Goal: Transaction & Acquisition: Obtain resource

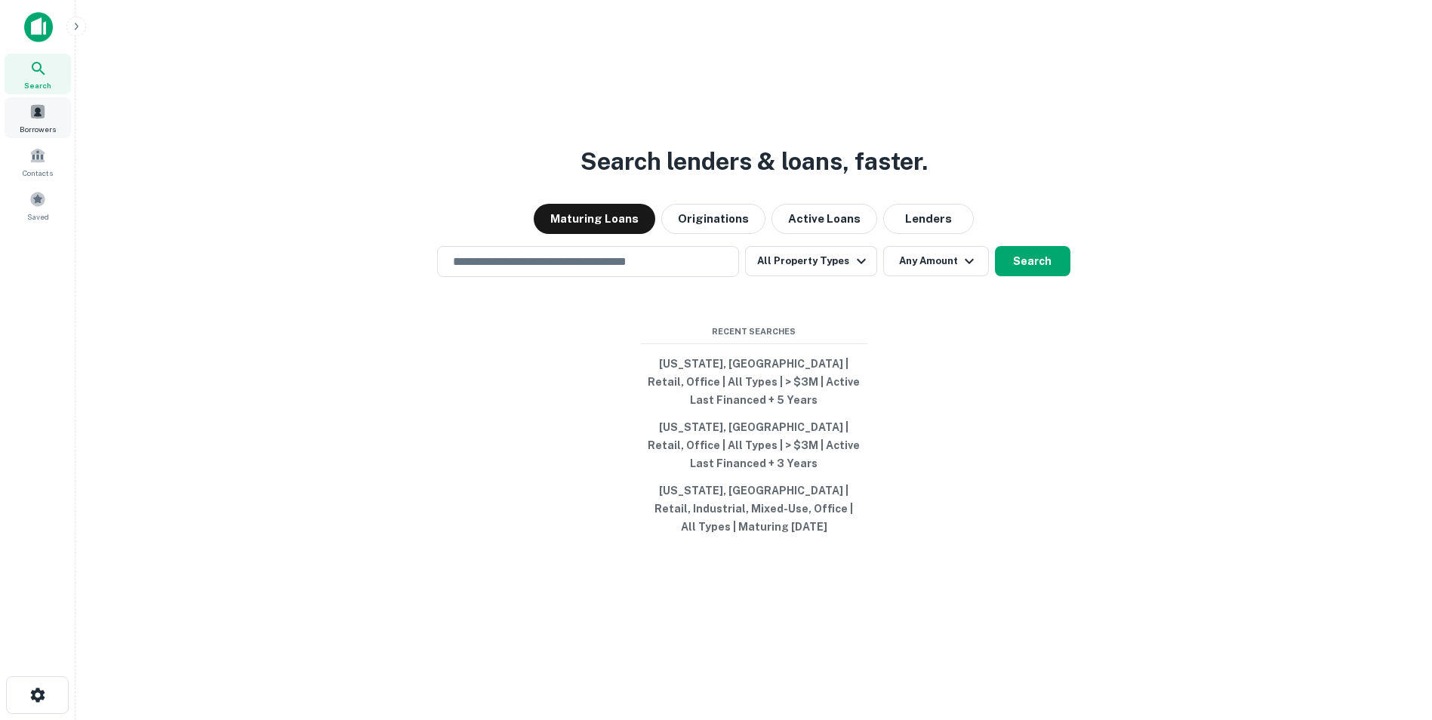
click at [42, 122] on div "Borrowers" at bounding box center [38, 117] width 66 height 41
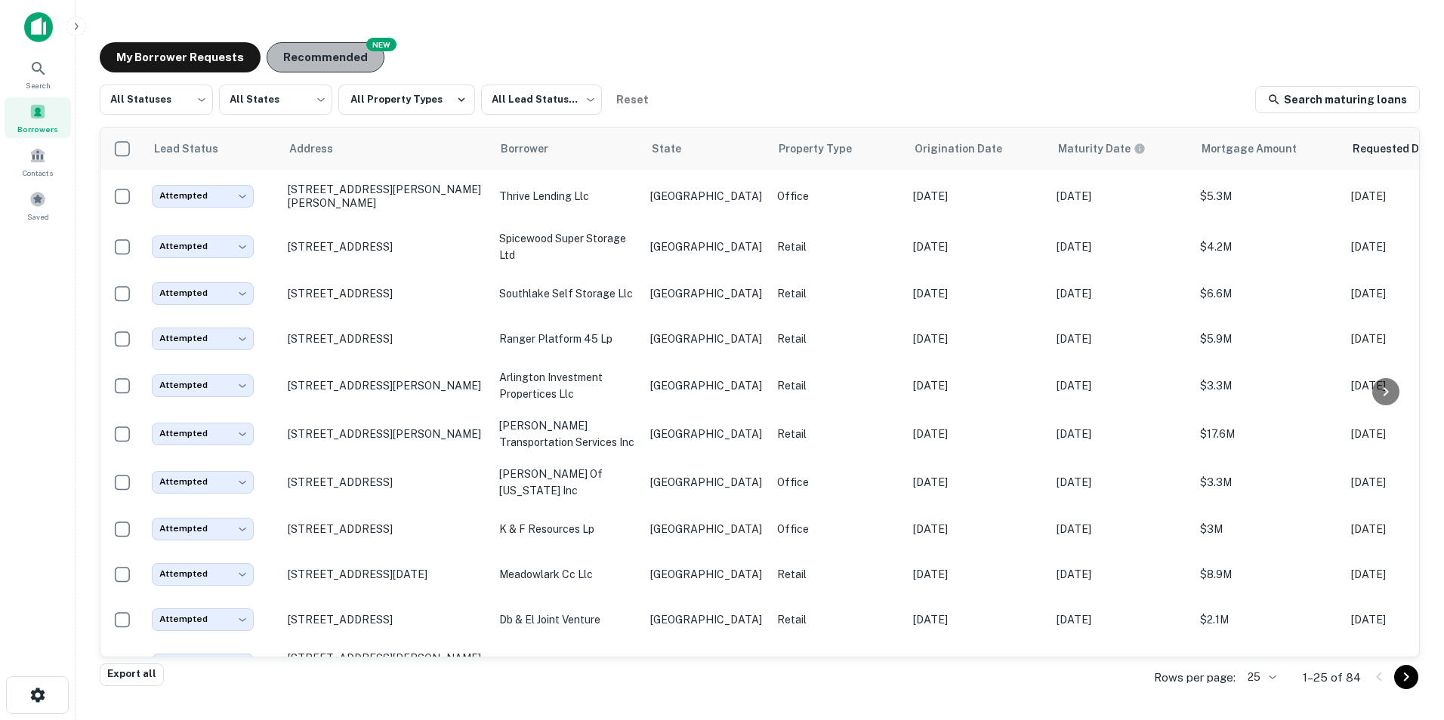
click at [324, 60] on button "Recommended" at bounding box center [326, 57] width 118 height 30
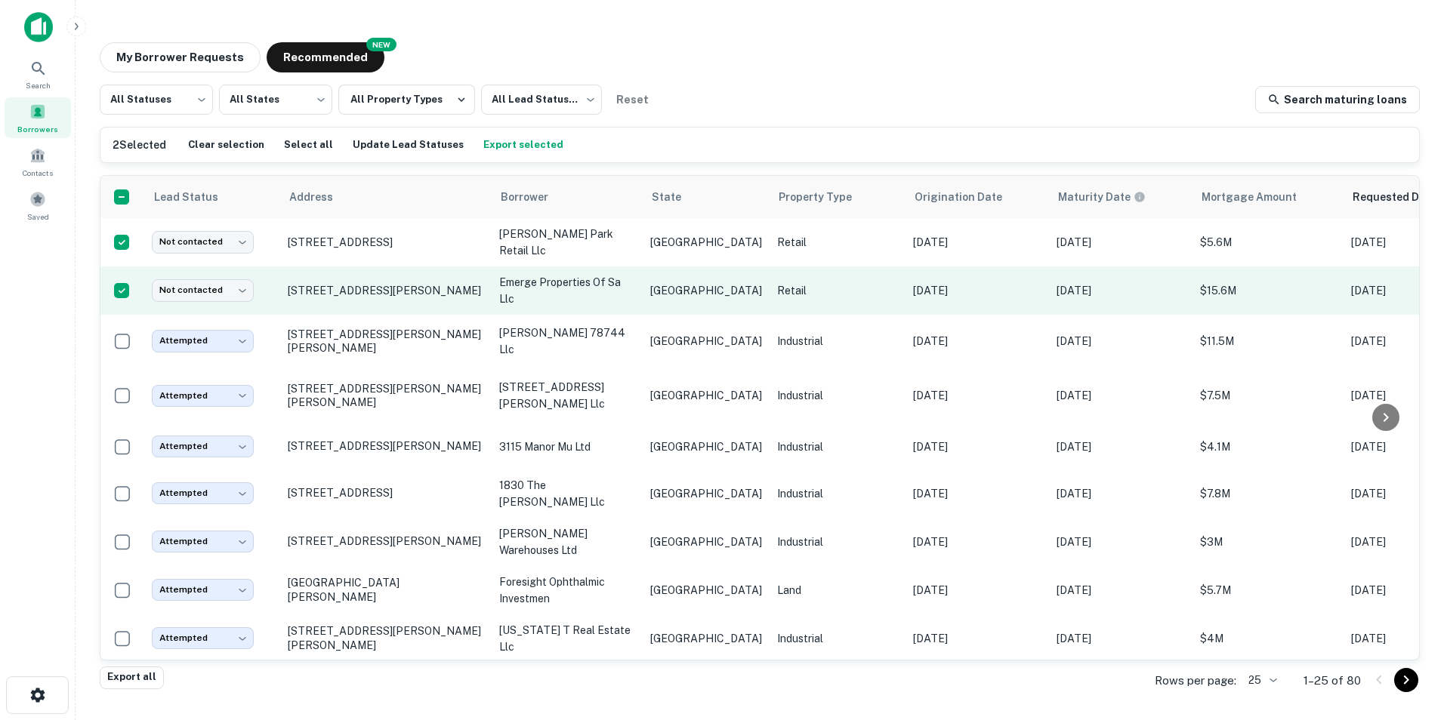
click at [523, 278] on p "emerge properties of sa llc" at bounding box center [567, 290] width 136 height 33
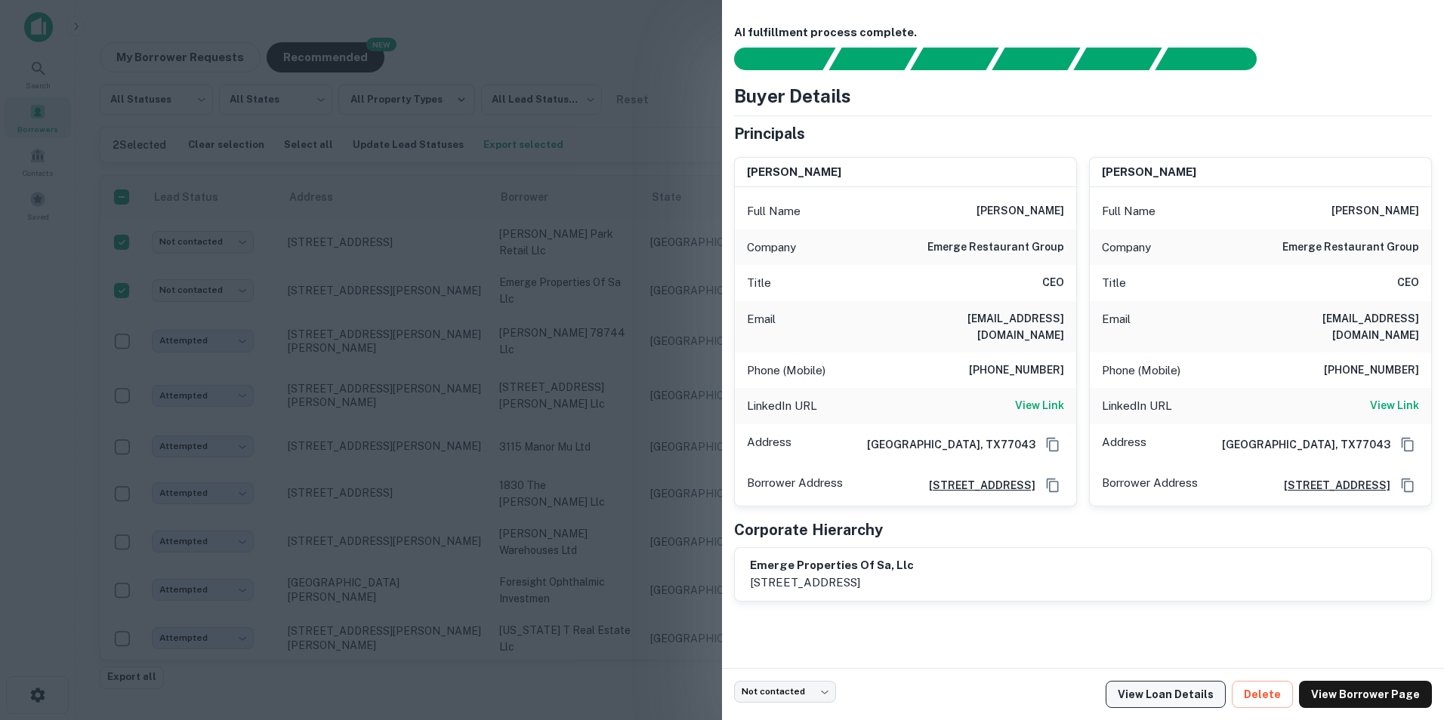
click at [1197, 697] on link "View Loan Details" at bounding box center [1166, 694] width 120 height 27
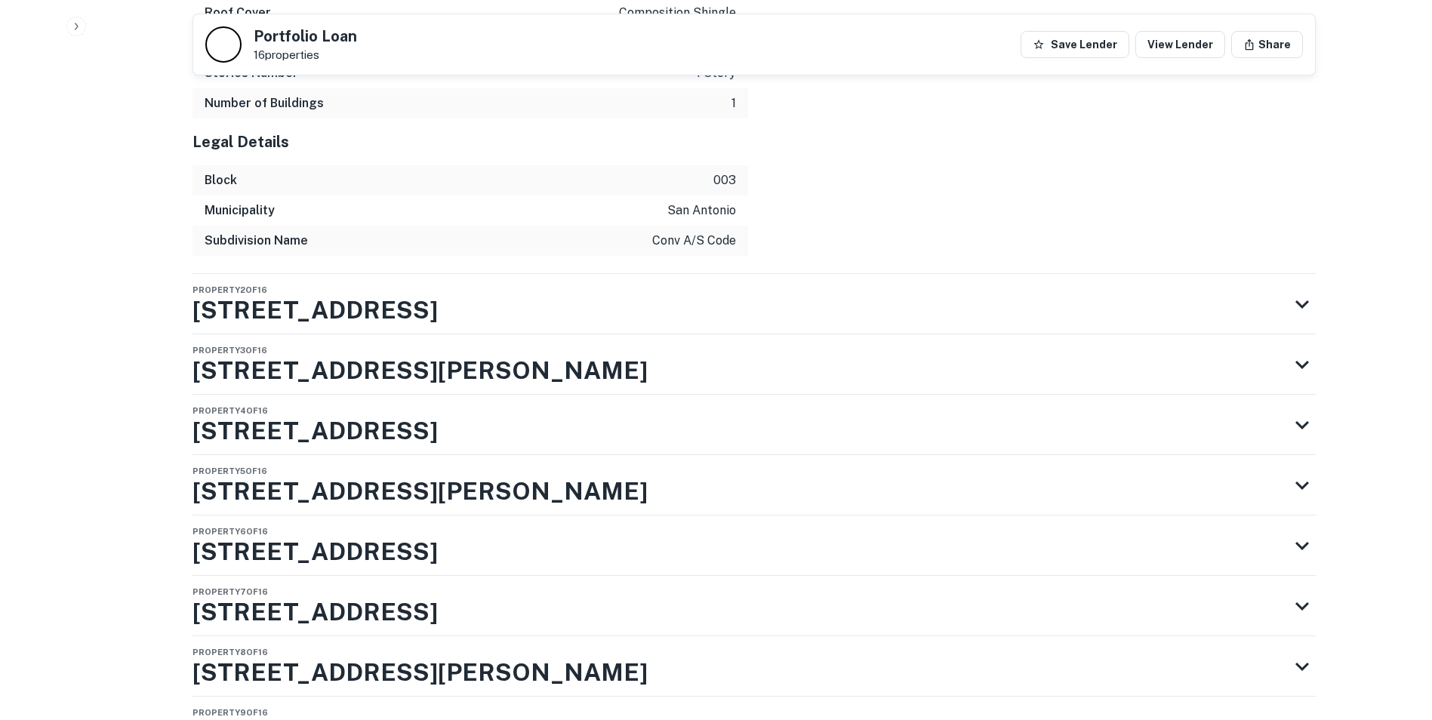
scroll to position [2676, 0]
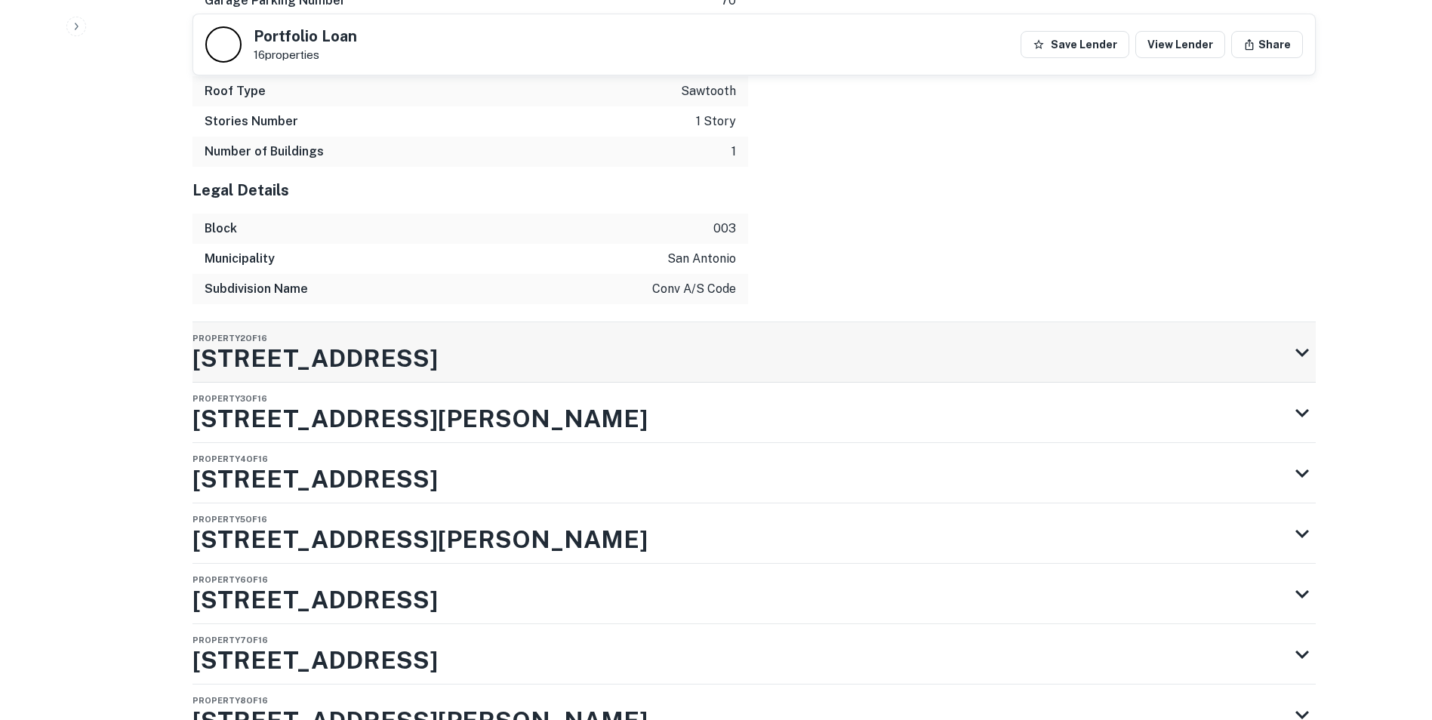
click at [1300, 349] on icon at bounding box center [1303, 353] width 14 height 8
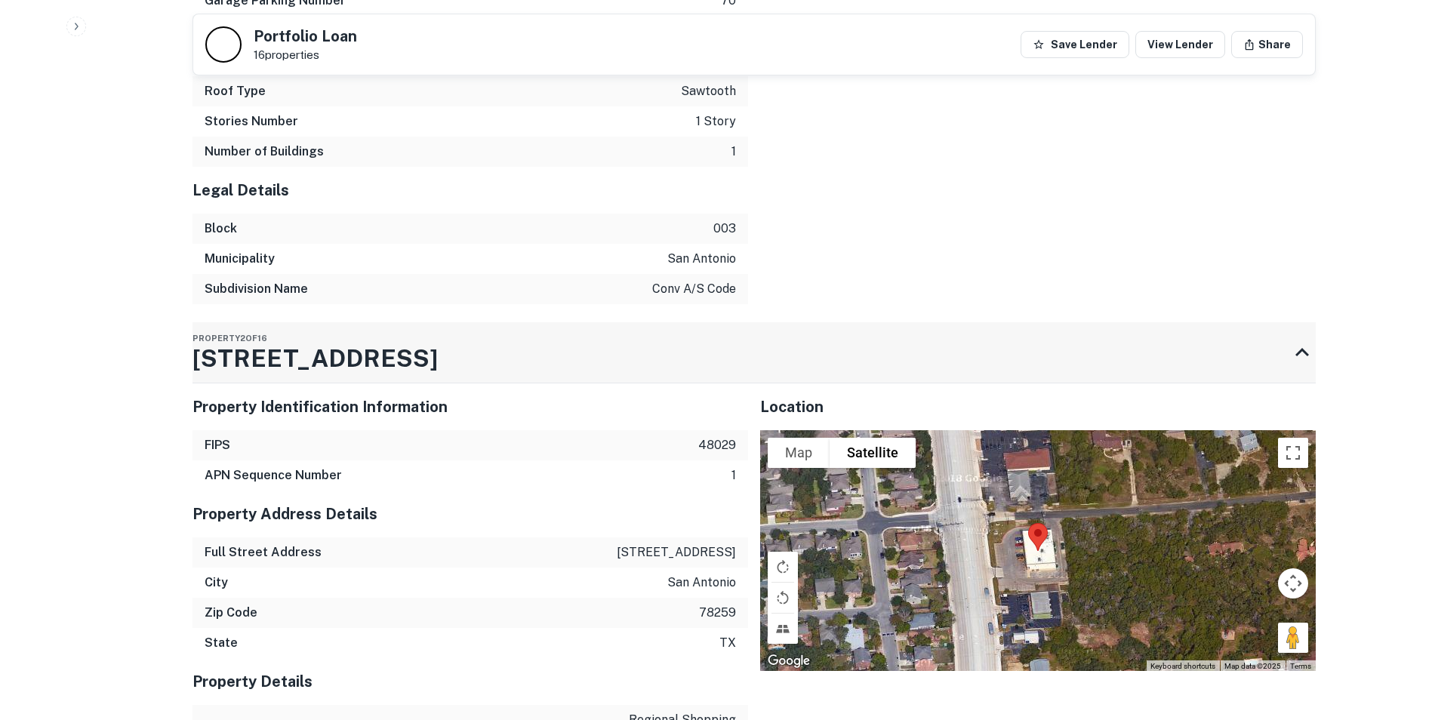
click at [1305, 348] on icon at bounding box center [1303, 352] width 14 height 8
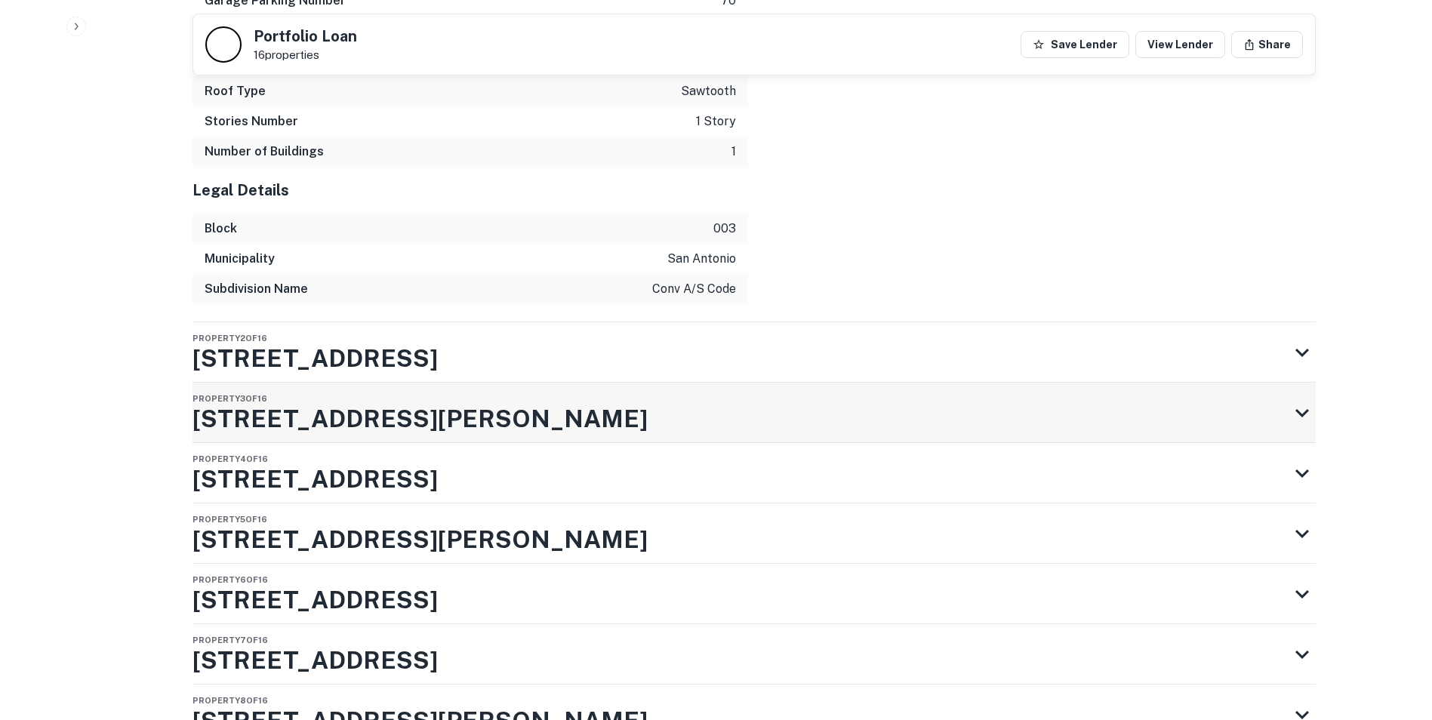
click at [1299, 399] on icon at bounding box center [1302, 412] width 27 height 27
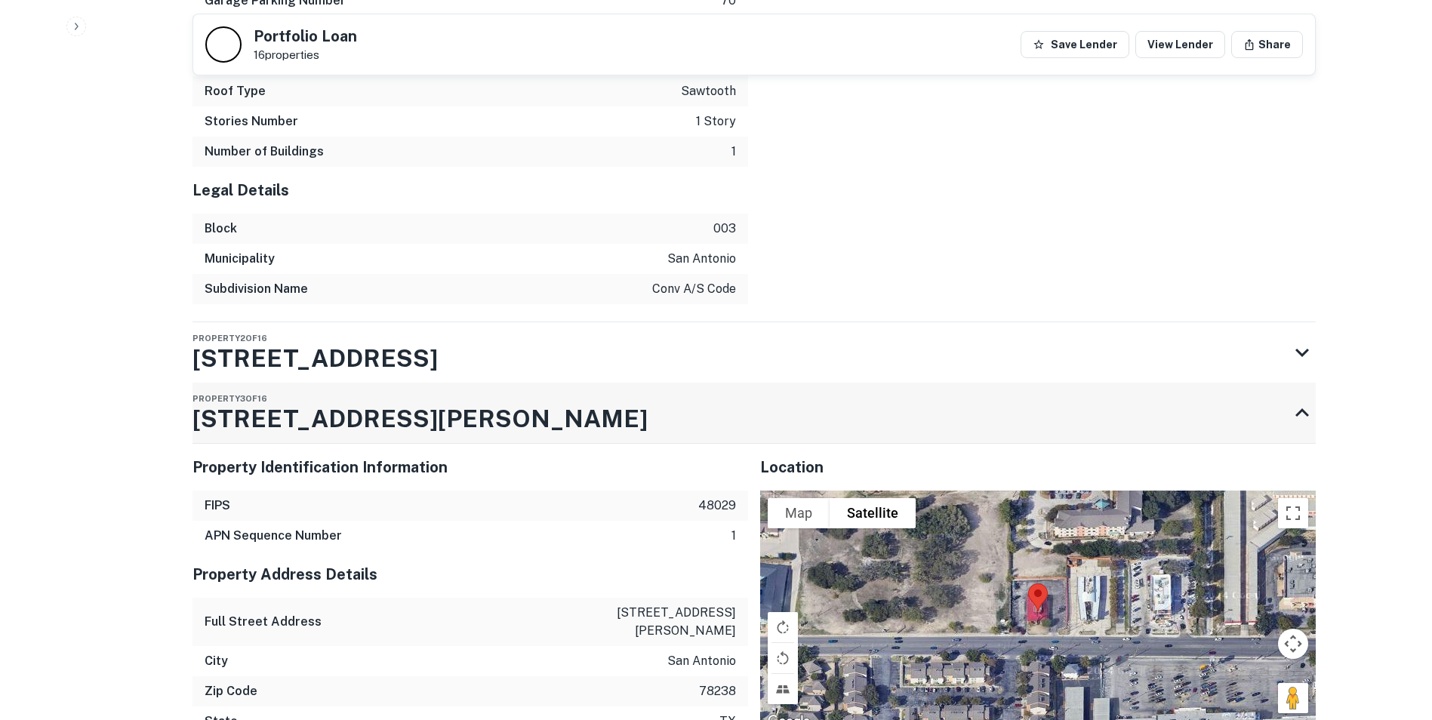
click at [1306, 399] on icon at bounding box center [1302, 412] width 27 height 27
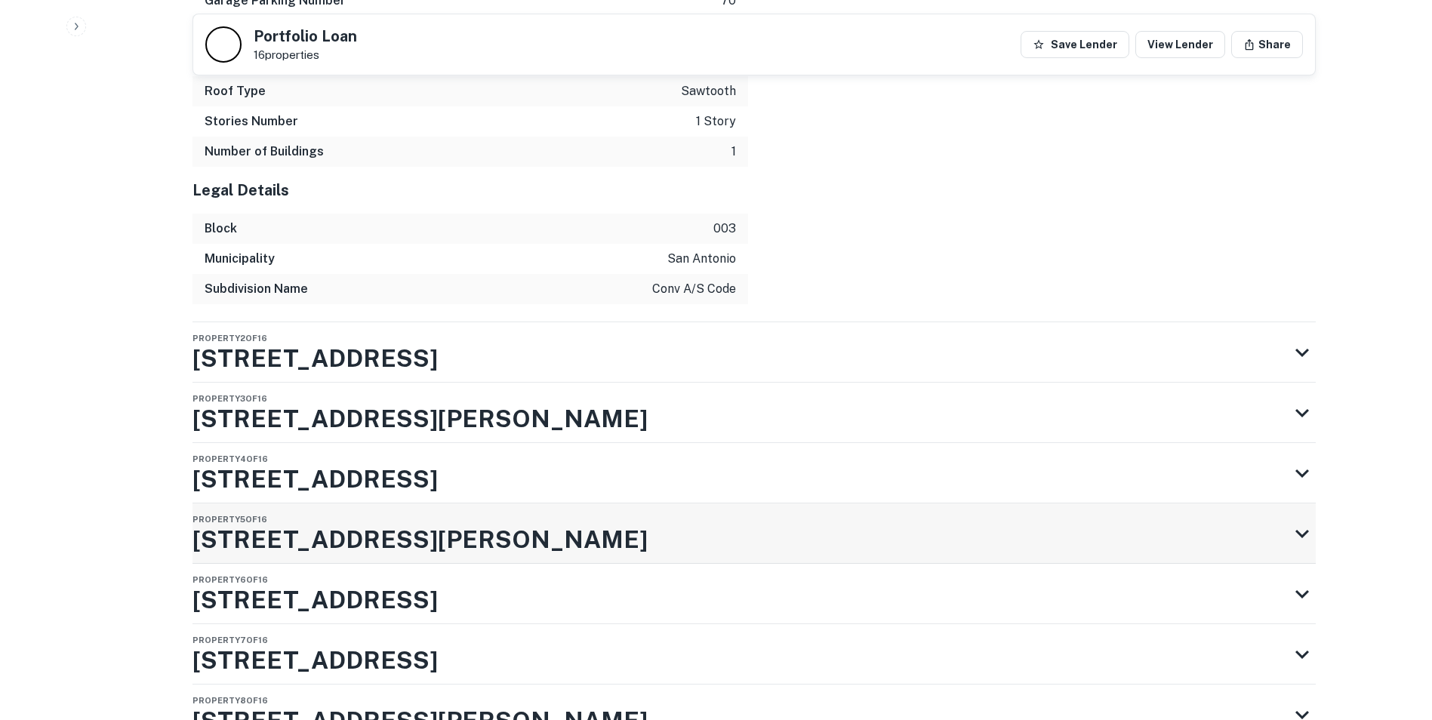
click at [1304, 530] on icon at bounding box center [1303, 534] width 14 height 8
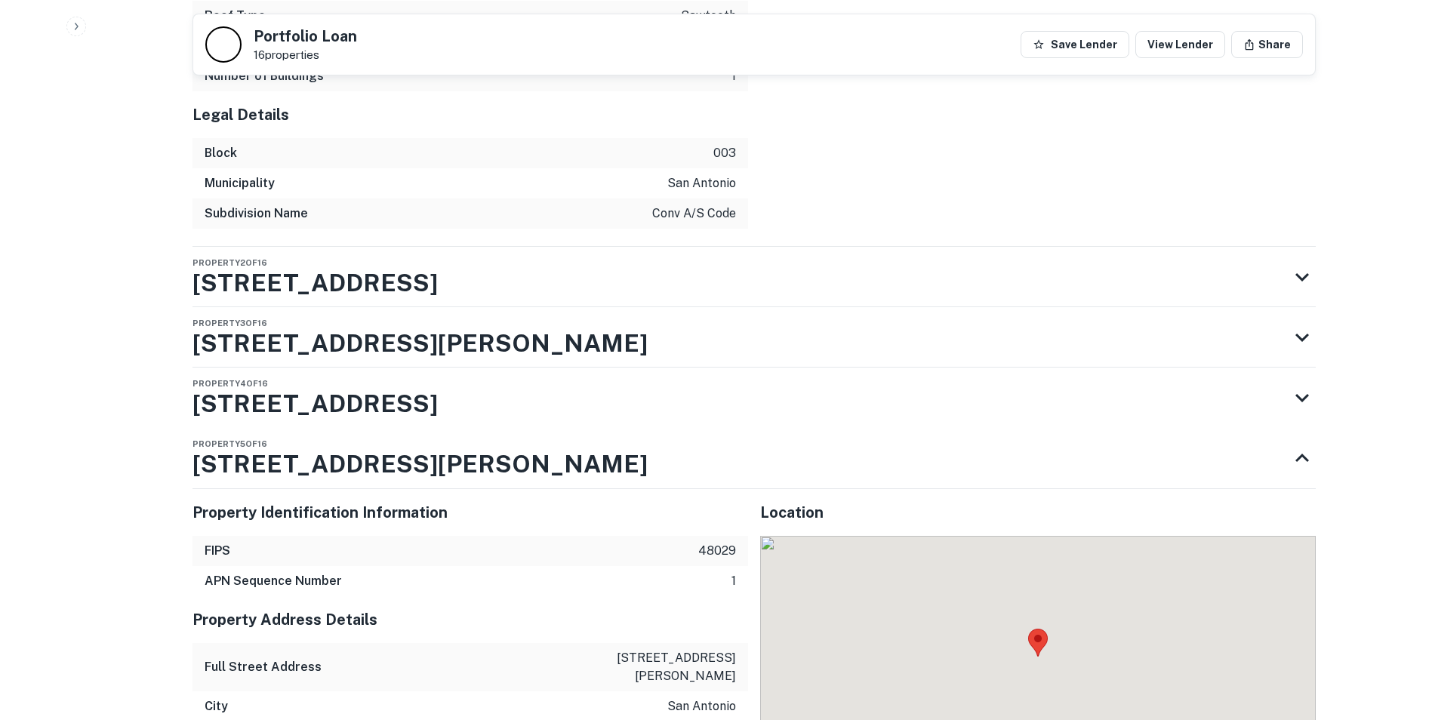
scroll to position [2827, 0]
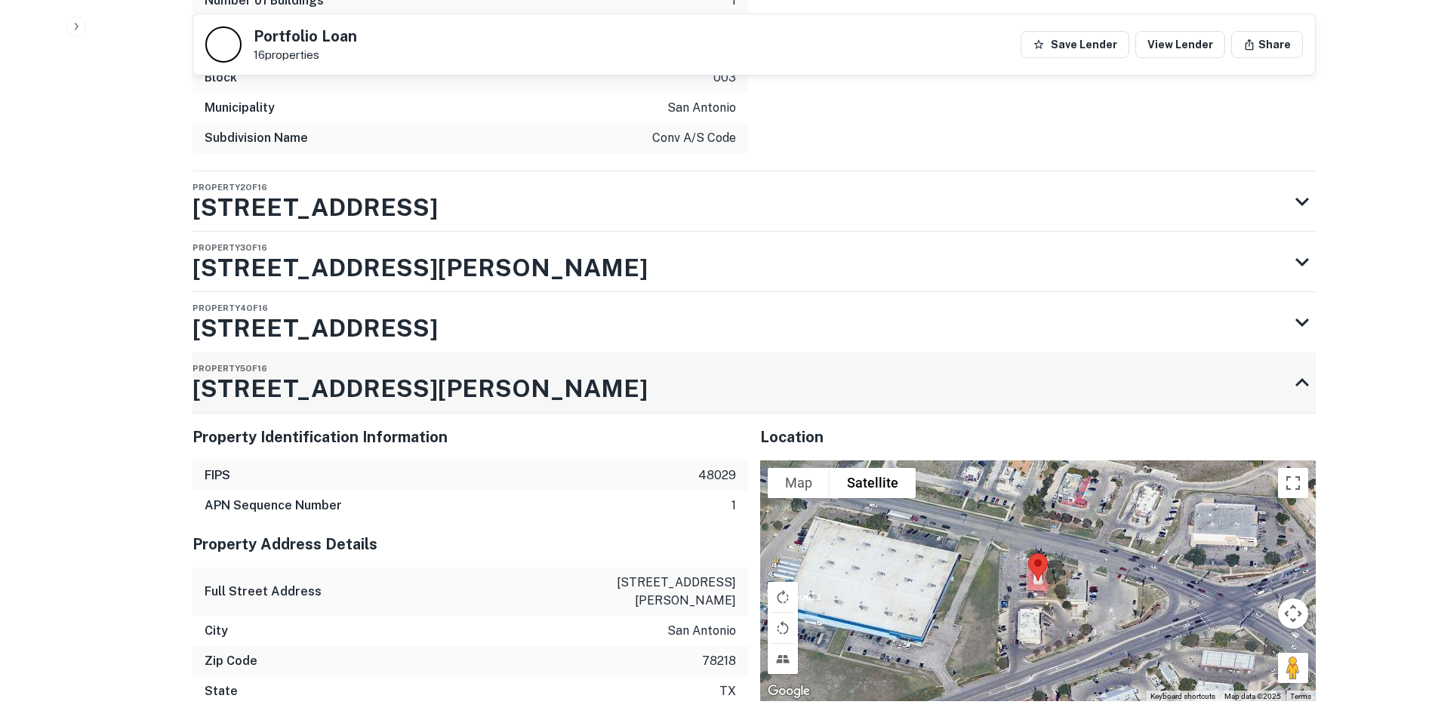
drag, startPoint x: 393, startPoint y: 332, endPoint x: 208, endPoint y: 343, distance: 185.3
click at [208, 353] on div "Property 5 of 16 6380 Rittiman Rd" at bounding box center [741, 383] width 1096 height 60
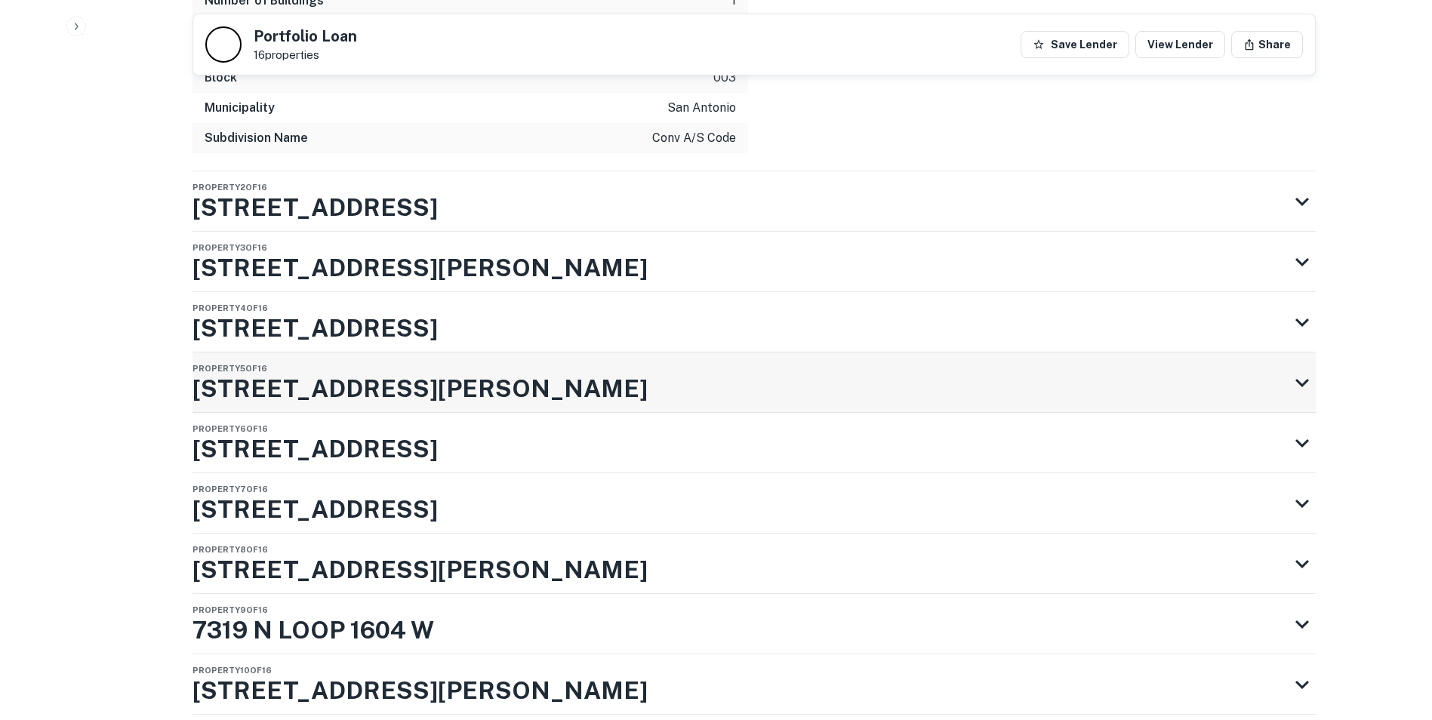
drag, startPoint x: 223, startPoint y: 329, endPoint x: 214, endPoint y: 336, distance: 11.3
click at [214, 371] on h3 "6380 Rittiman Rd" at bounding box center [420, 389] width 455 height 36
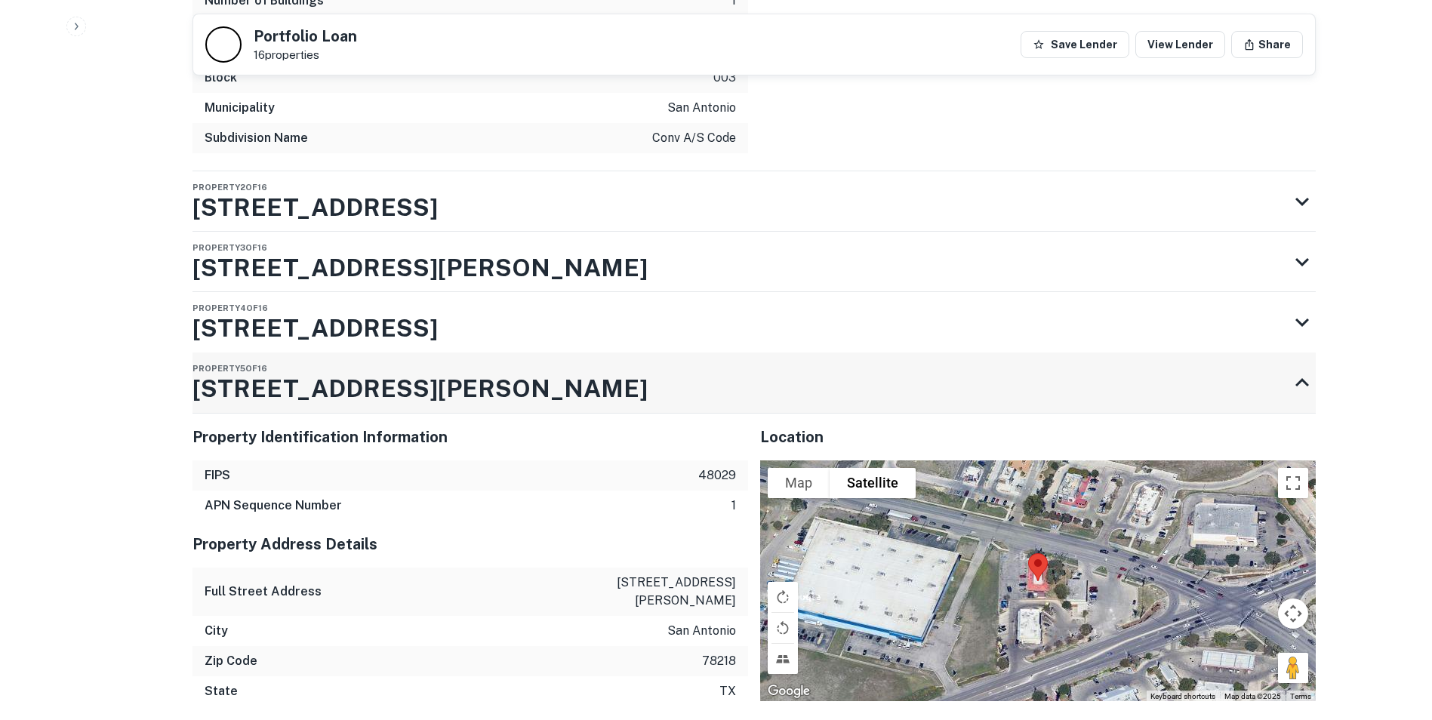
drag, startPoint x: 287, startPoint y: 338, endPoint x: 264, endPoint y: 330, distance: 24.6
click at [263, 371] on h3 "6380 Rittiman Rd" at bounding box center [420, 389] width 455 height 36
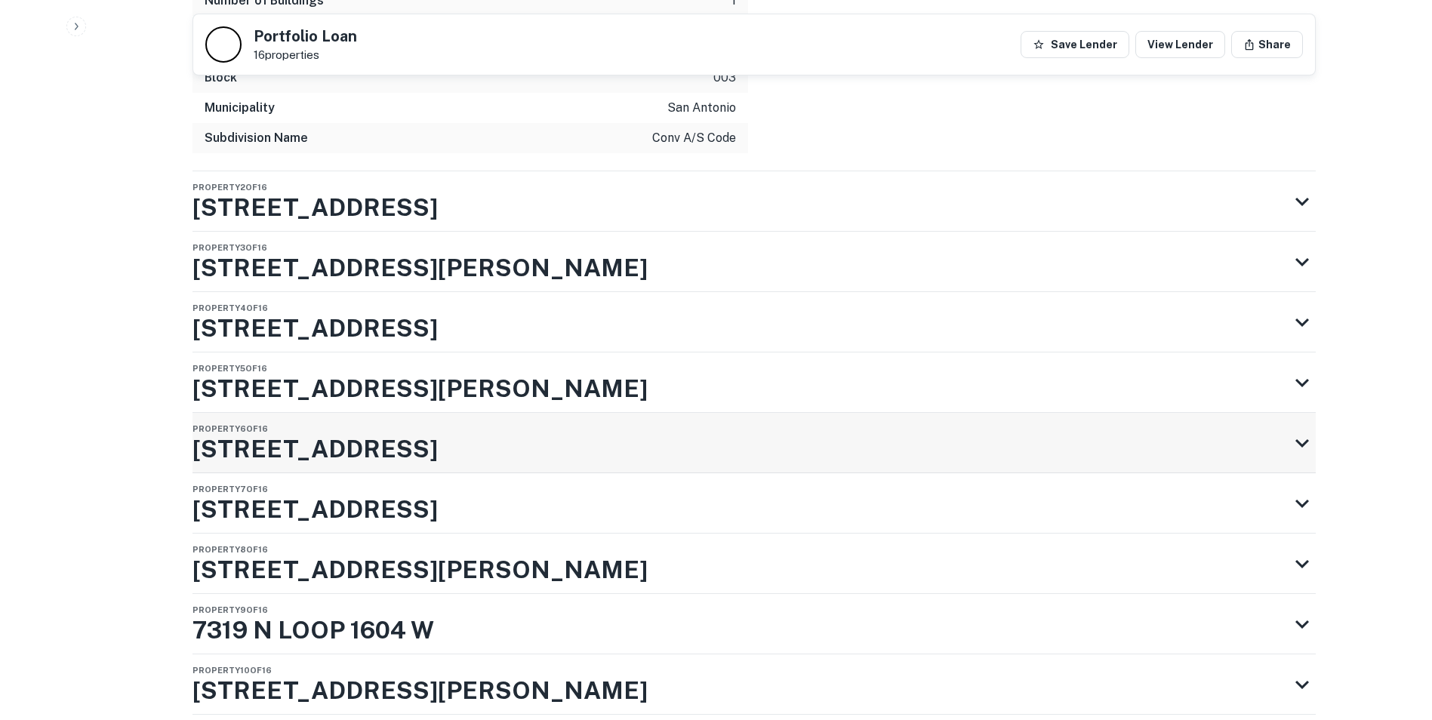
click at [412, 413] on div "Property 6 of 16 11727 West Ave" at bounding box center [741, 443] width 1096 height 60
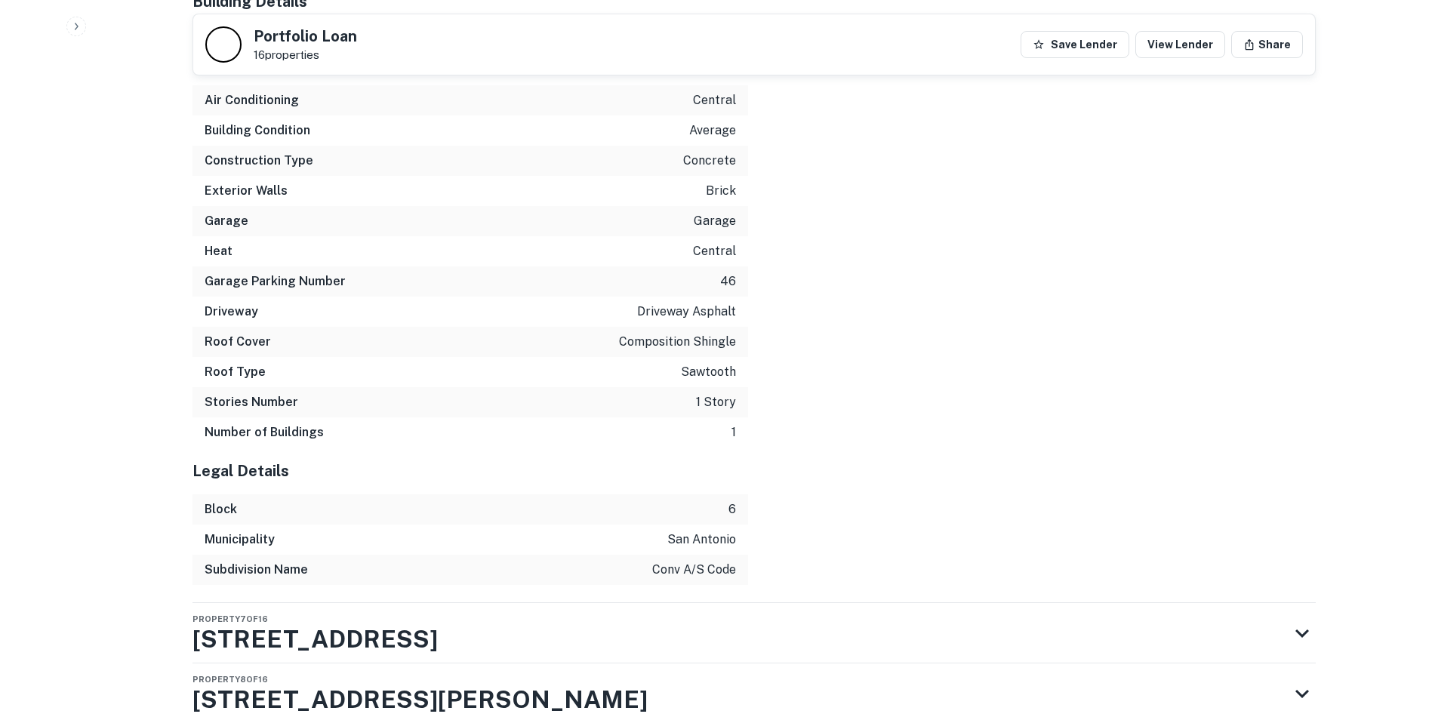
scroll to position [4111, 0]
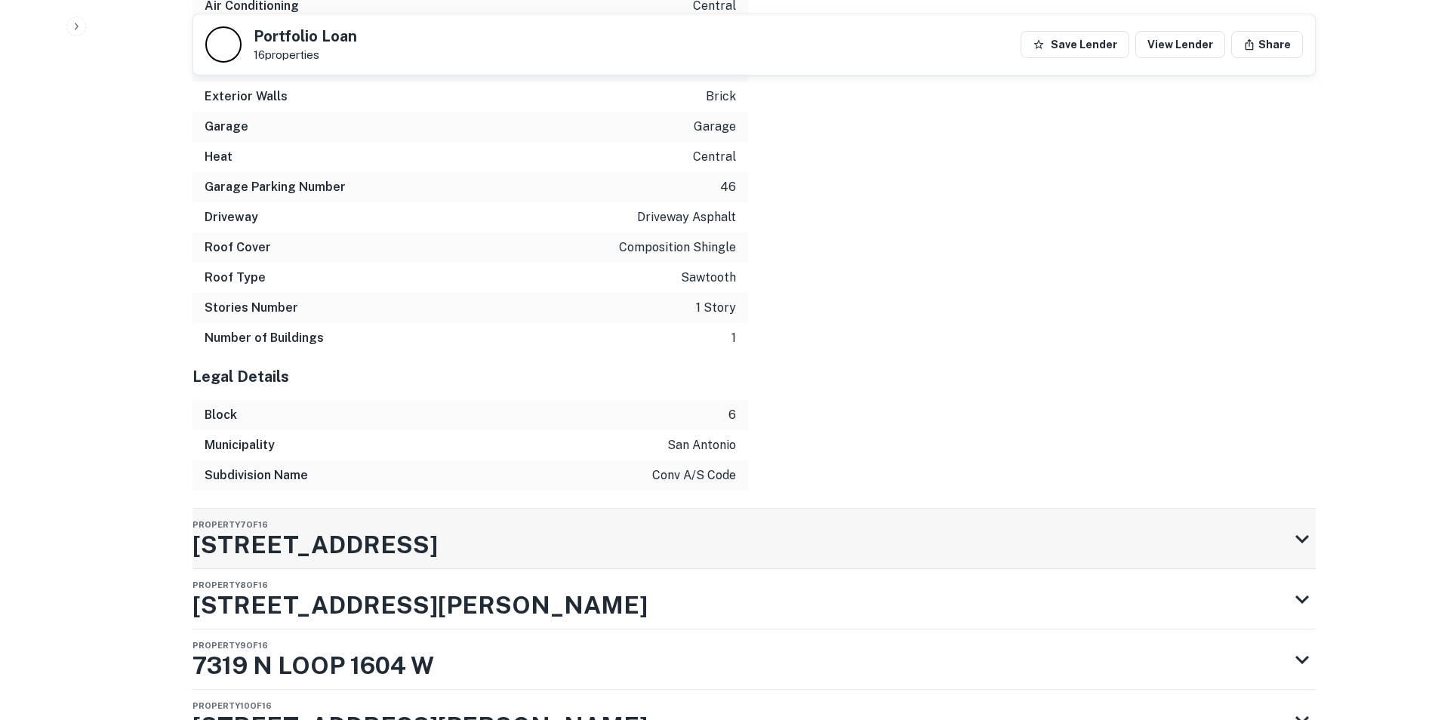
click at [278, 527] on h3 "4001 W COMMERCE ST" at bounding box center [315, 545] width 245 height 36
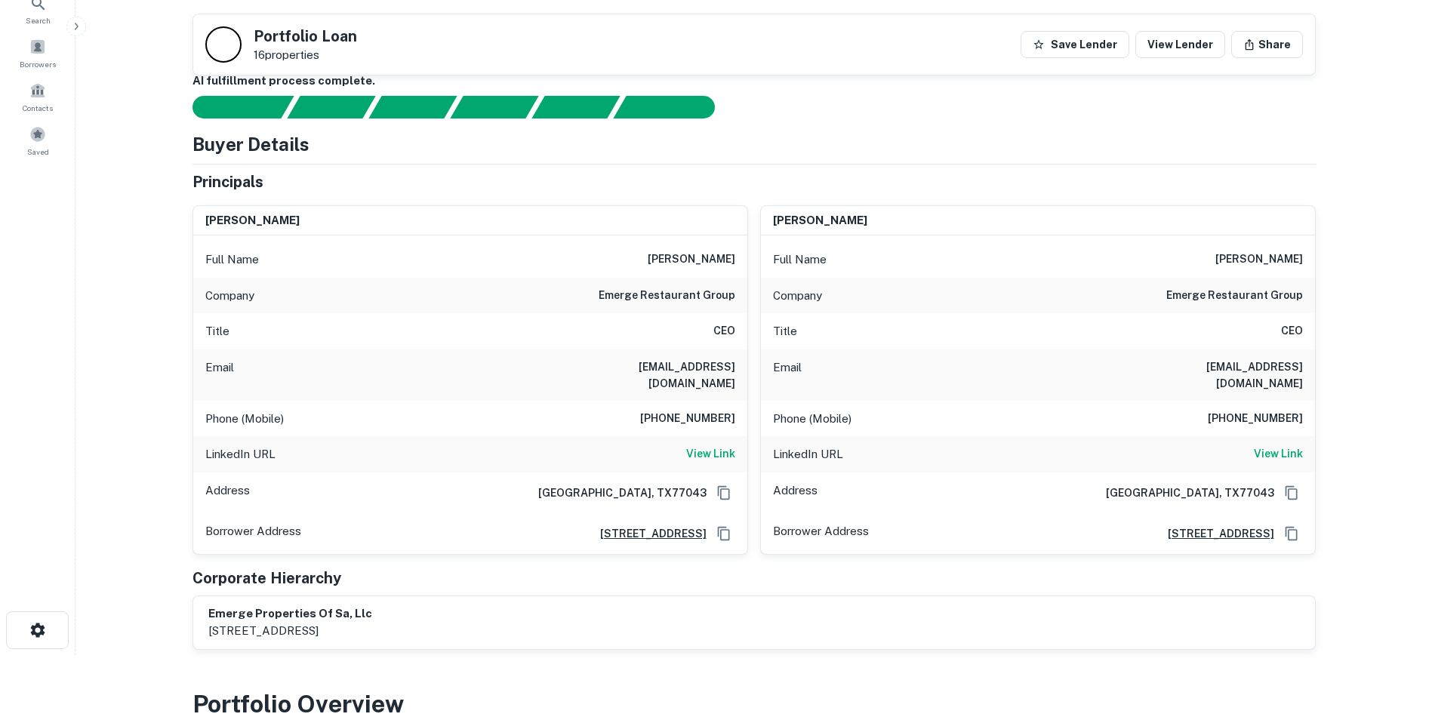
scroll to position [0, 0]
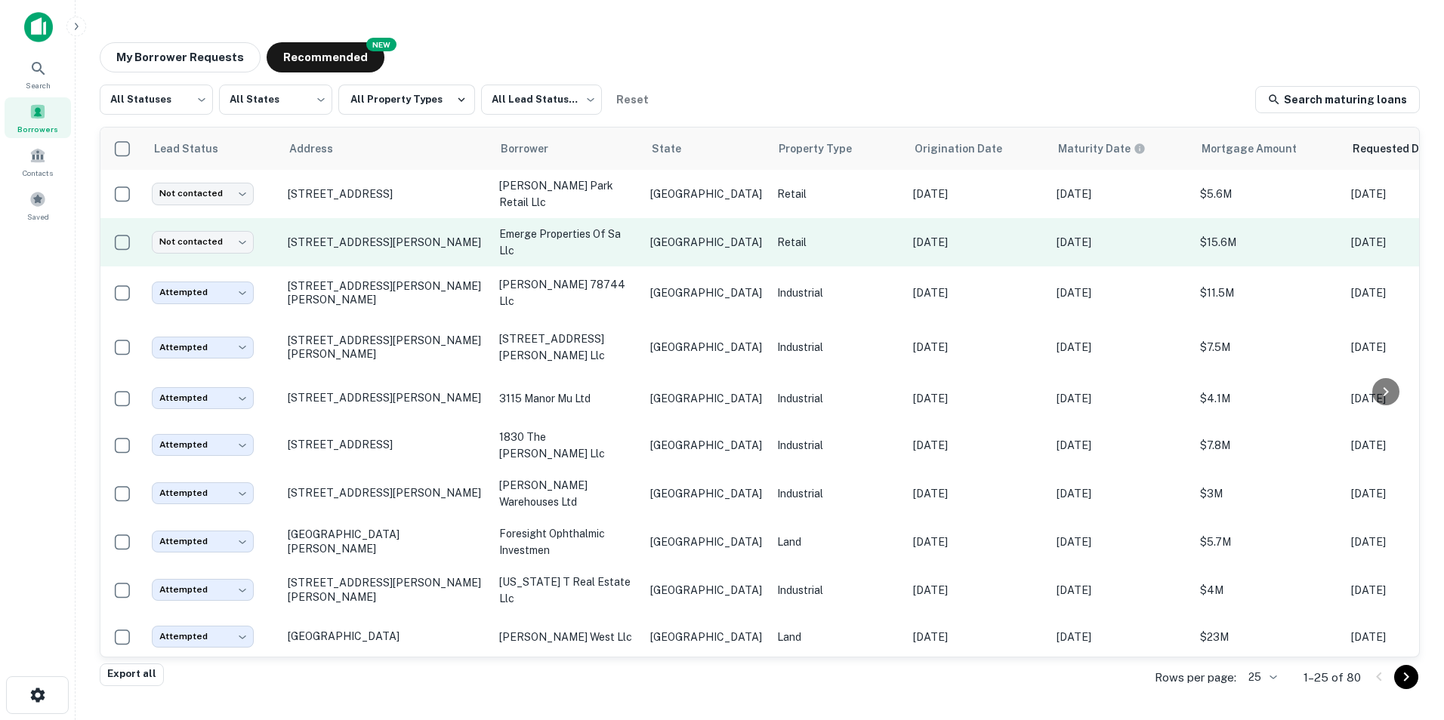
click at [523, 232] on p "emerge properties of sa llc" at bounding box center [567, 242] width 136 height 33
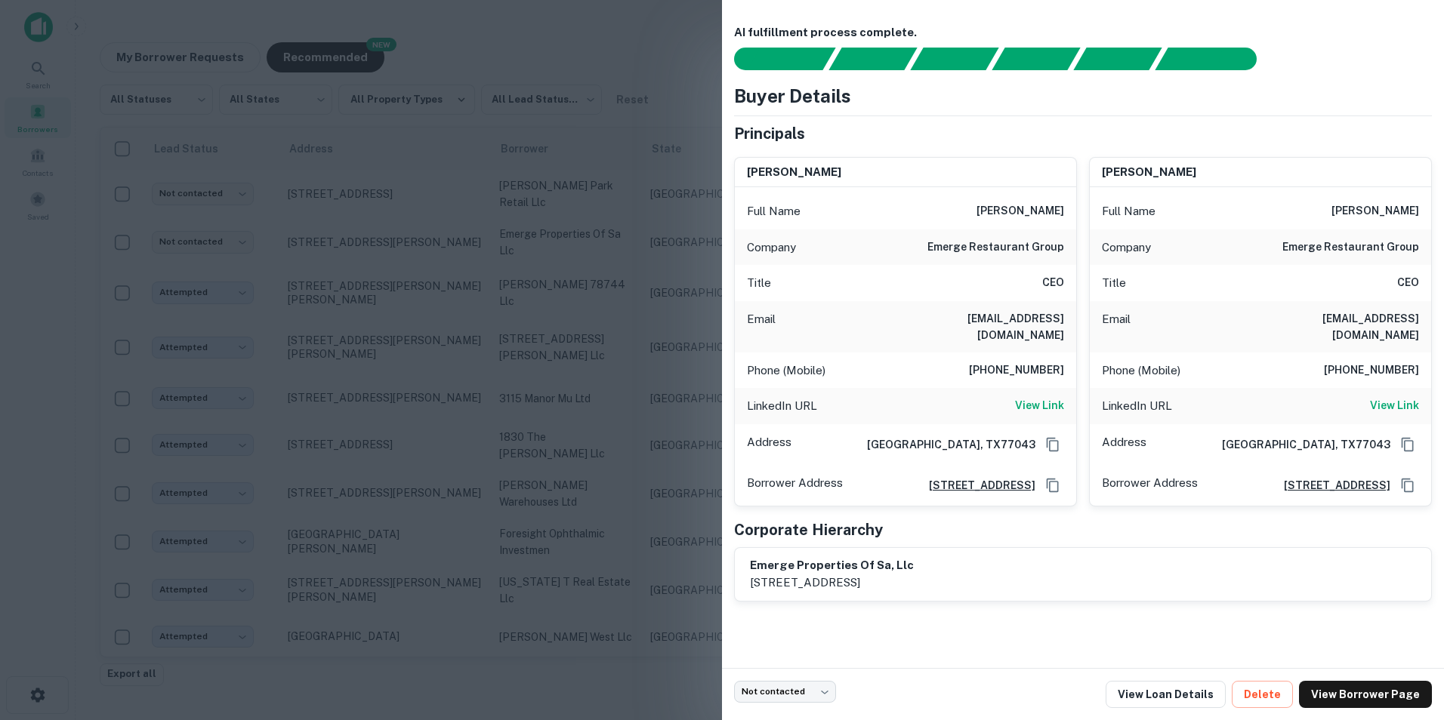
click at [88, 24] on div at bounding box center [722, 360] width 1444 height 720
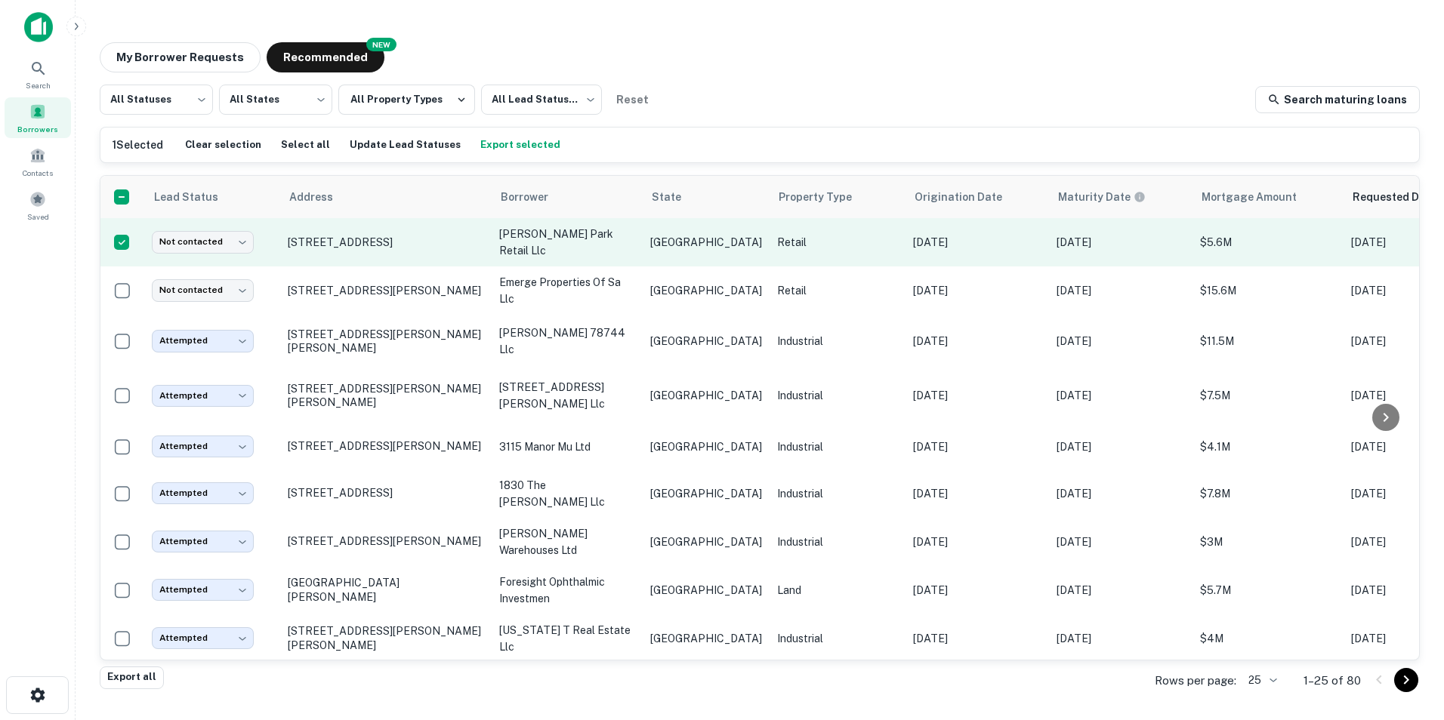
click at [586, 243] on p "ingram park retail llc" at bounding box center [567, 242] width 136 height 33
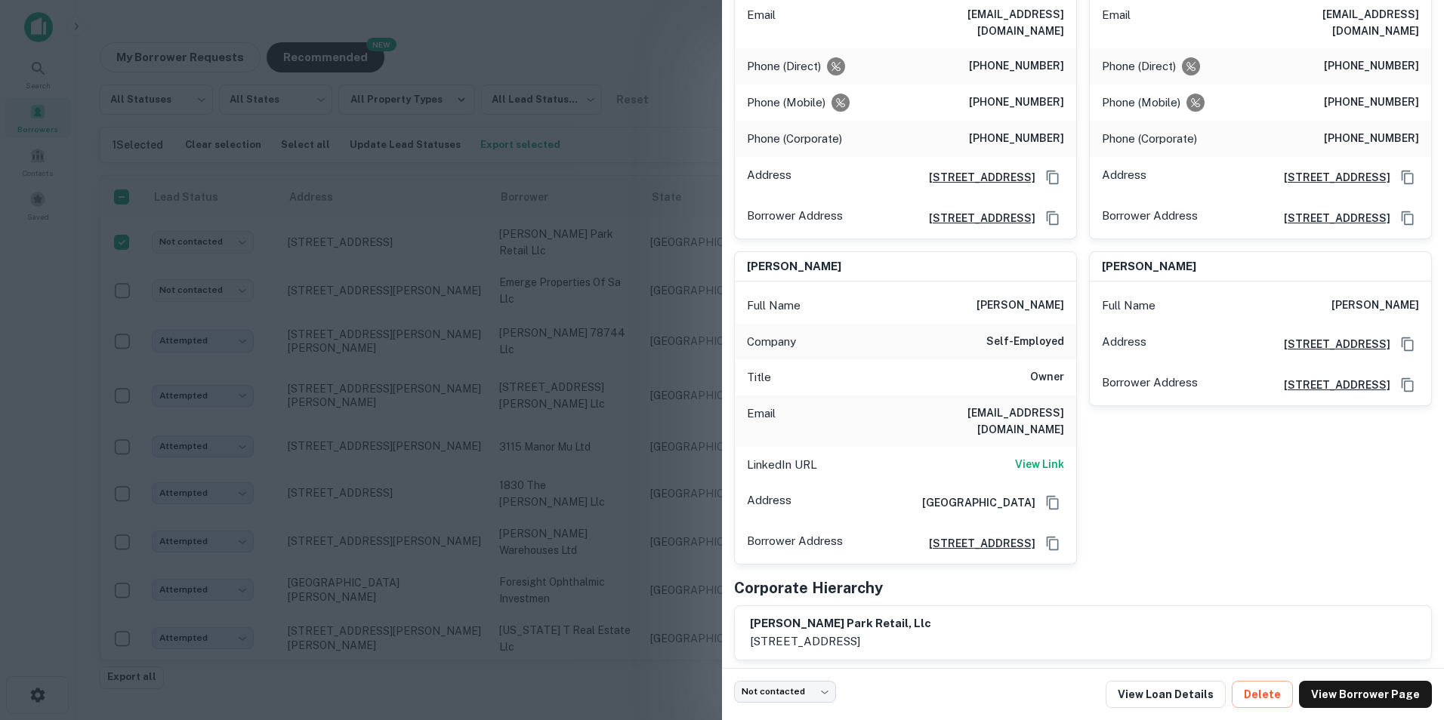
scroll to position [290, 0]
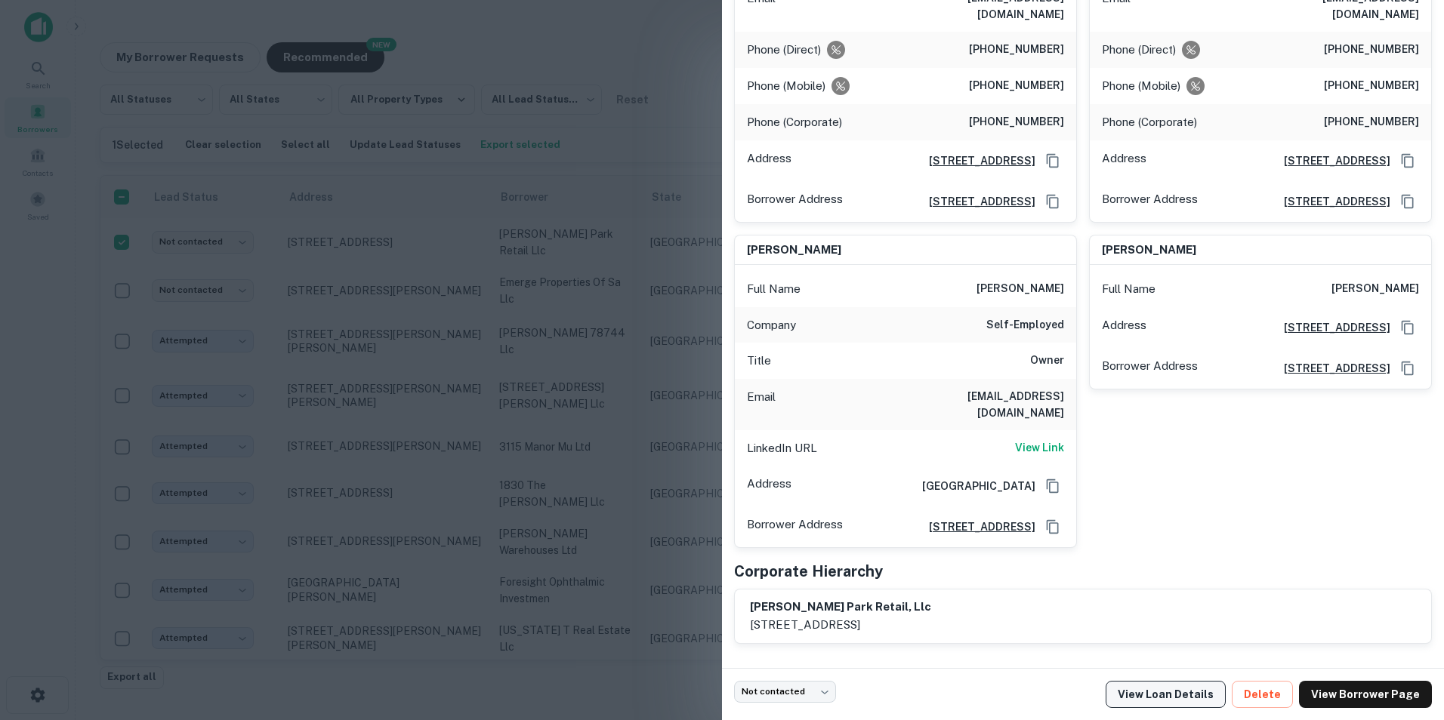
click at [1168, 689] on link "View Loan Details" at bounding box center [1166, 694] width 120 height 27
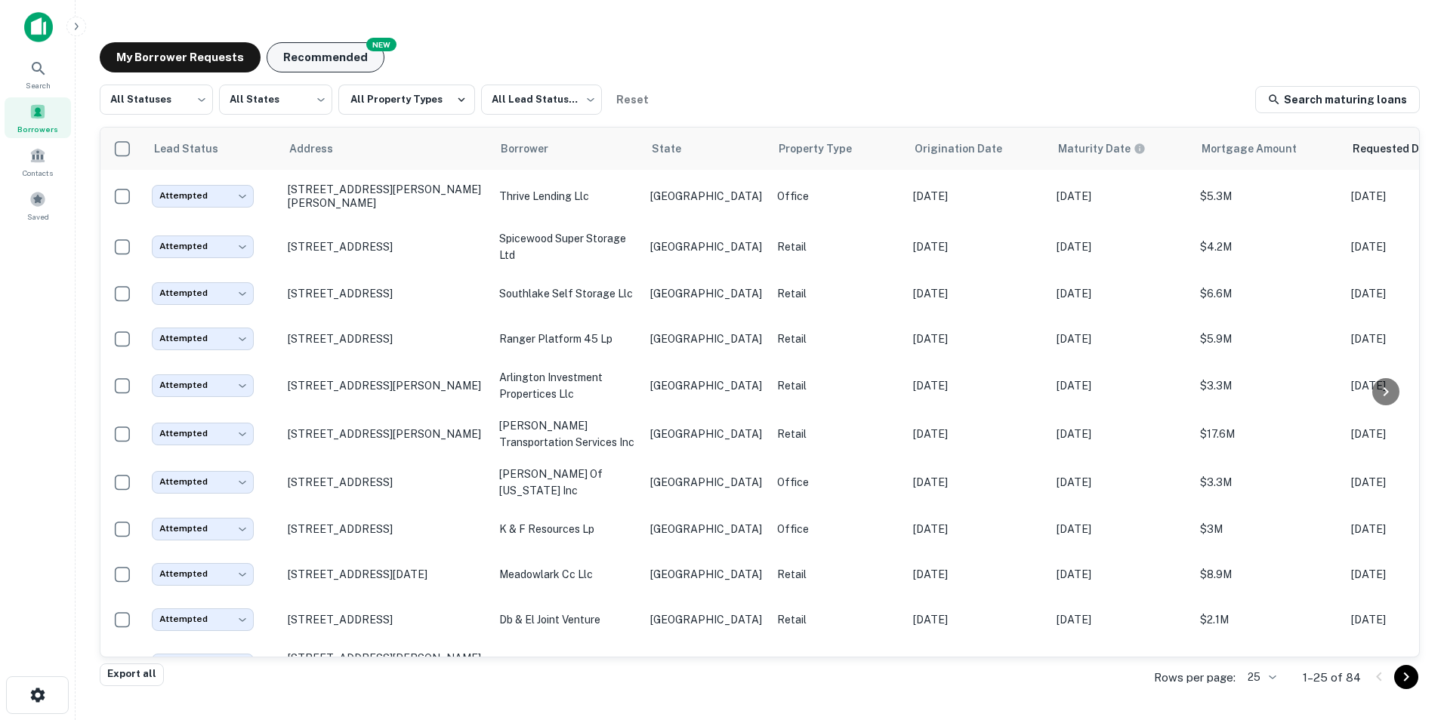
click at [323, 61] on button "Recommended" at bounding box center [326, 57] width 118 height 30
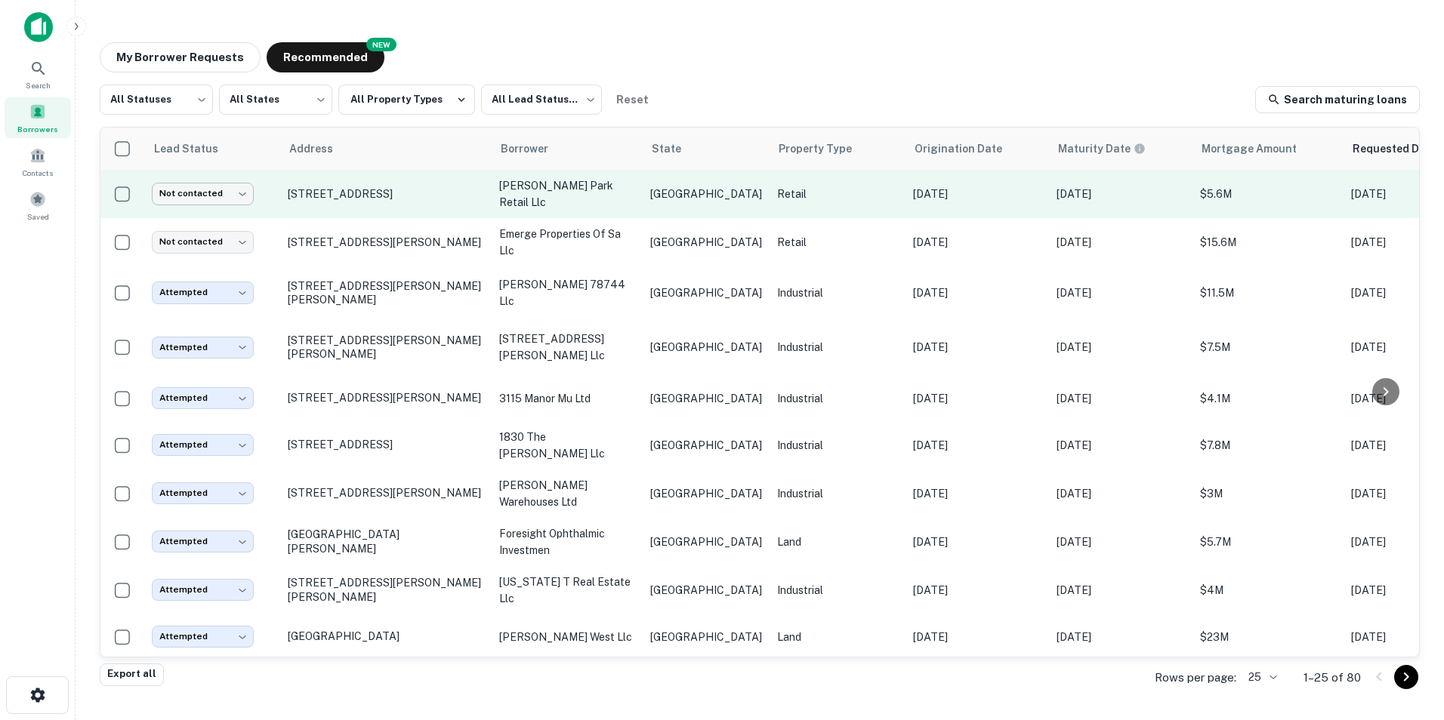
click at [238, 186] on body "Search Borrowers Contacts Saved My Borrower Requests NEW Recommended All Status…" at bounding box center [722, 360] width 1444 height 720
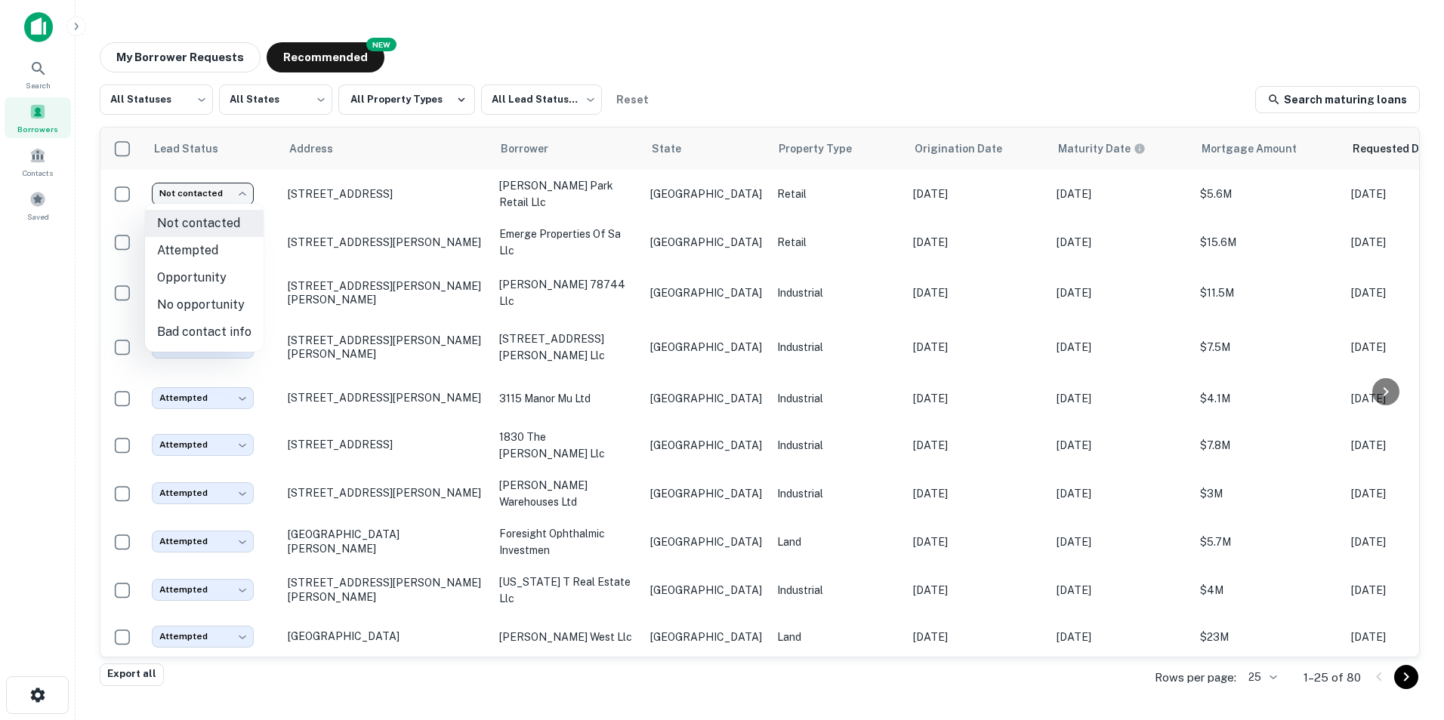
click at [236, 304] on li "No opportunity" at bounding box center [204, 304] width 119 height 27
type input "**********"
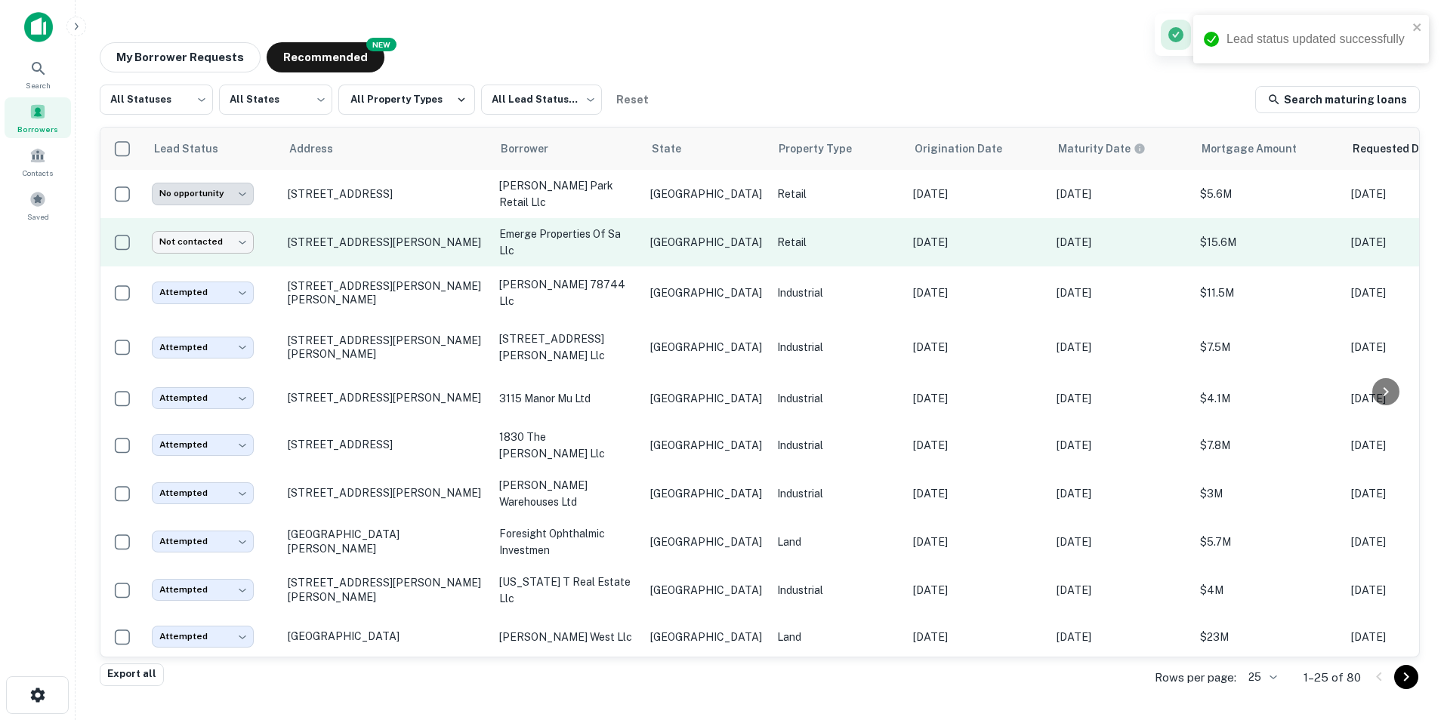
click at [248, 242] on body "**********" at bounding box center [722, 360] width 1444 height 720
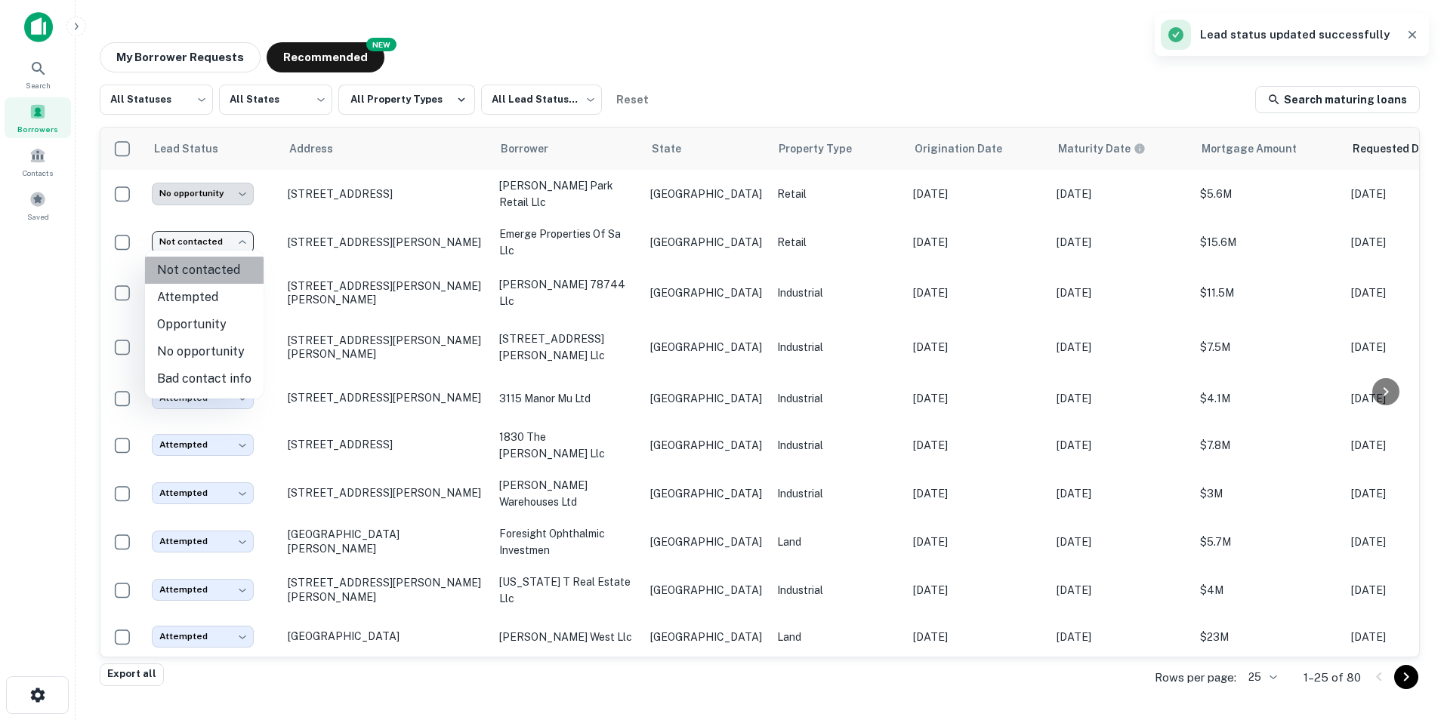
click at [218, 276] on li "Not contacted" at bounding box center [204, 270] width 119 height 27
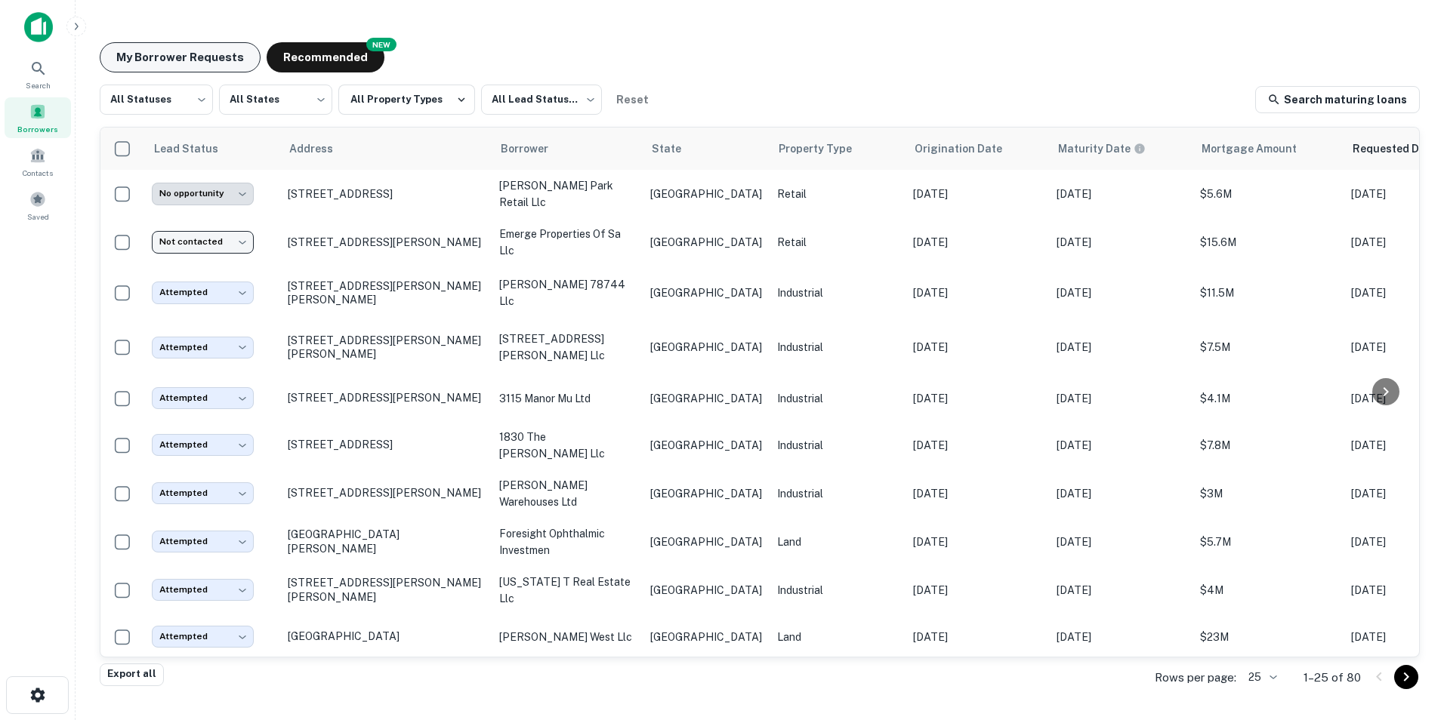
click at [146, 52] on button "My Borrower Requests" at bounding box center [180, 57] width 161 height 30
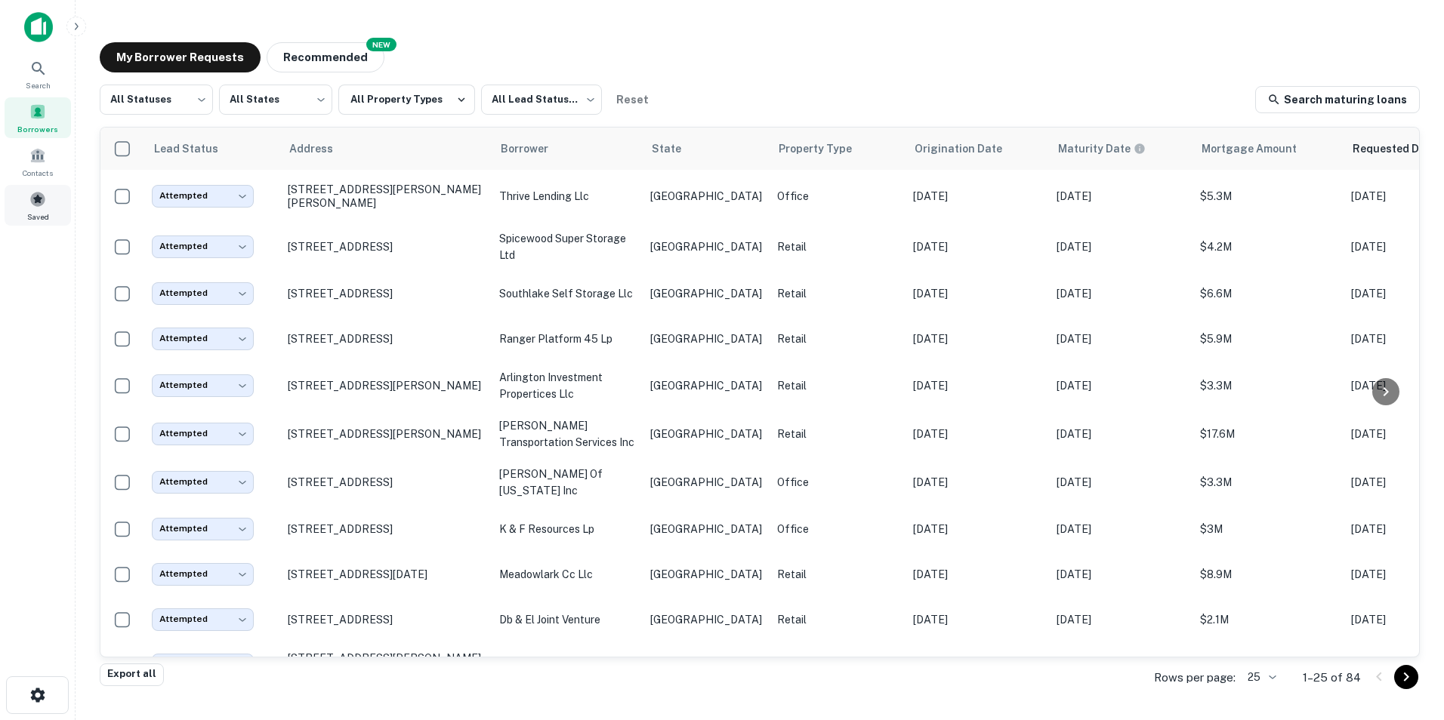
click at [35, 199] on span at bounding box center [37, 199] width 17 height 17
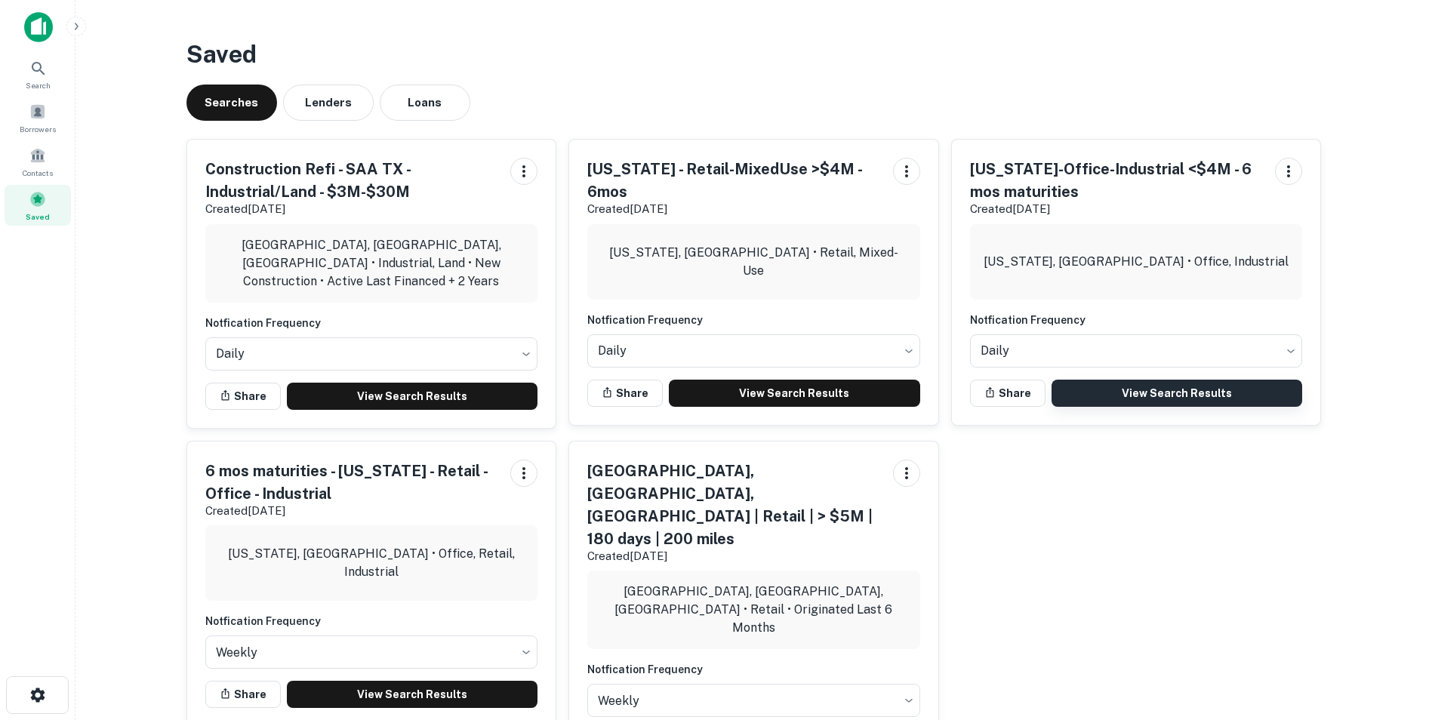
click at [1141, 393] on link "View Search Results" at bounding box center [1177, 393] width 251 height 27
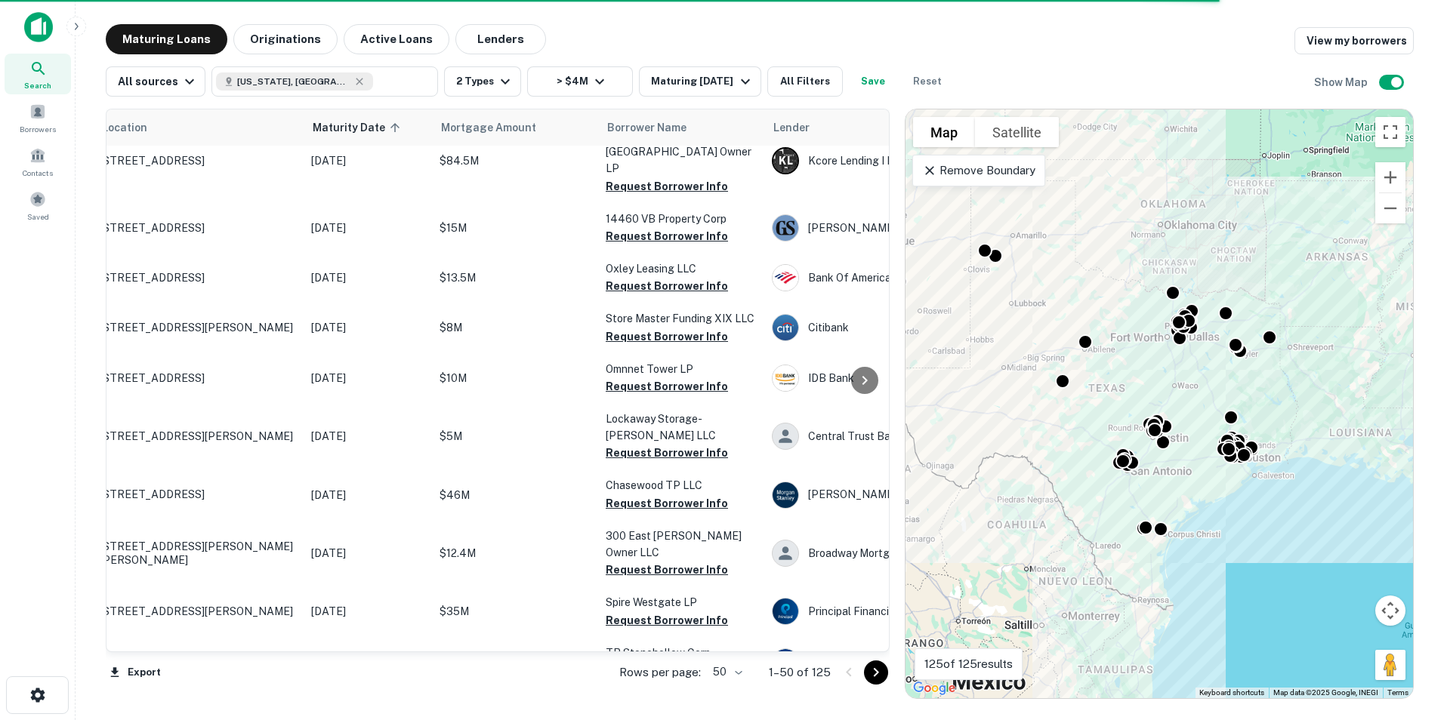
scroll to position [227, 0]
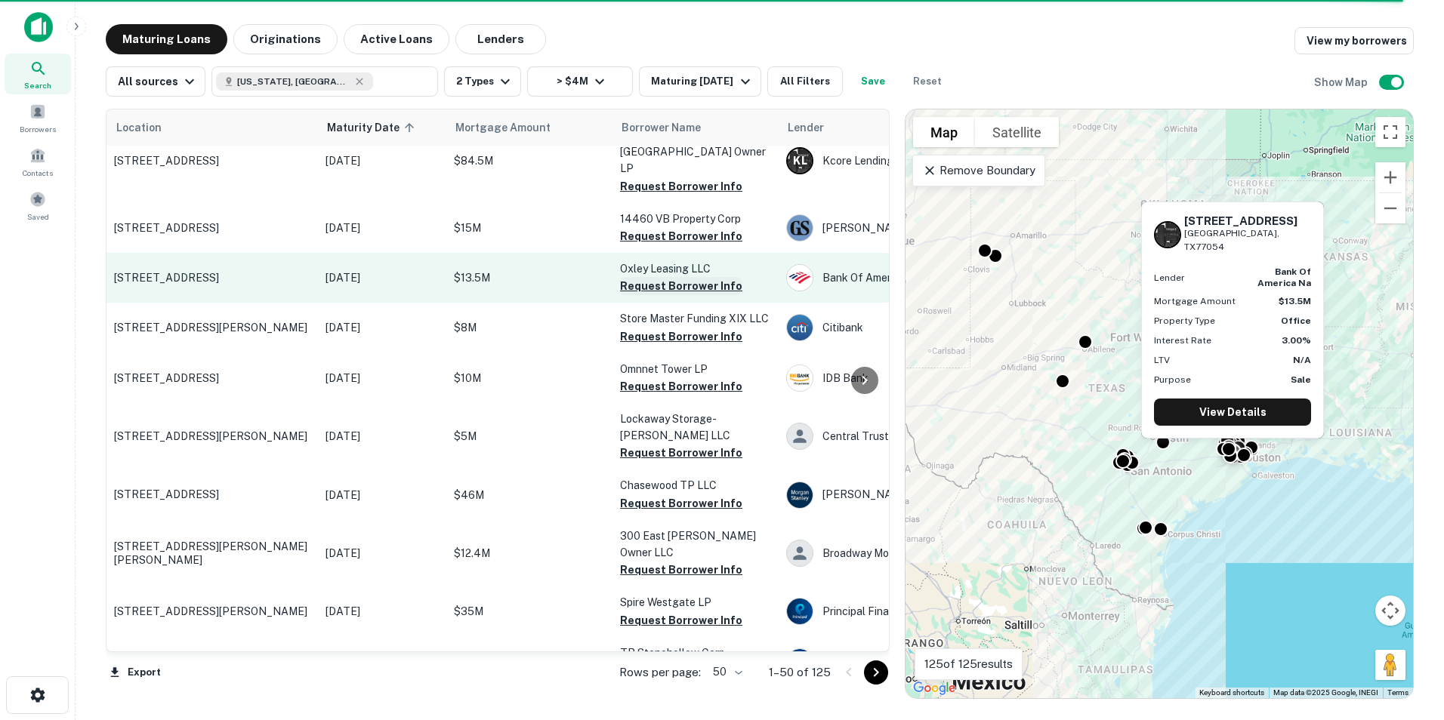
click at [662, 277] on button "Request Borrower Info" at bounding box center [681, 286] width 122 height 18
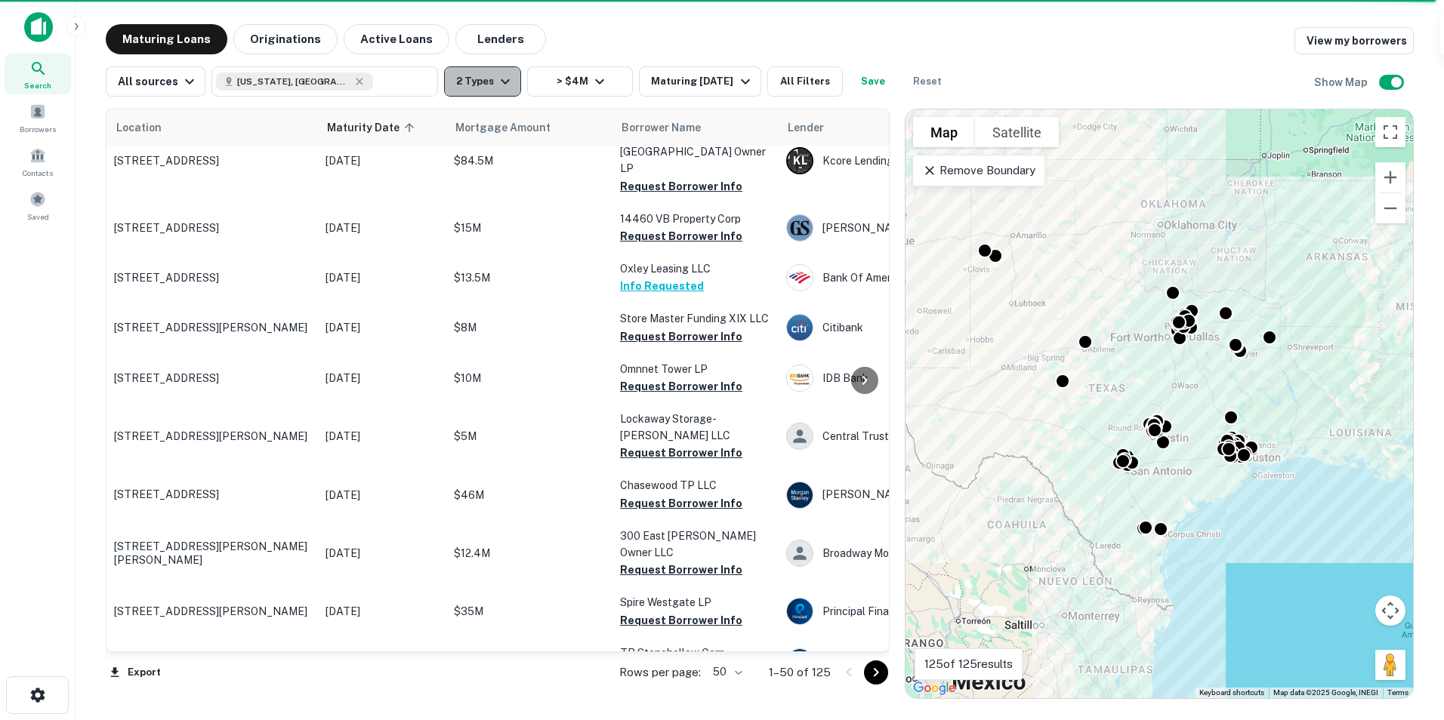
click at [501, 83] on icon "button" at bounding box center [505, 81] width 9 height 5
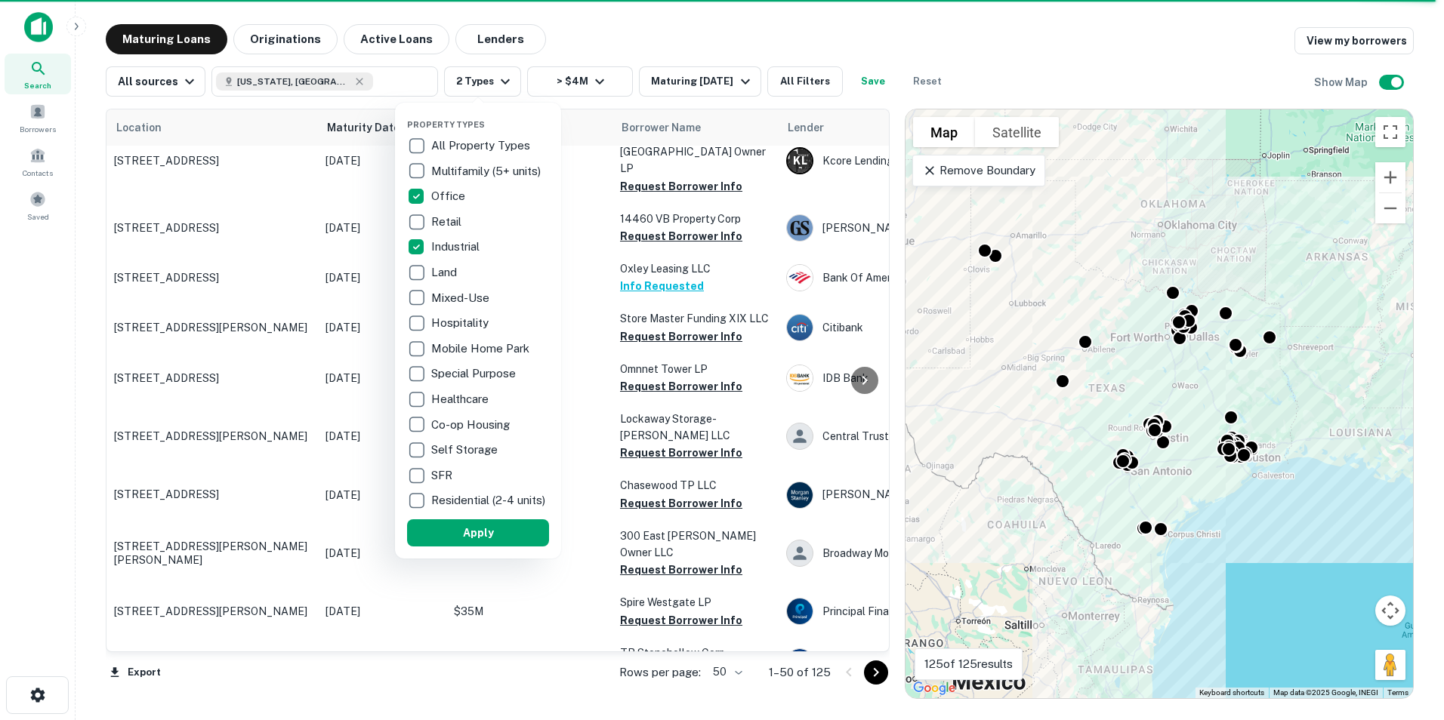
click at [601, 41] on div at bounding box center [722, 360] width 1444 height 720
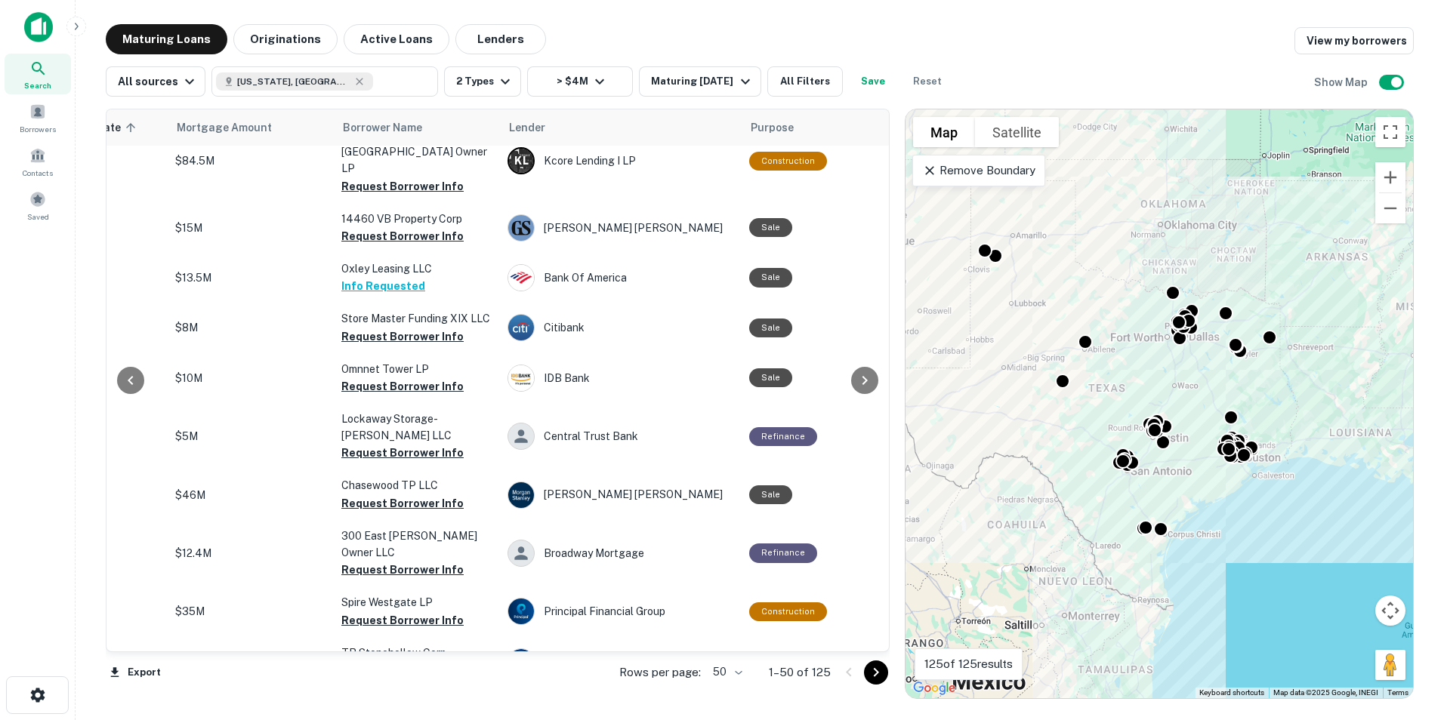
scroll to position [227, 310]
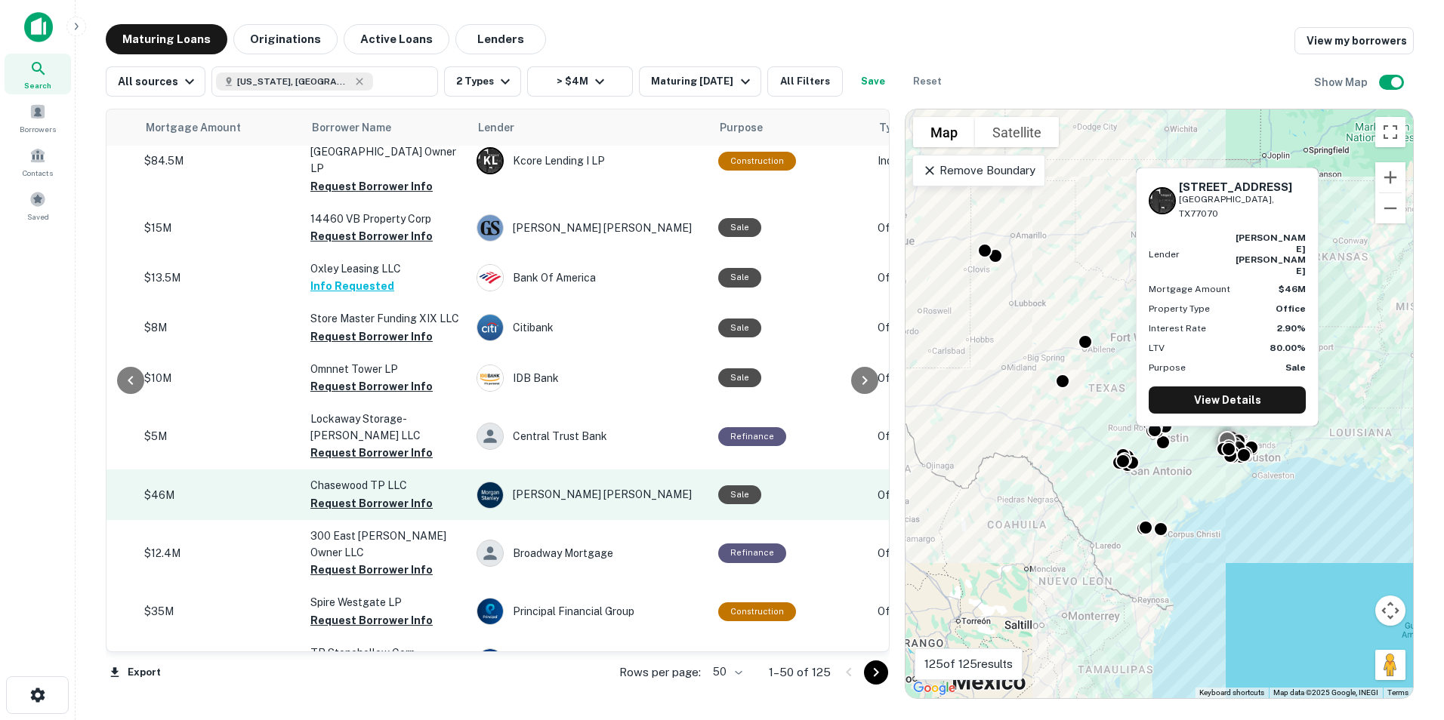
click at [354, 496] on td "Chasewood TP LLC Request Borrower Info" at bounding box center [386, 495] width 166 height 50
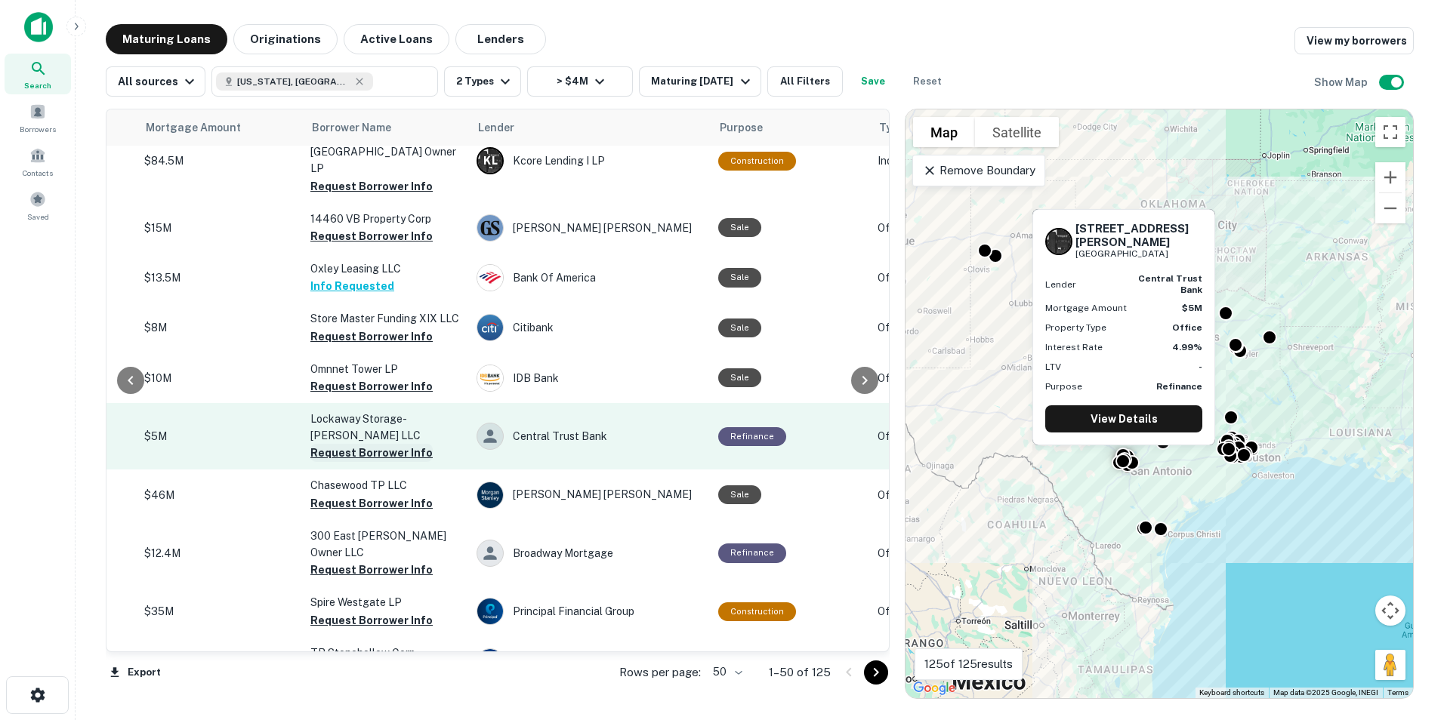
click at [350, 444] on button "Request Borrower Info" at bounding box center [371, 453] width 122 height 18
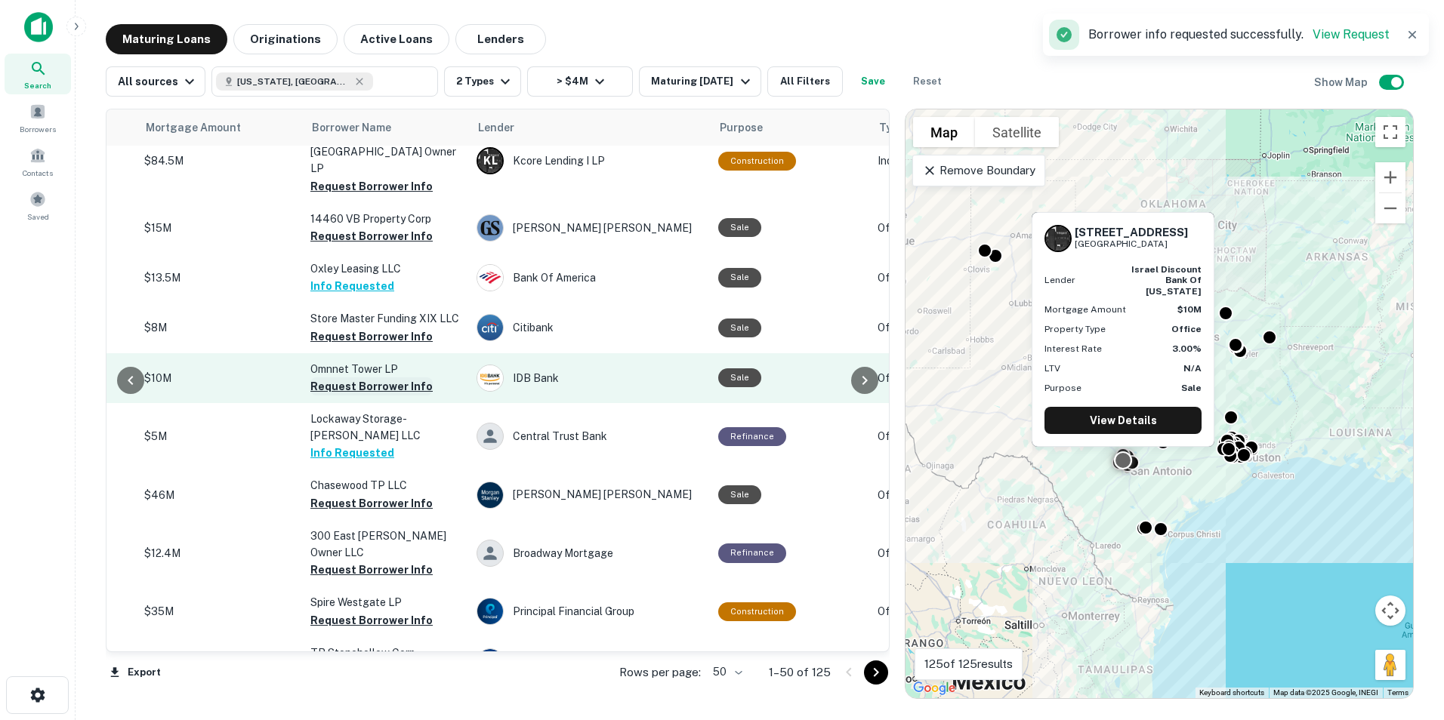
click at [346, 378] on button "Request Borrower Info" at bounding box center [371, 387] width 122 height 18
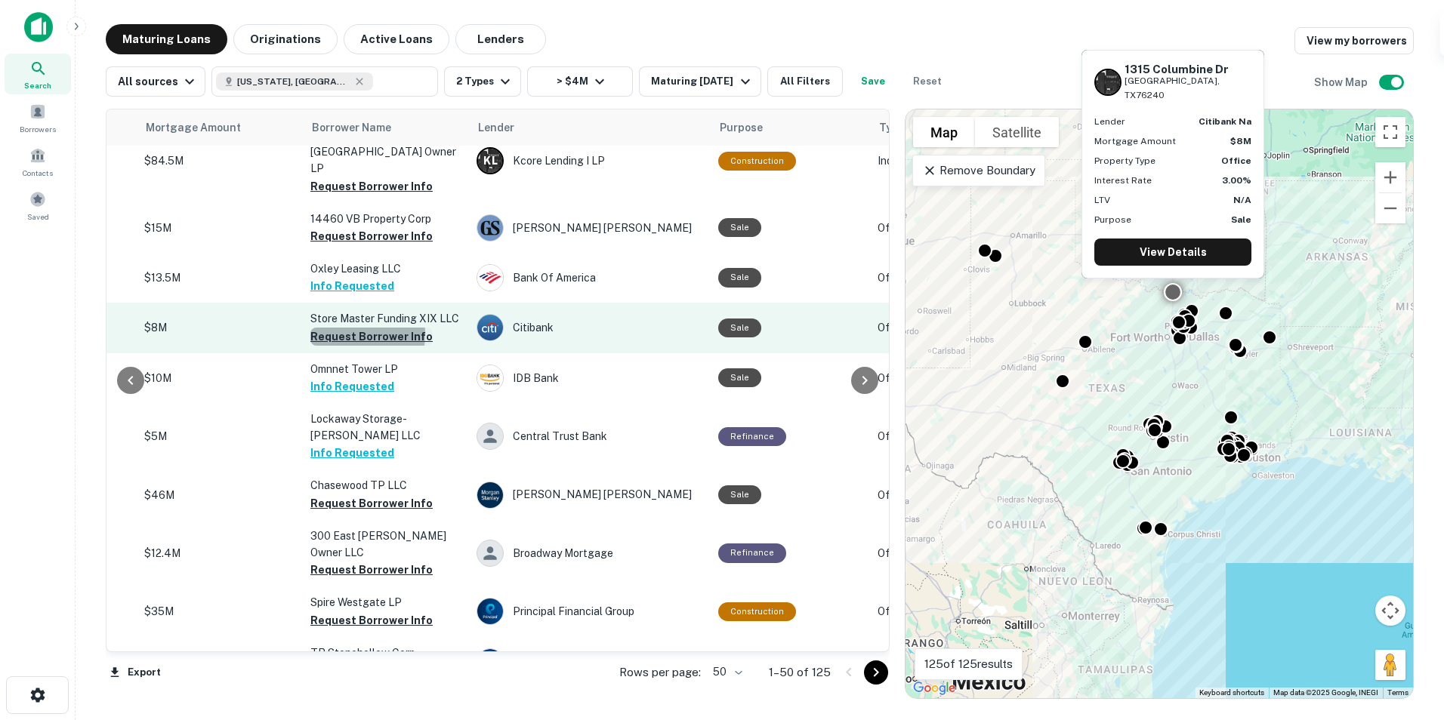
click at [341, 328] on button "Request Borrower Info" at bounding box center [371, 337] width 122 height 18
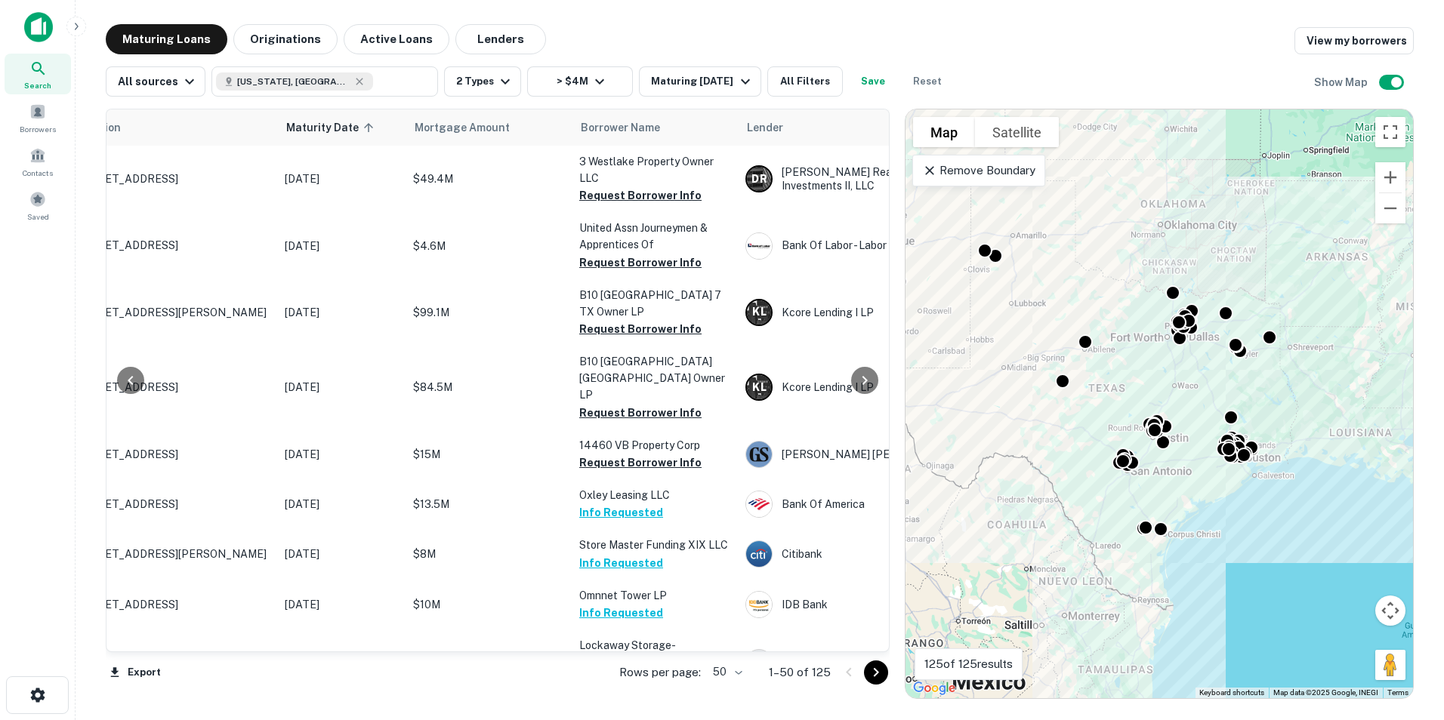
scroll to position [0, 45]
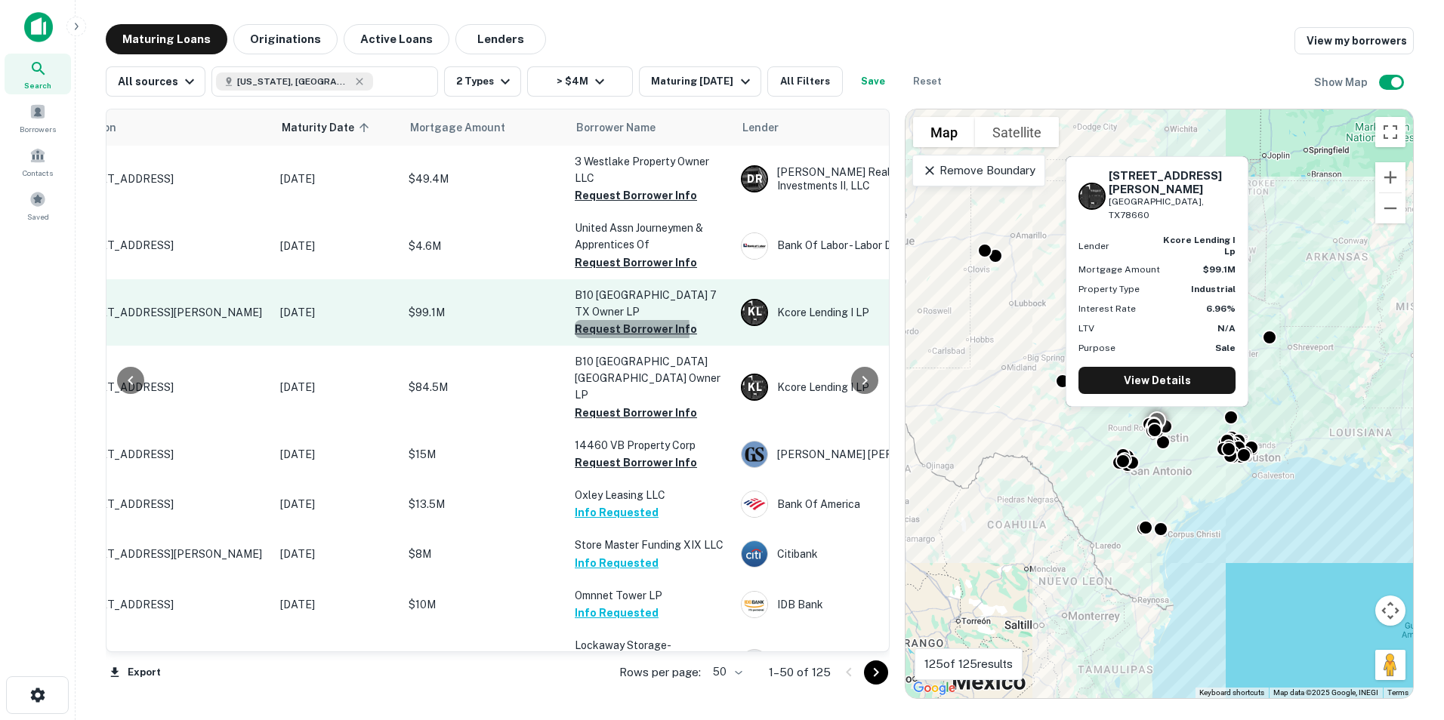
click at [587, 330] on button "Request Borrower Info" at bounding box center [636, 329] width 122 height 18
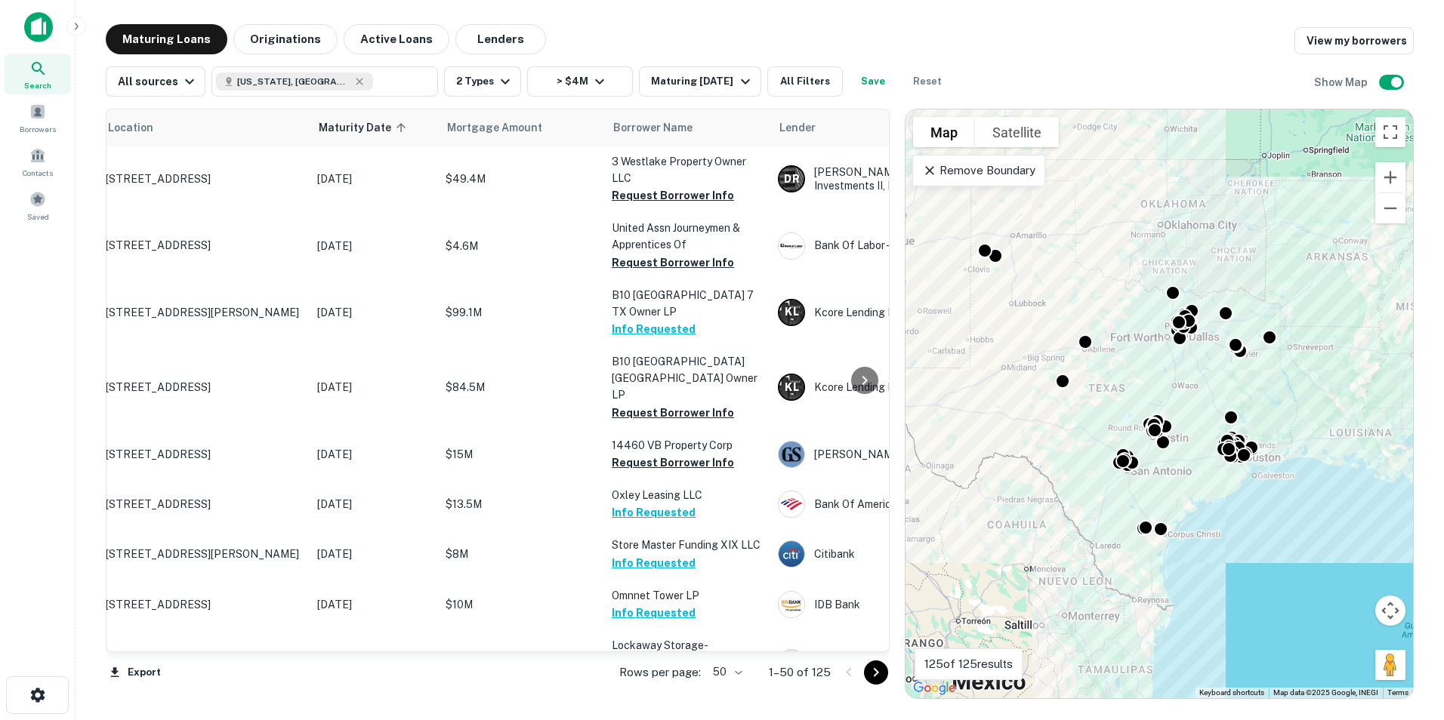
scroll to position [0, 0]
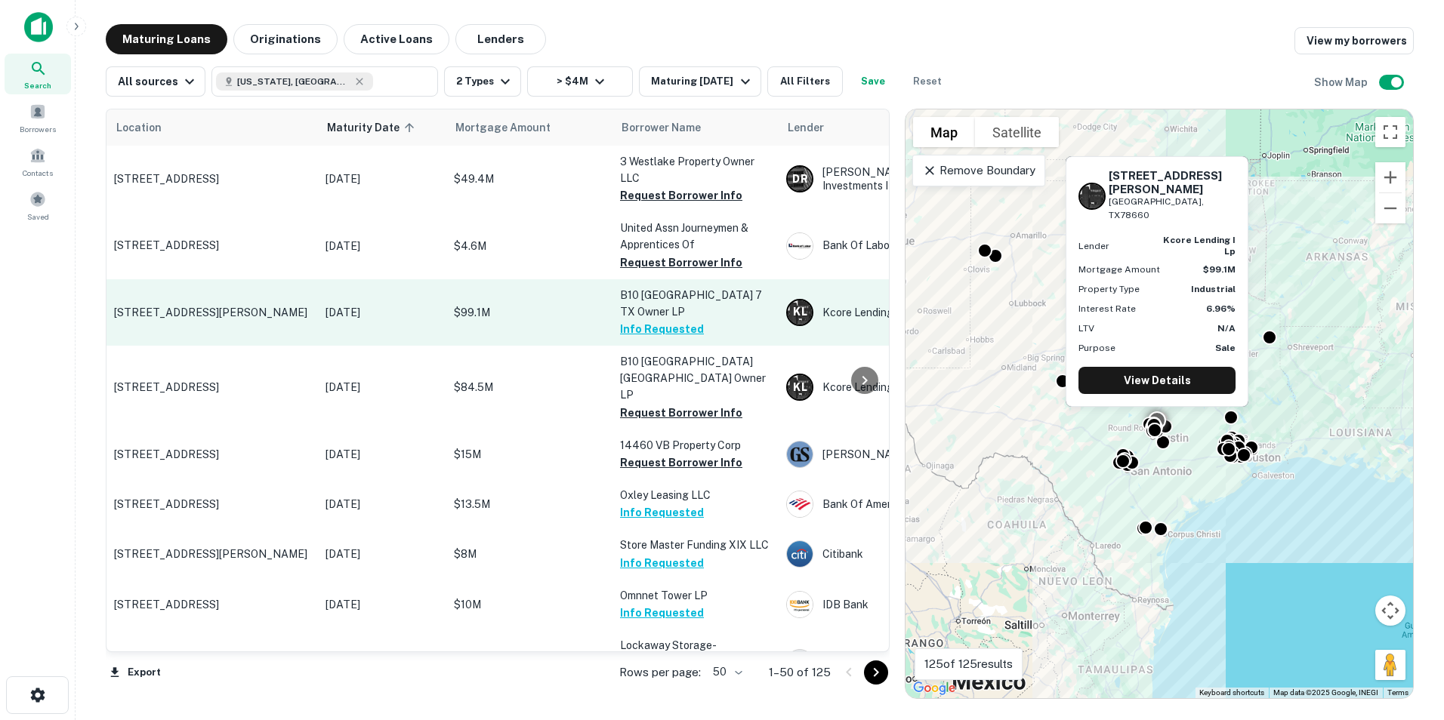
click at [199, 310] on p "900 New Meister Ln Pflugerville, TX78660" at bounding box center [212, 313] width 196 height 14
click at [251, 306] on p "900 New Meister Ln Pflugerville, TX78660" at bounding box center [212, 313] width 196 height 14
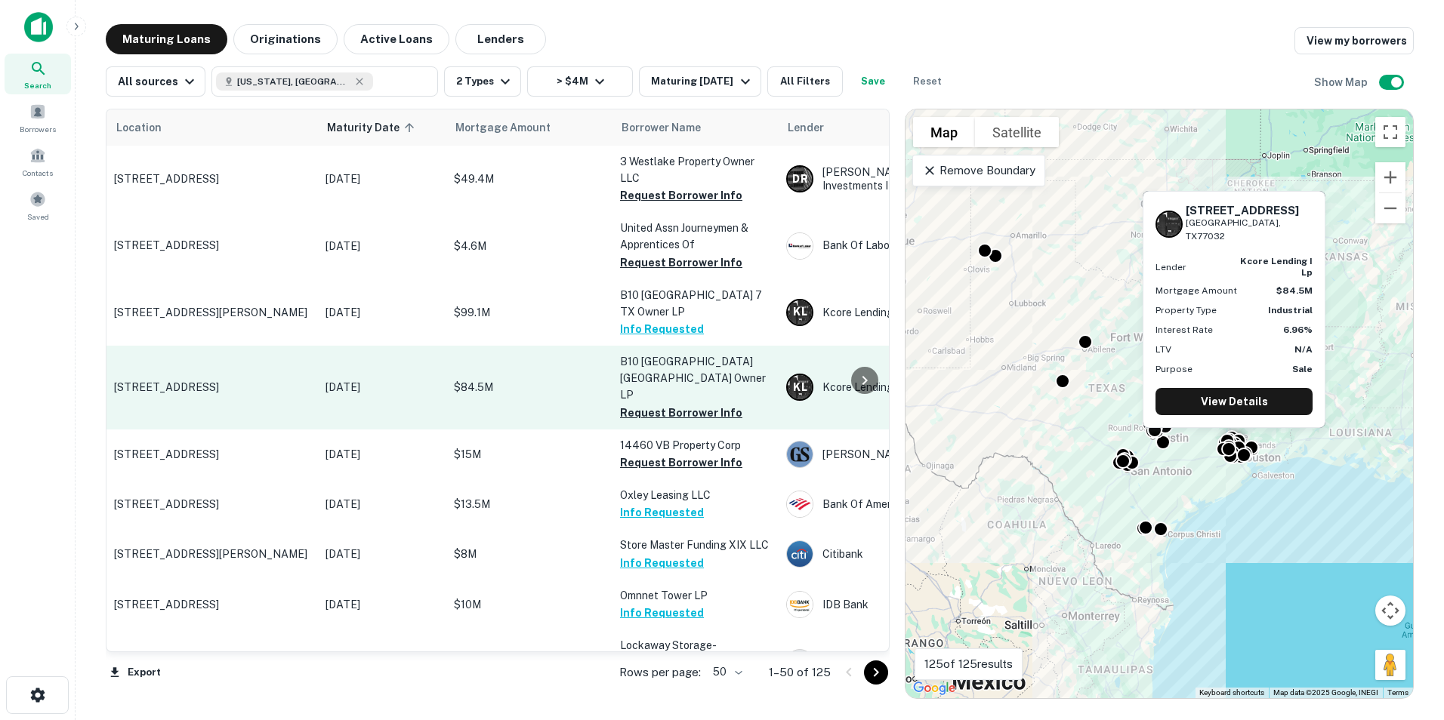
click at [266, 381] on p "16601 Central Green Blvd Houston, TX77032" at bounding box center [212, 388] width 196 height 14
click at [644, 369] on p "B10 Central Green TX Owner LP" at bounding box center [695, 378] width 151 height 50
click at [184, 381] on p "16601 Central Green Blvd Houston, TX77032" at bounding box center [212, 388] width 196 height 14
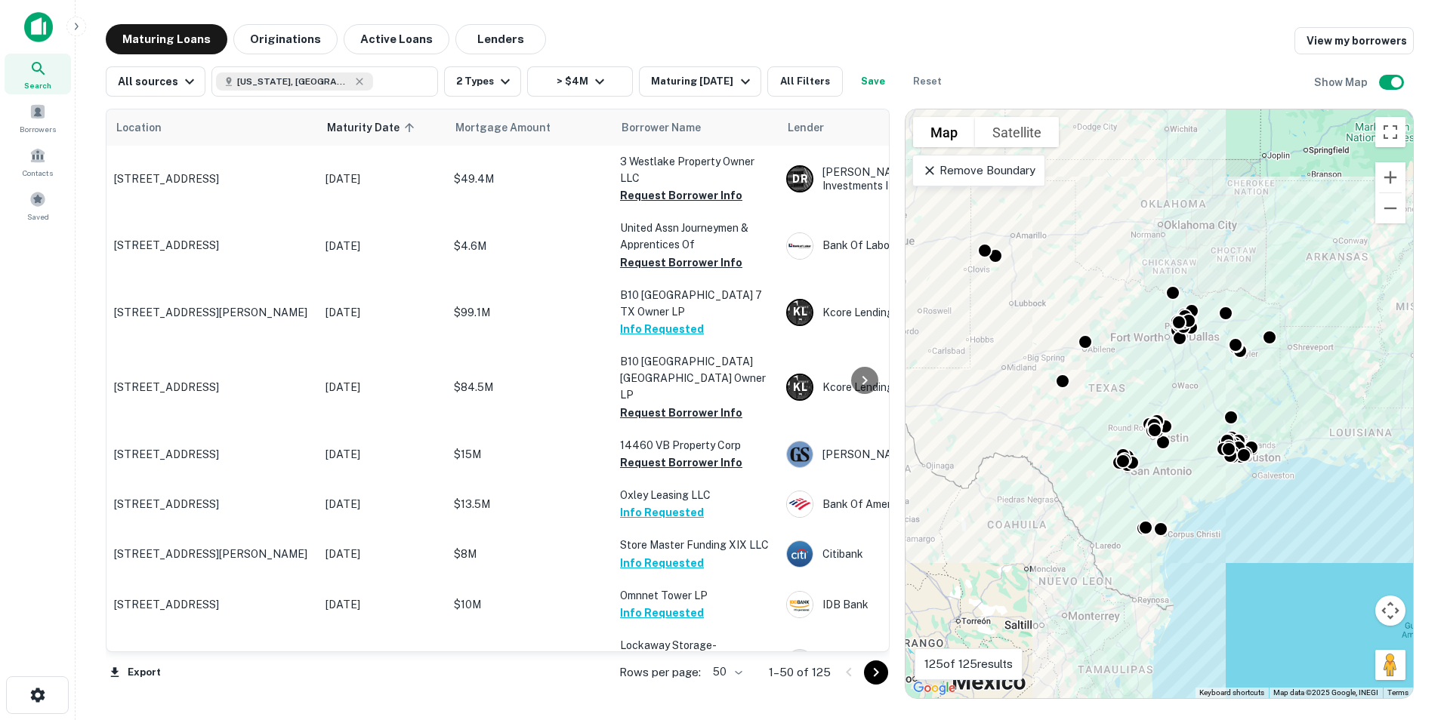
click at [994, 47] on div "Maturing Loans Originations Active Loans Lenders View my borrowers" at bounding box center [760, 39] width 1308 height 30
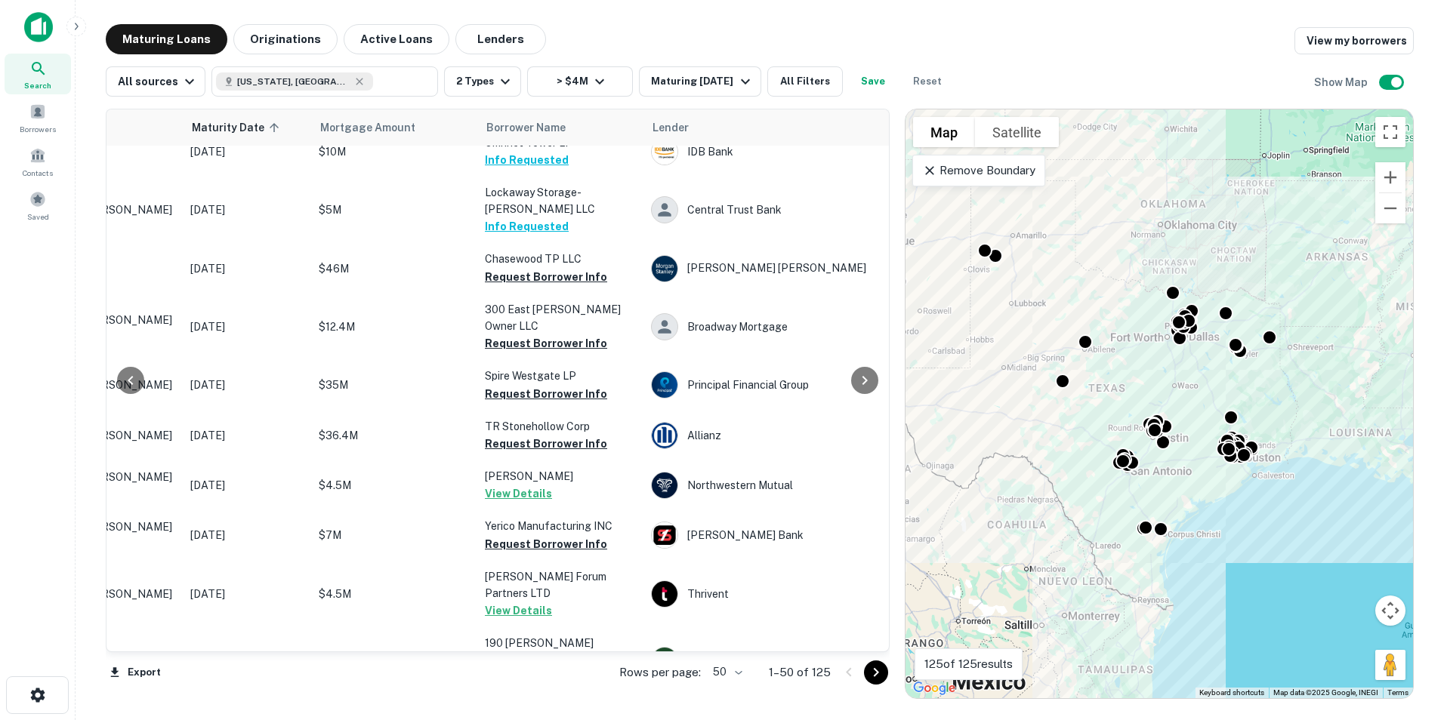
scroll to position [453, 115]
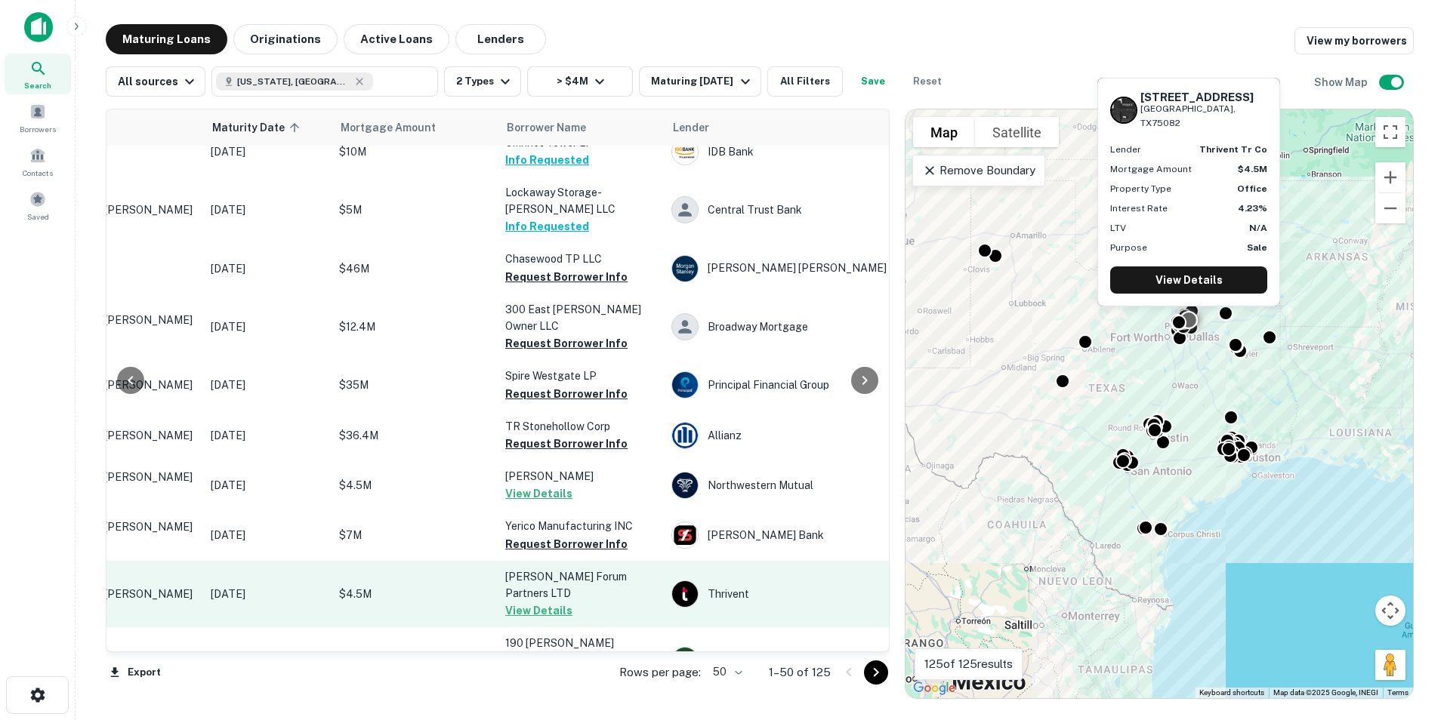
click at [520, 602] on button "View Details" at bounding box center [538, 611] width 67 height 18
click at [419, 561] on td "$4.5M" at bounding box center [414, 594] width 166 height 66
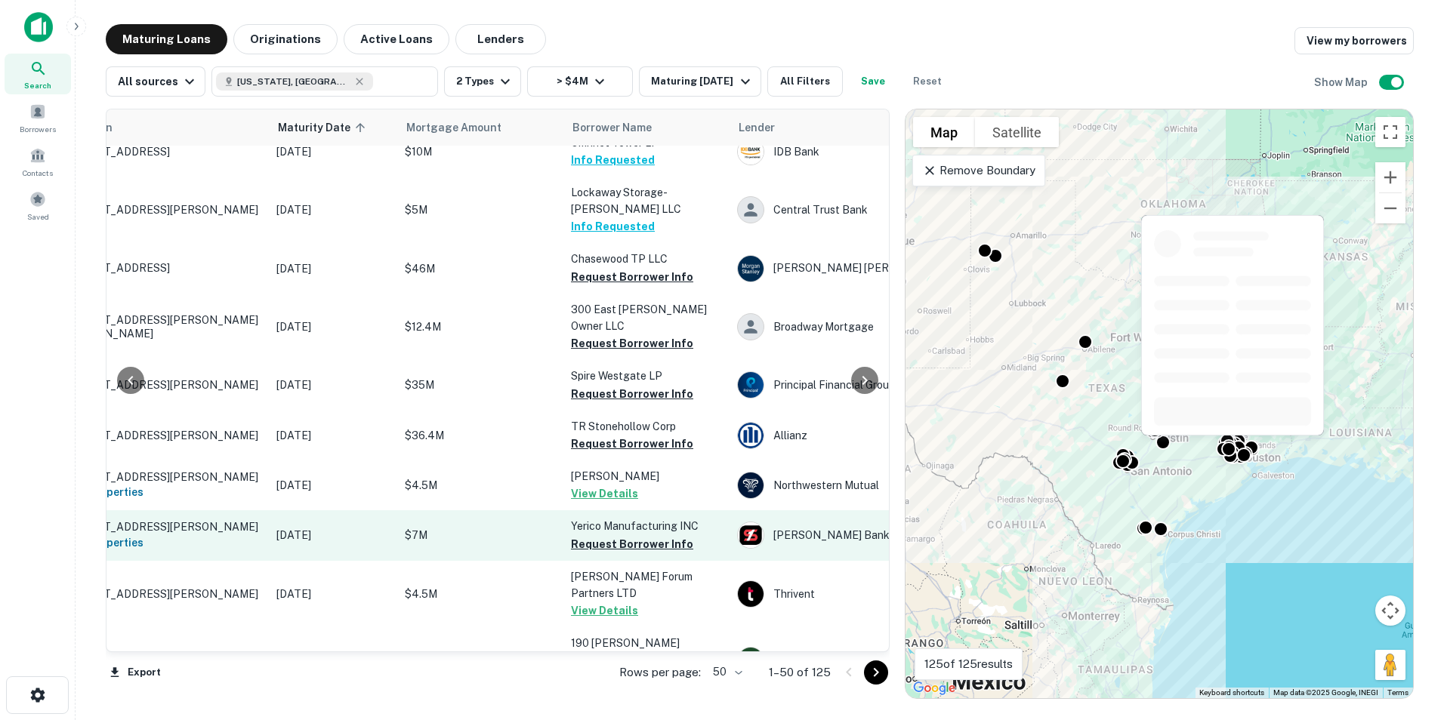
scroll to position [529, 49]
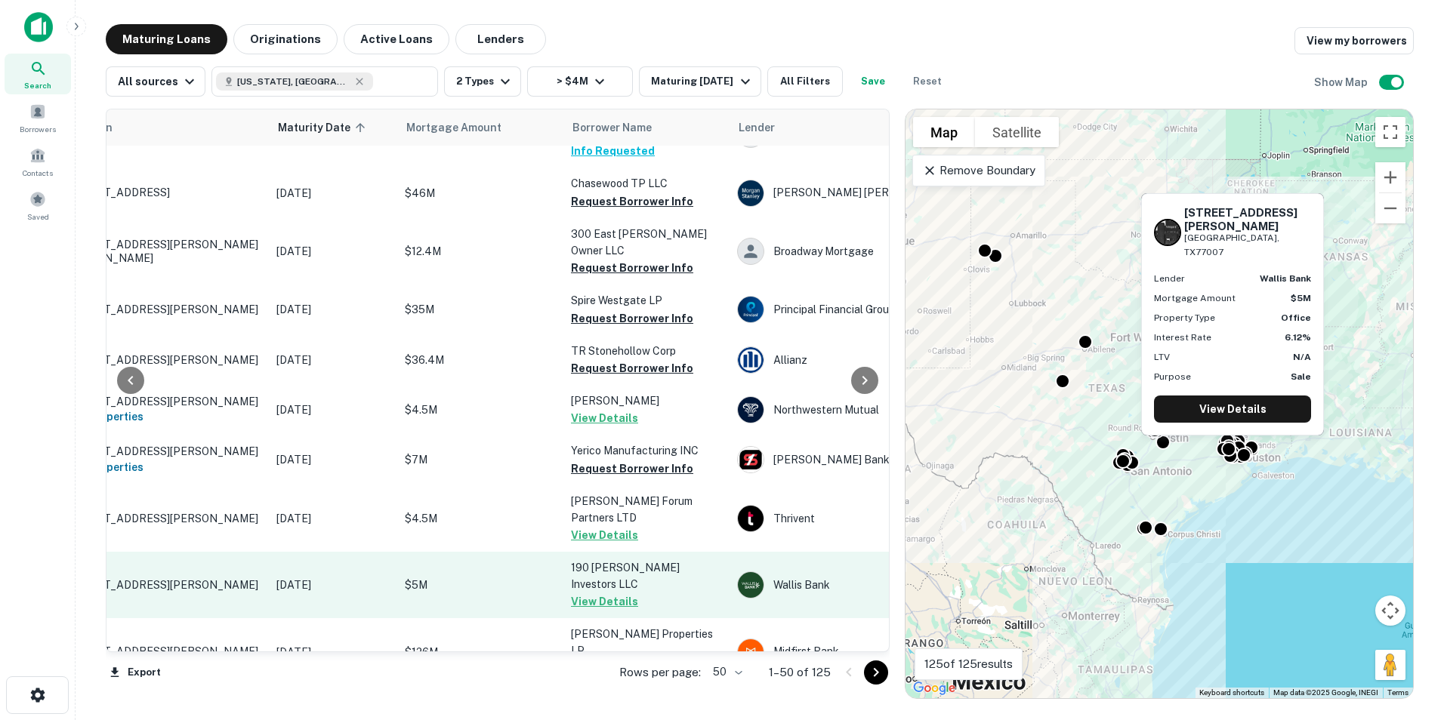
click at [603, 593] on button "View Details" at bounding box center [604, 602] width 67 height 18
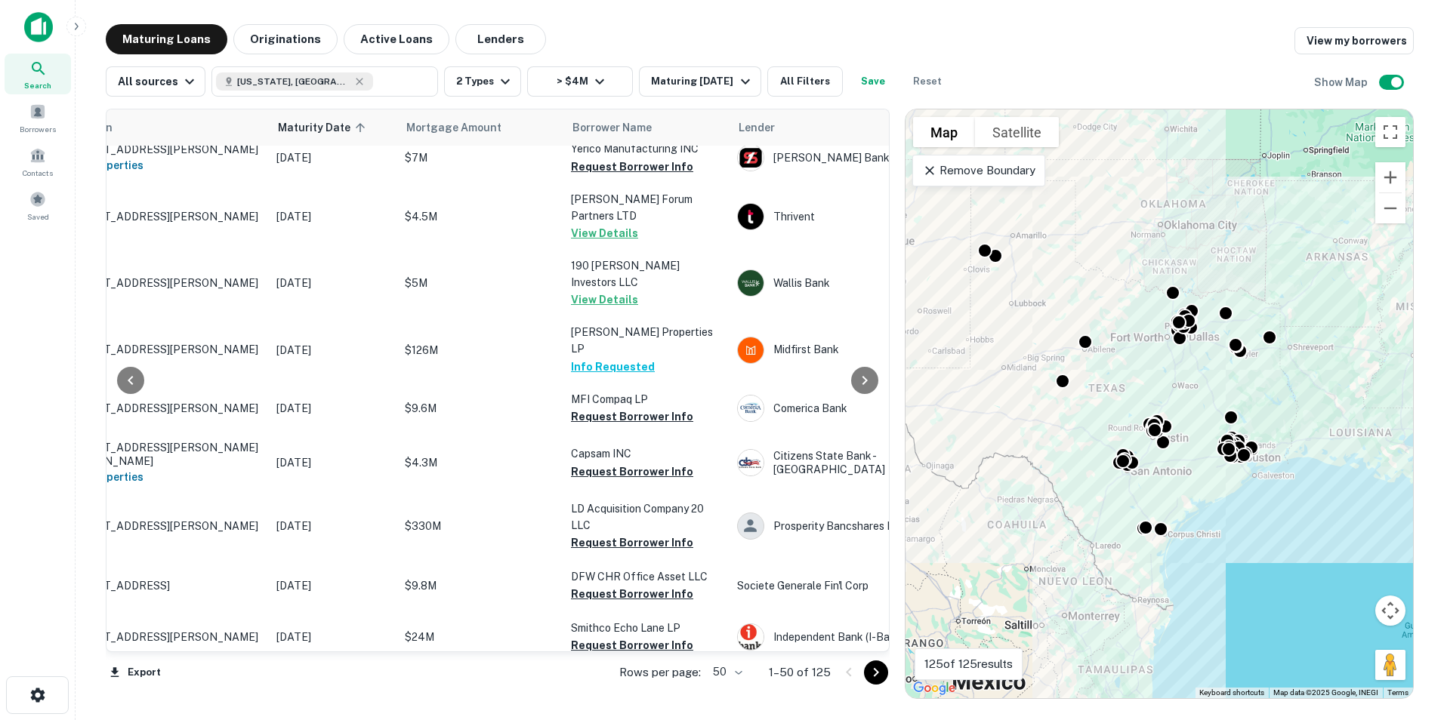
scroll to position [831, 0]
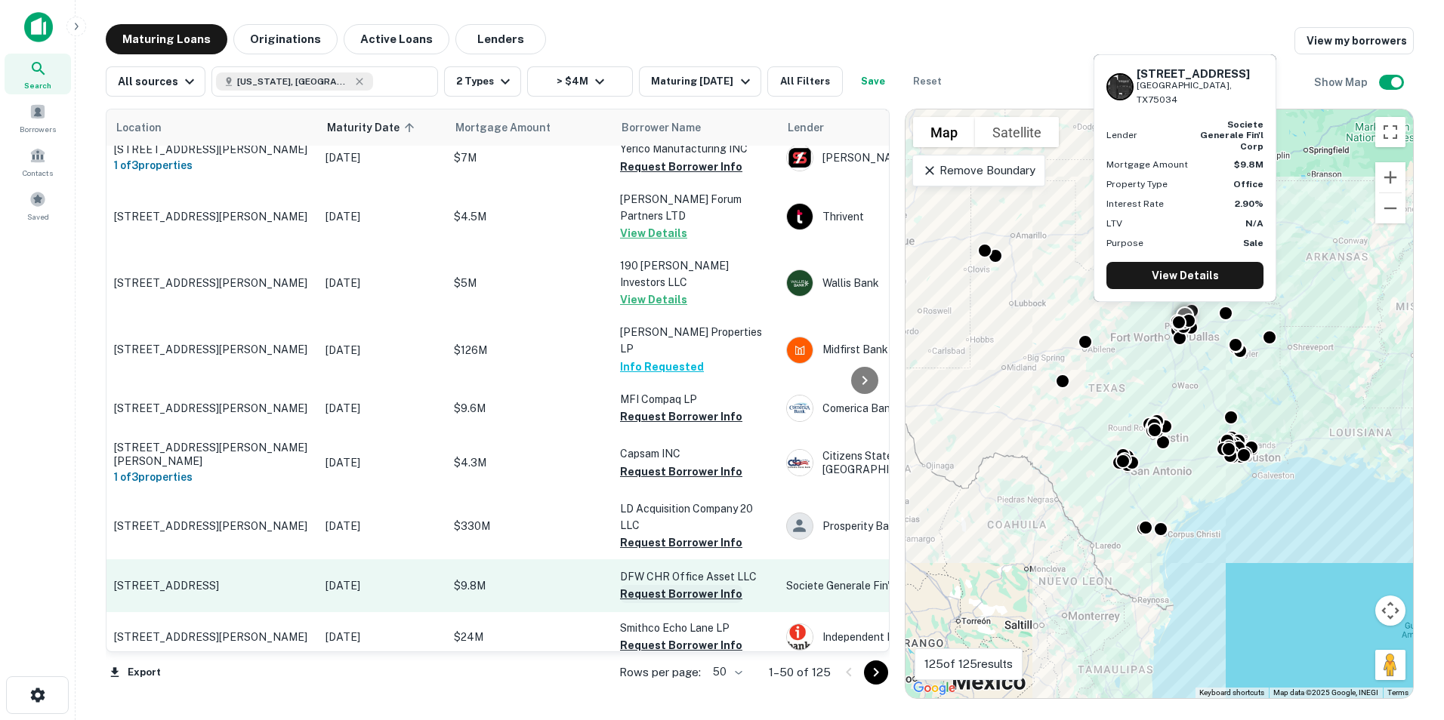
click at [670, 585] on button "Request Borrower Info" at bounding box center [681, 594] width 122 height 18
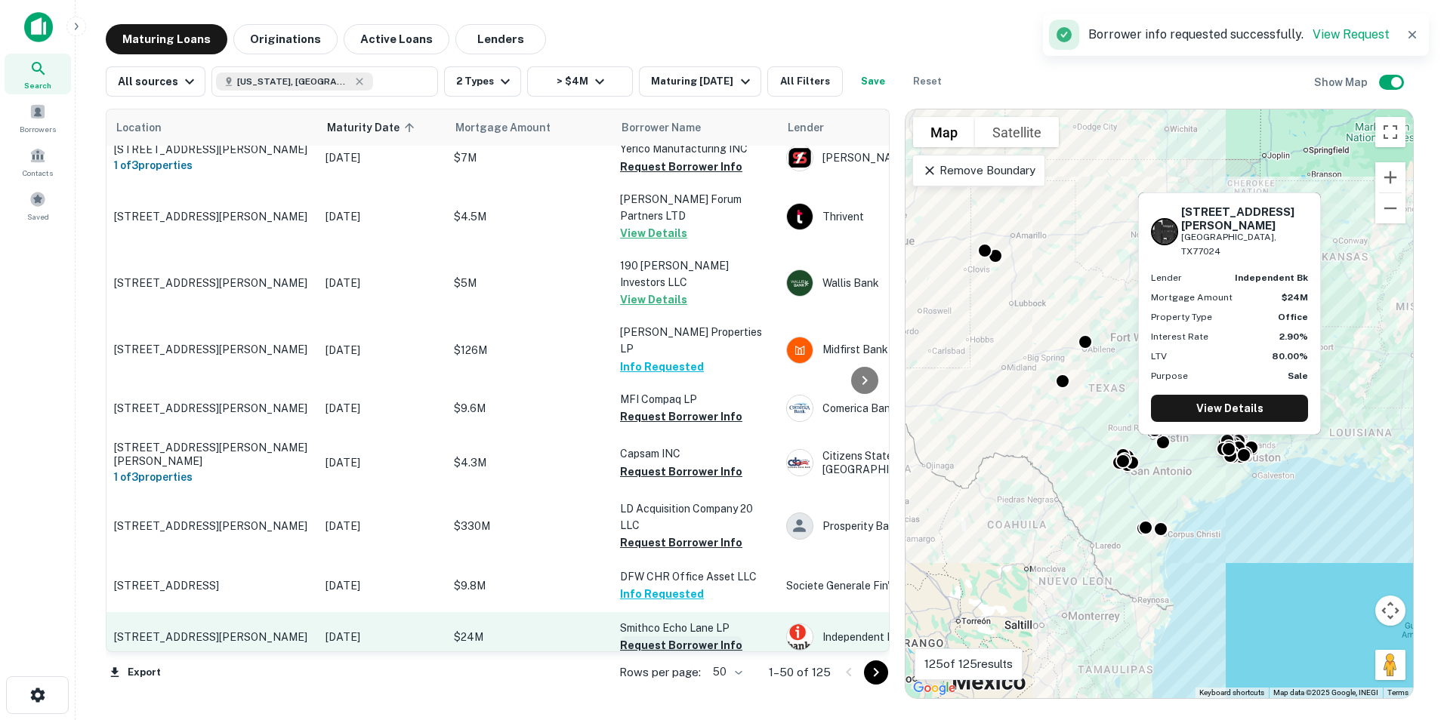
click at [640, 637] on button "Request Borrower Info" at bounding box center [681, 646] width 122 height 18
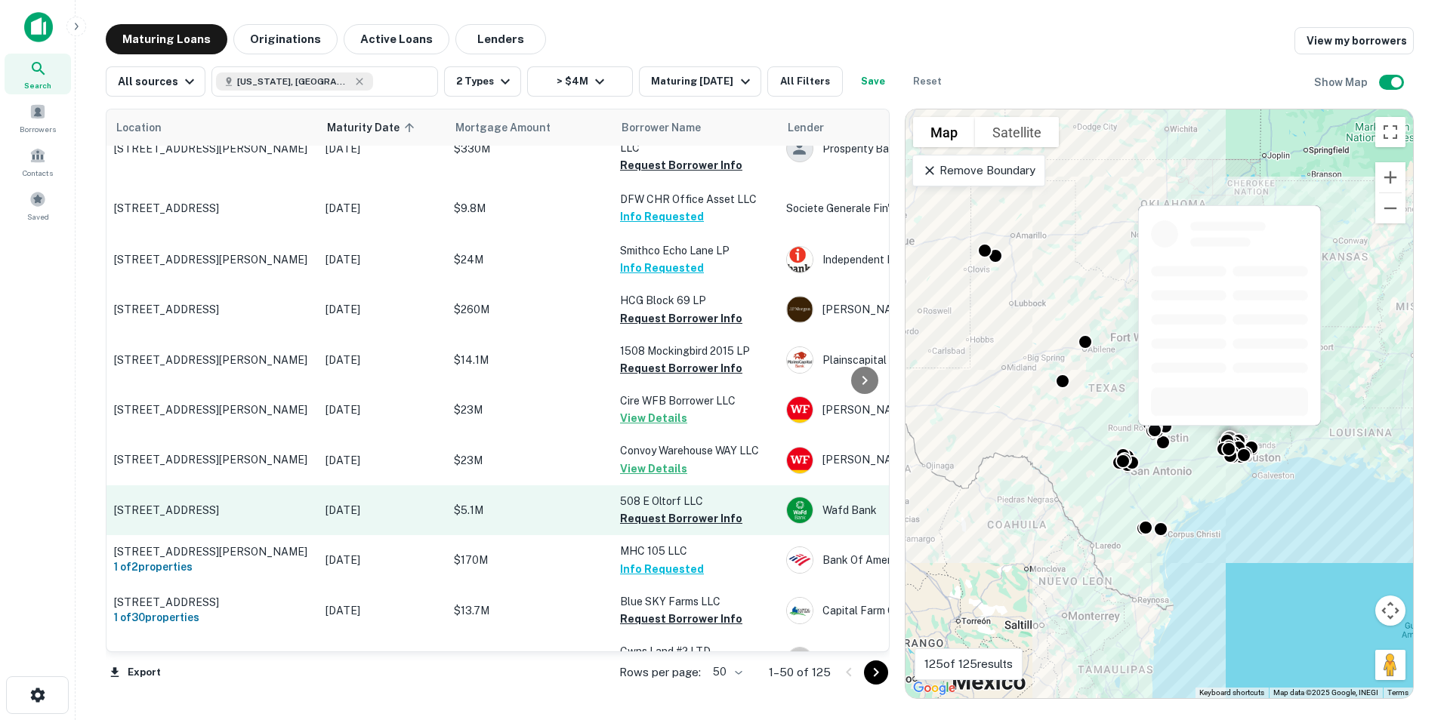
scroll to position [1284, 0]
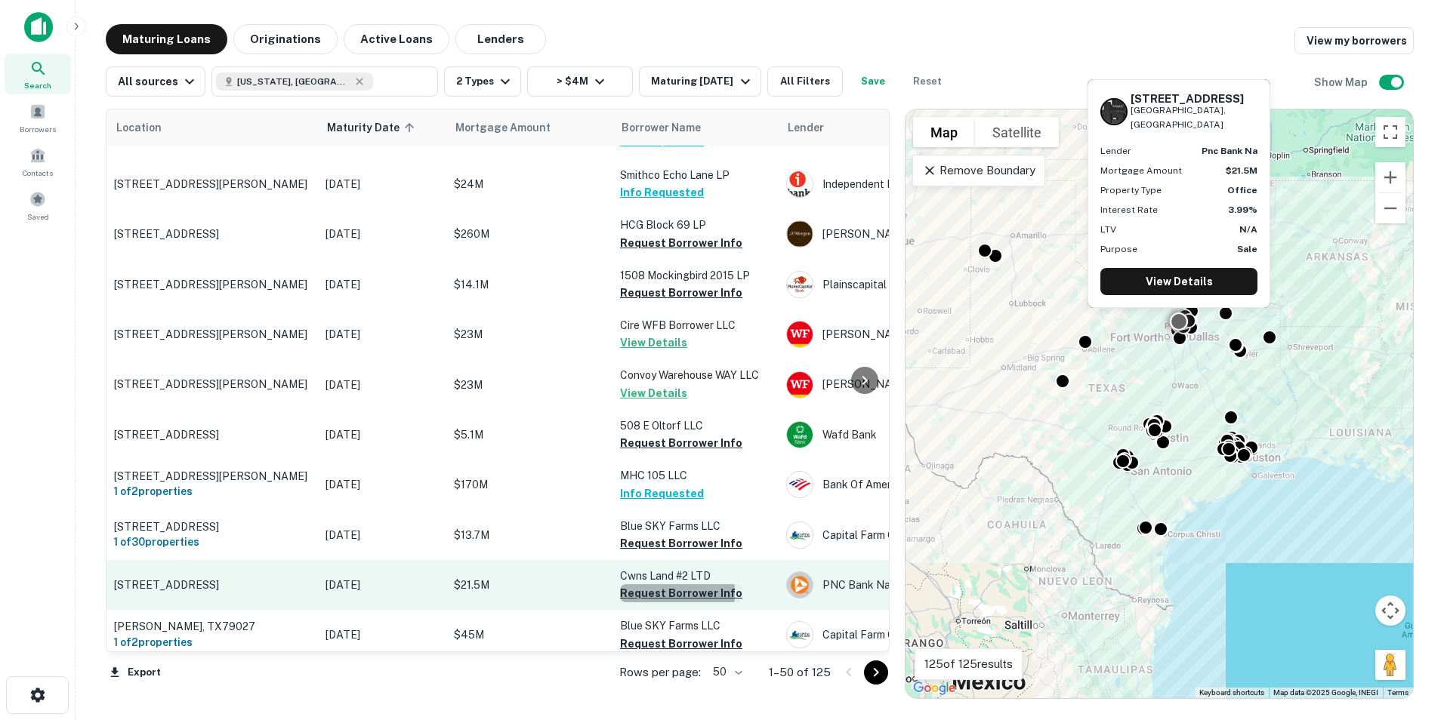
click at [646, 584] on button "Request Borrower Info" at bounding box center [681, 593] width 122 height 18
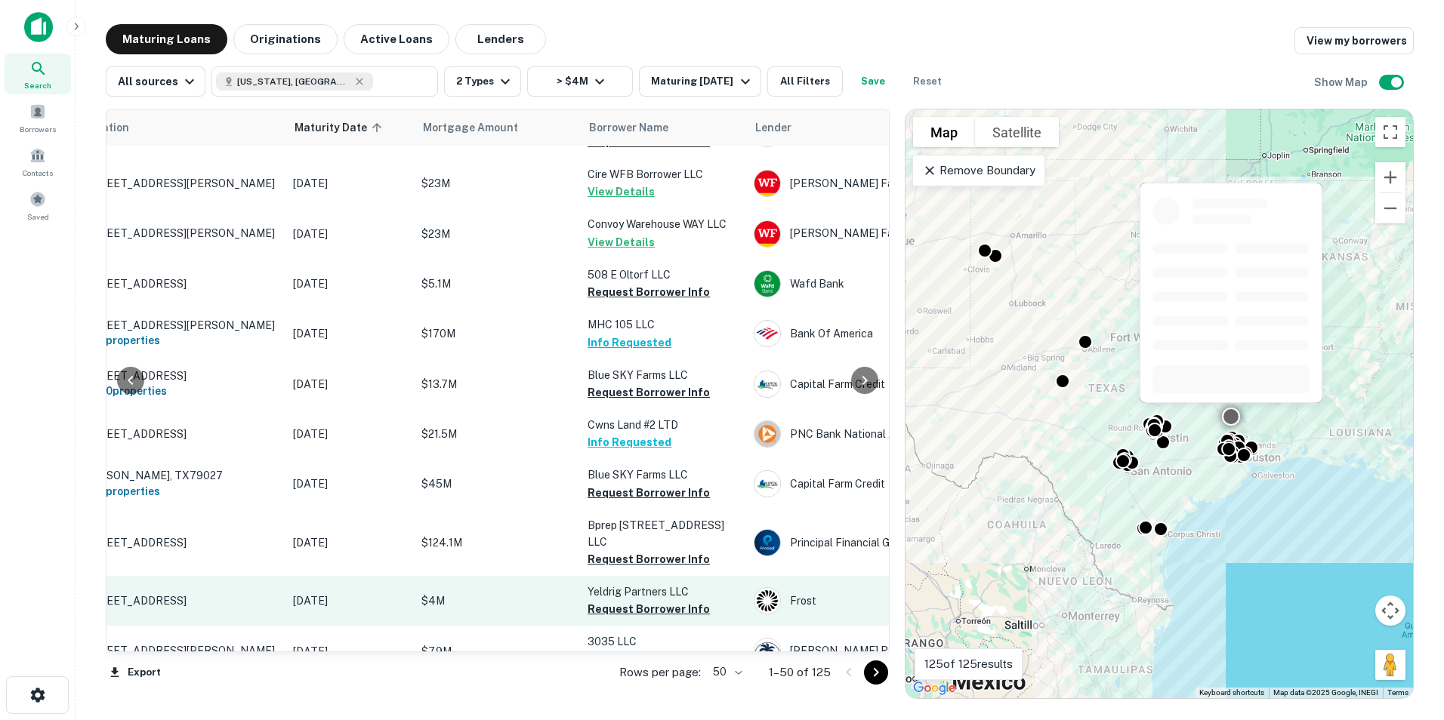
scroll to position [1510, 32]
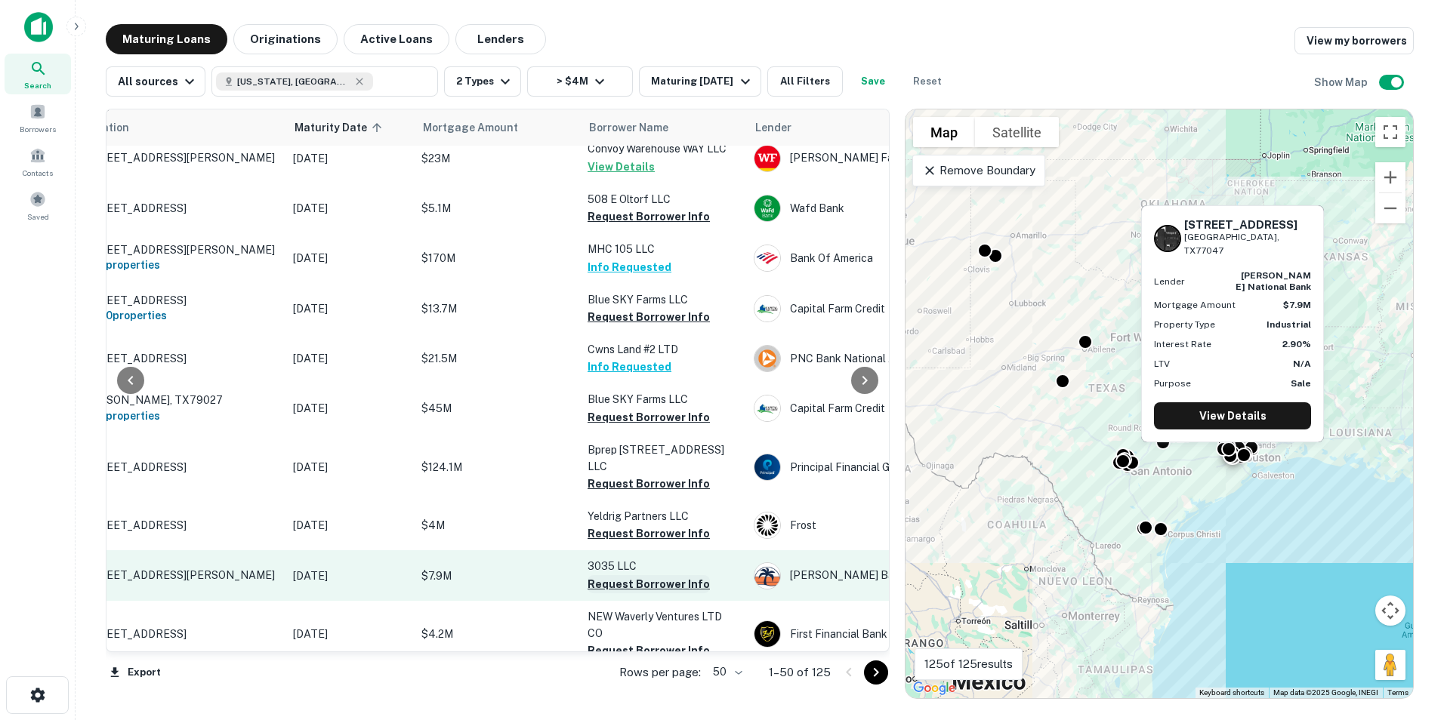
click at [625, 575] on button "Request Borrower Info" at bounding box center [648, 584] width 122 height 18
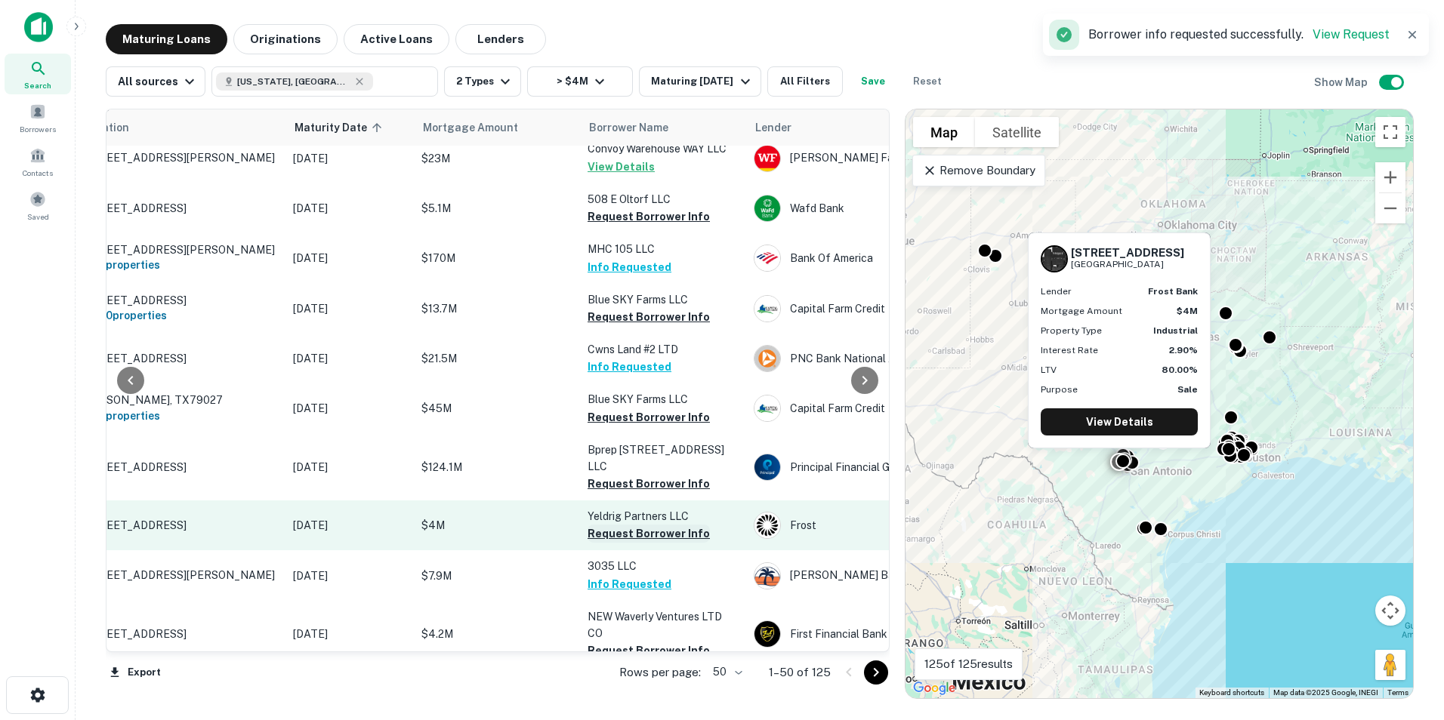
click at [617, 525] on button "Request Borrower Info" at bounding box center [648, 534] width 122 height 18
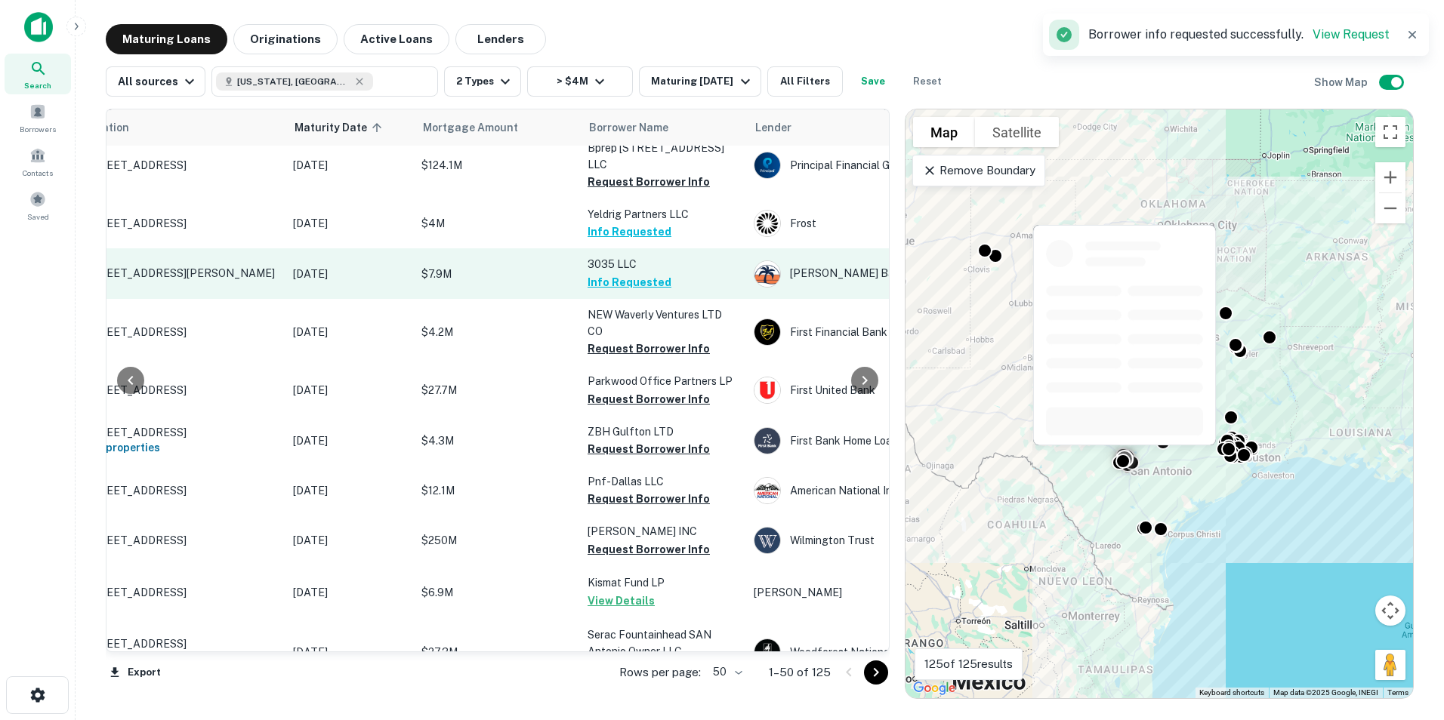
scroll to position [1888, 32]
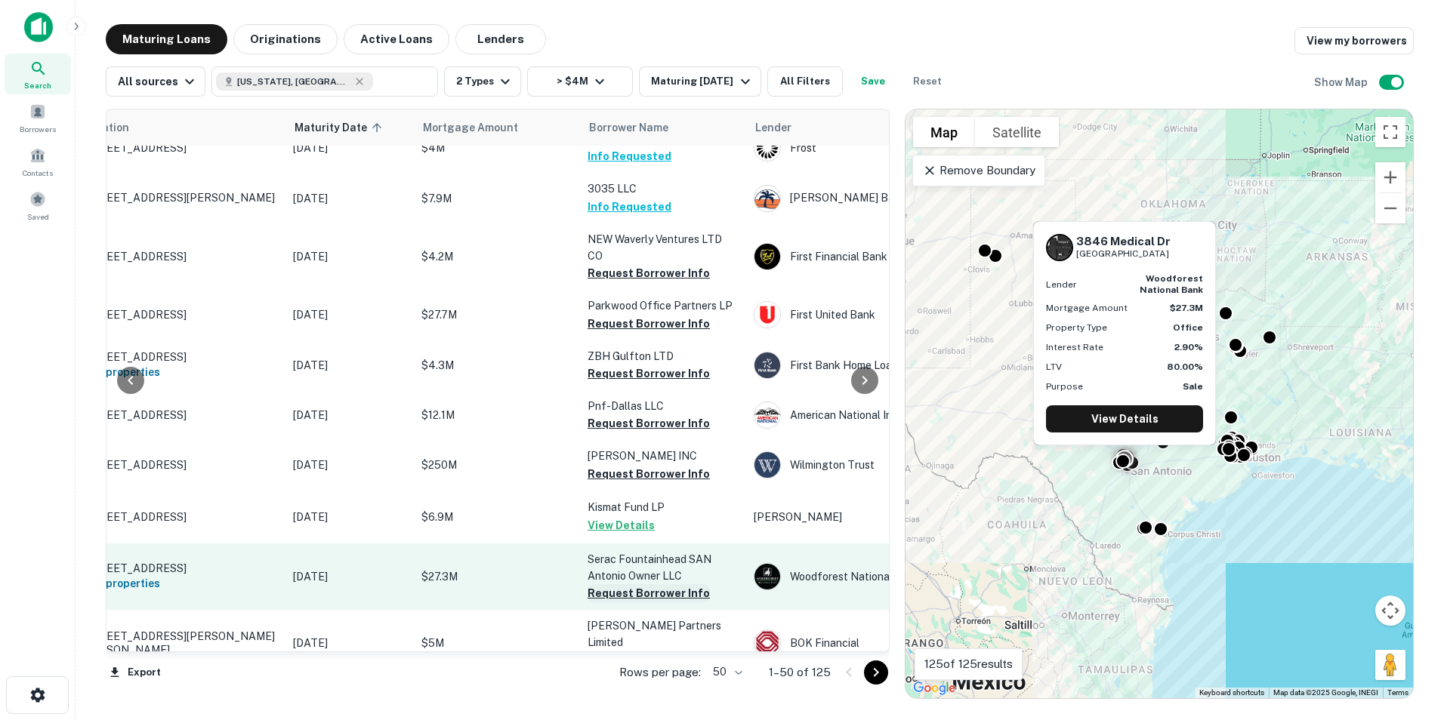
click at [615, 584] on button "Request Borrower Info" at bounding box center [648, 593] width 122 height 18
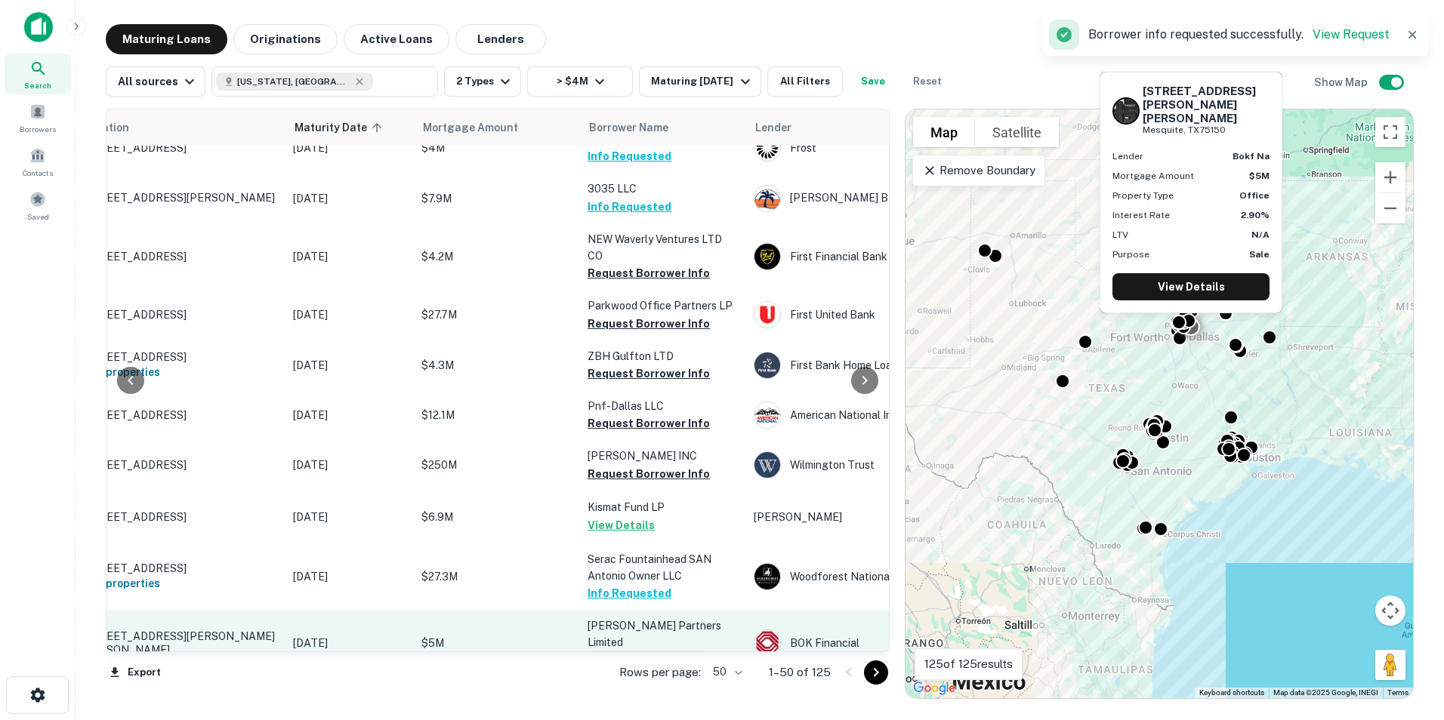
click at [613, 651] on button "Request Borrower Info" at bounding box center [648, 660] width 122 height 18
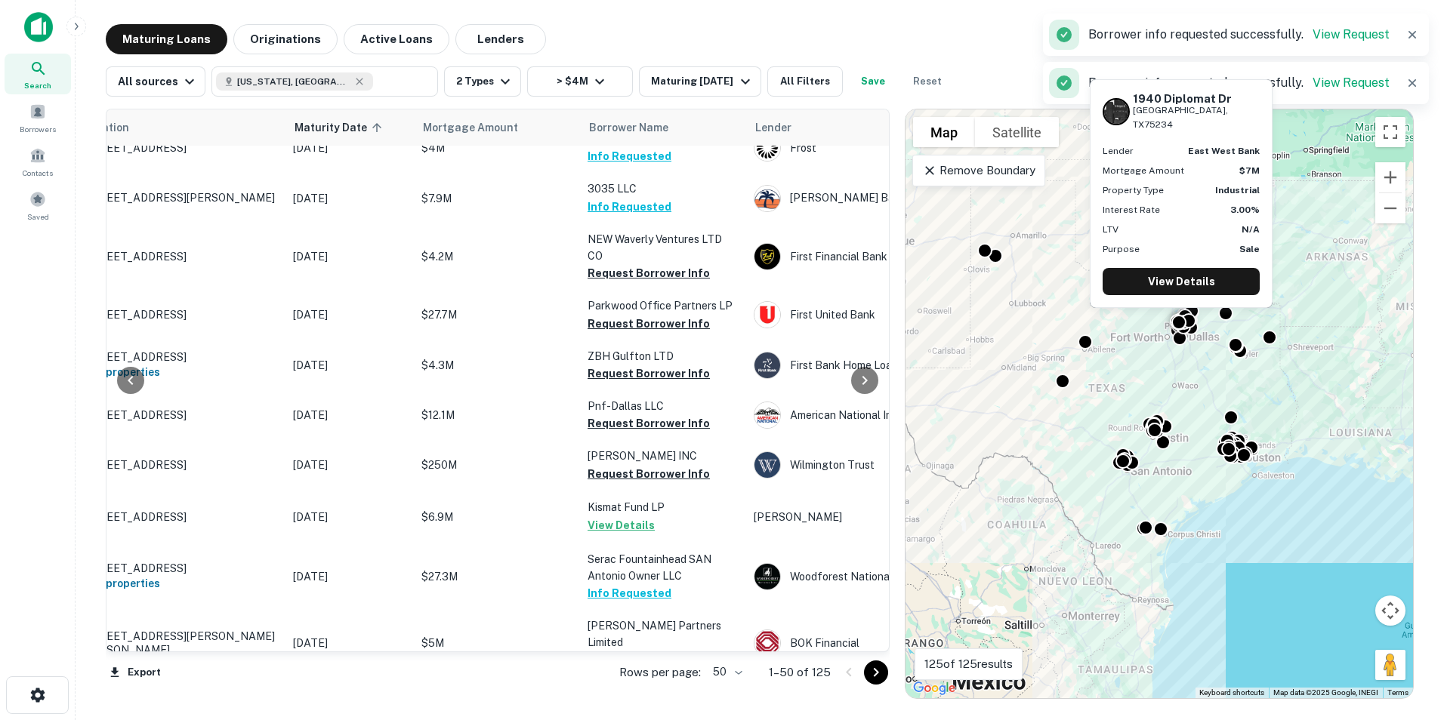
click at [615, 702] on button "Request Borrower Info" at bounding box center [648, 711] width 122 height 18
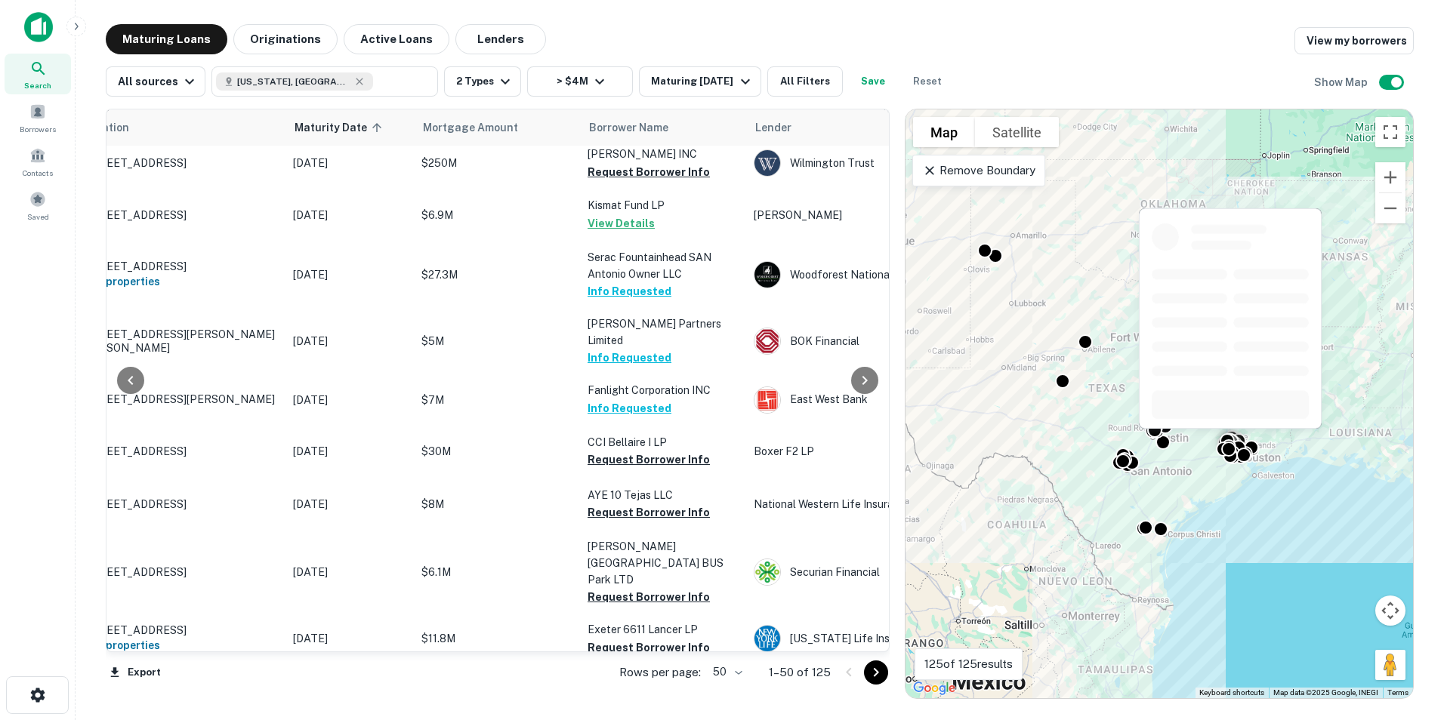
scroll to position [2200, 32]
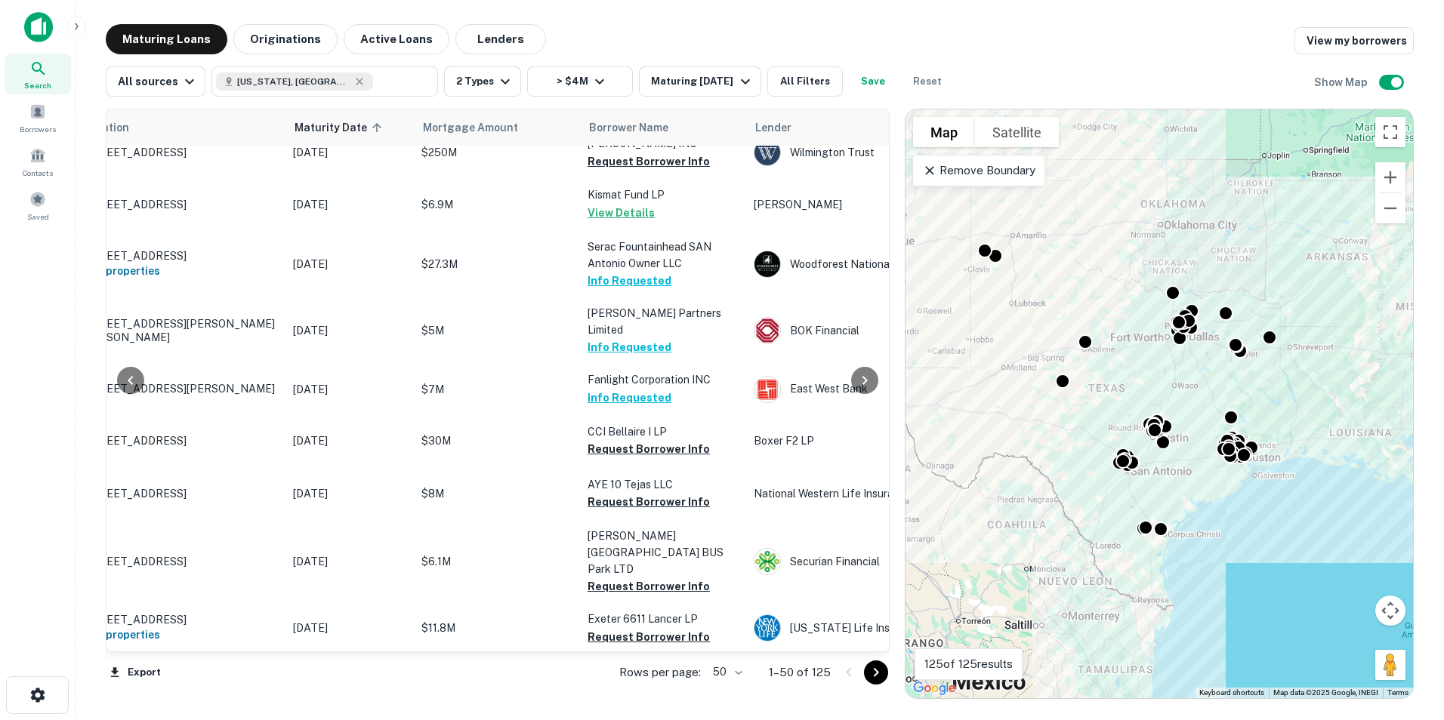
click at [877, 675] on icon "Go to next page" at bounding box center [876, 673] width 18 height 18
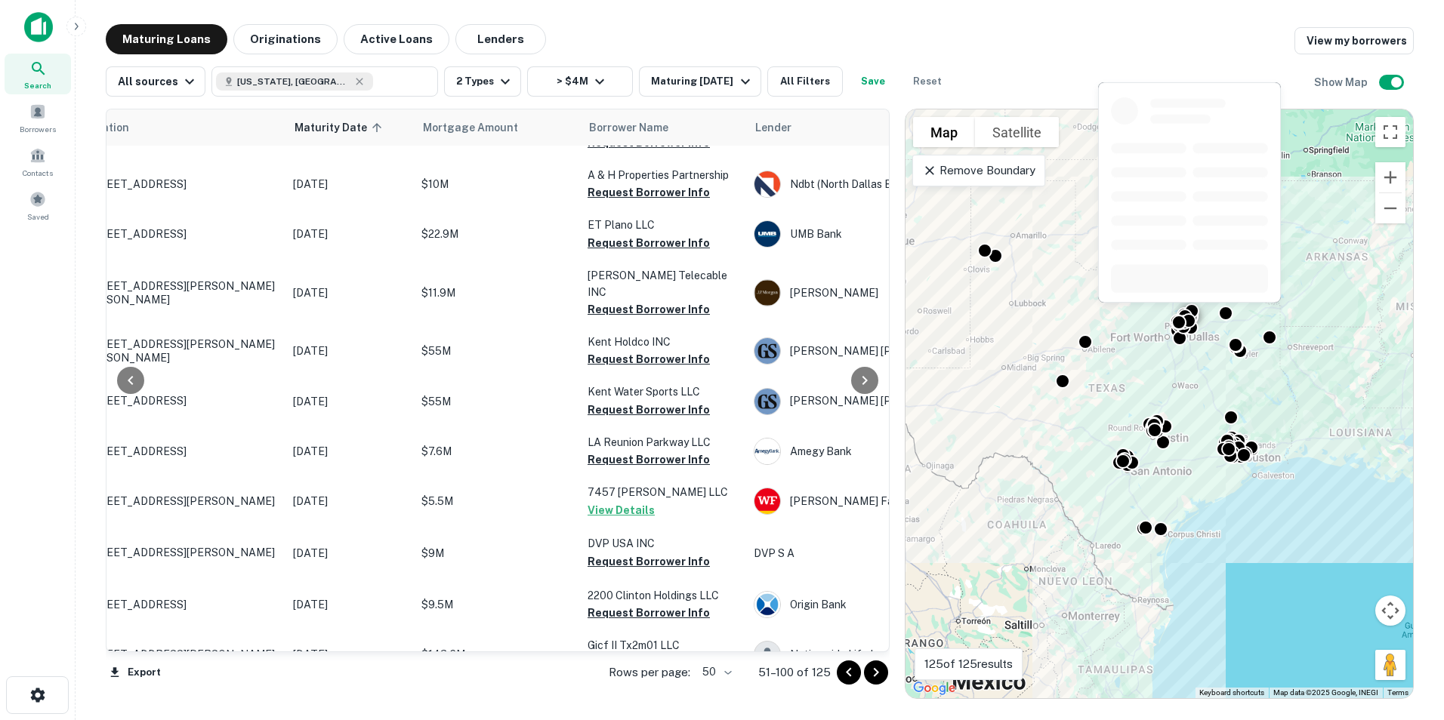
scroll to position [2128, 32]
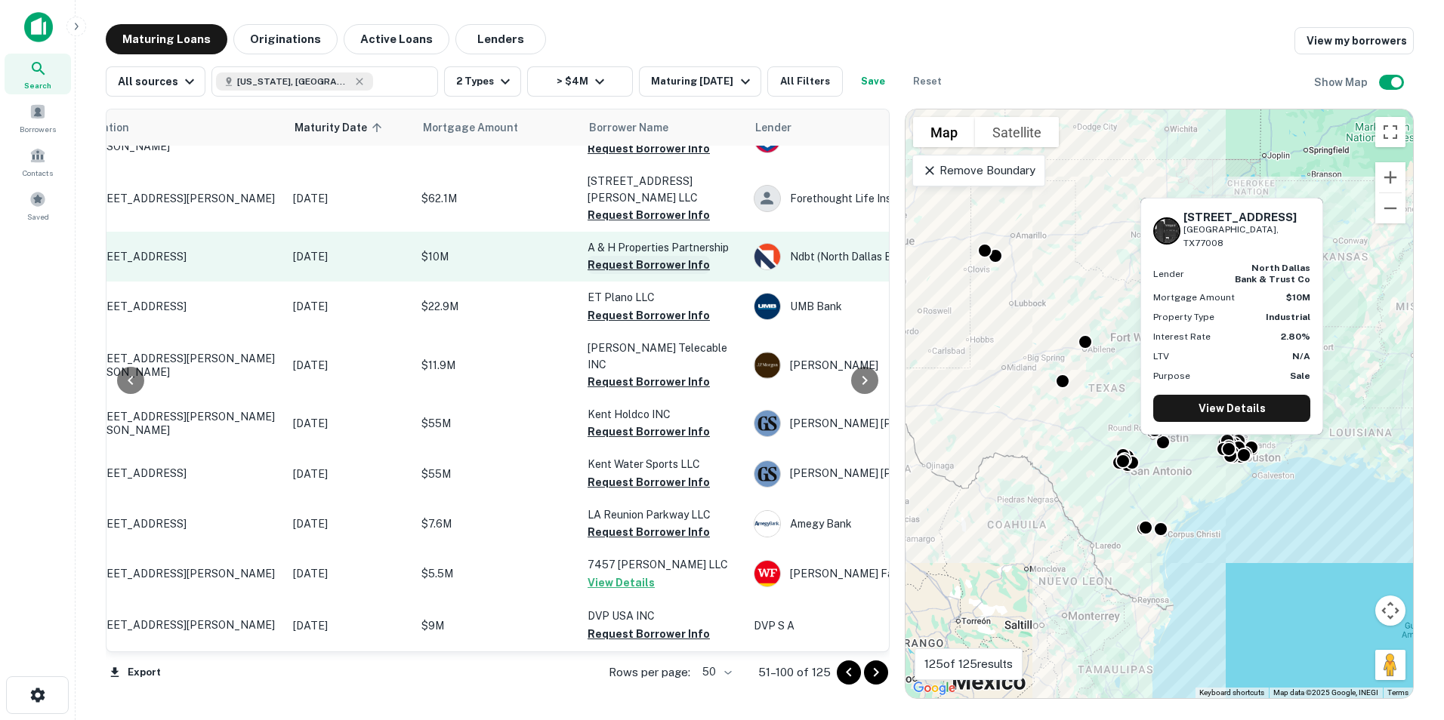
click at [633, 256] on button "Request Borrower Info" at bounding box center [648, 265] width 122 height 18
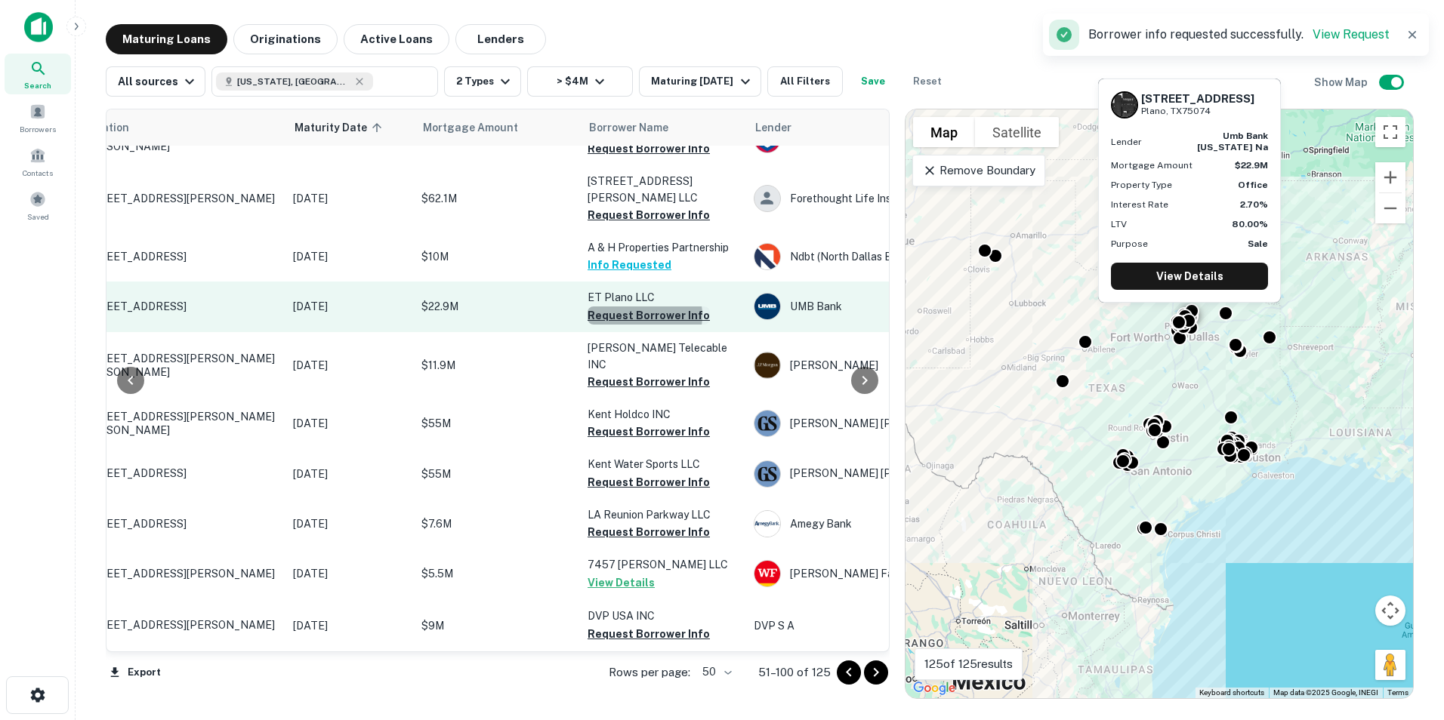
click at [637, 307] on button "Request Borrower Info" at bounding box center [648, 316] width 122 height 18
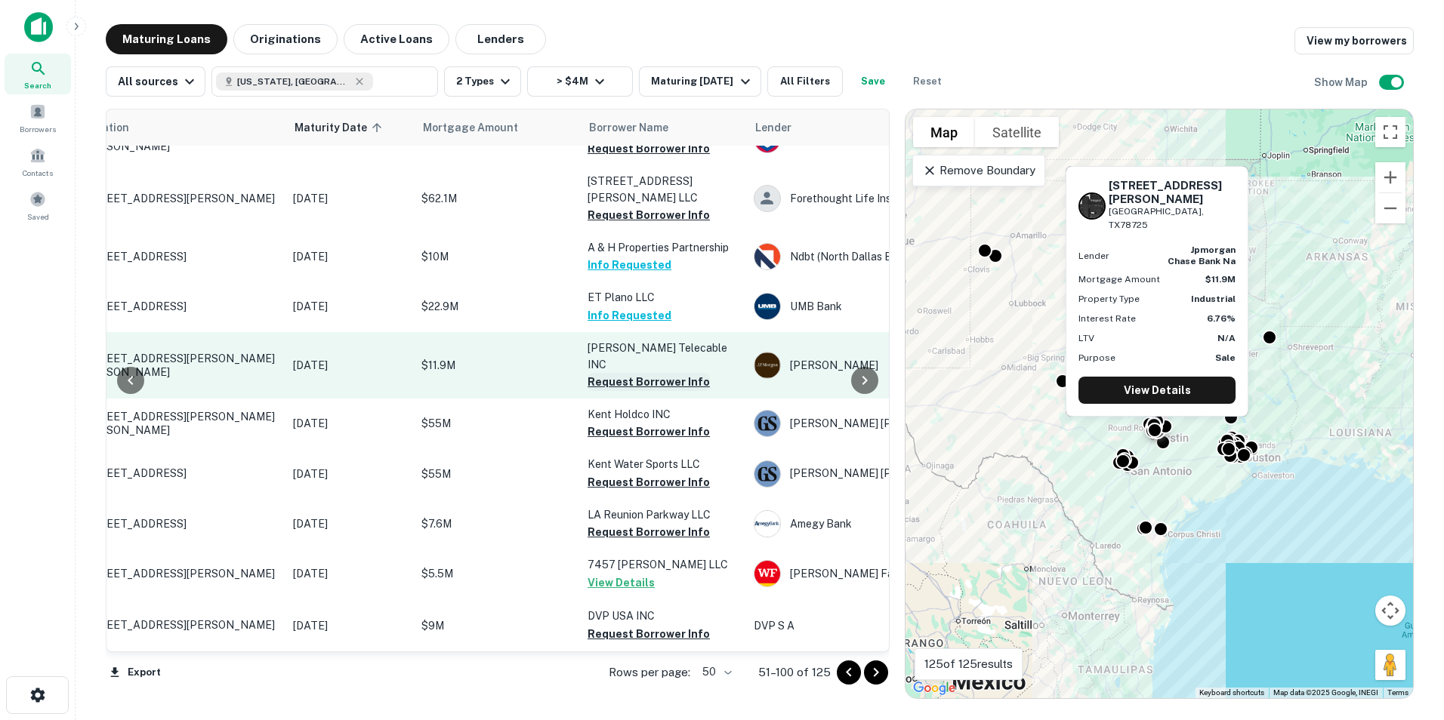
click at [629, 373] on button "Request Borrower Info" at bounding box center [648, 382] width 122 height 18
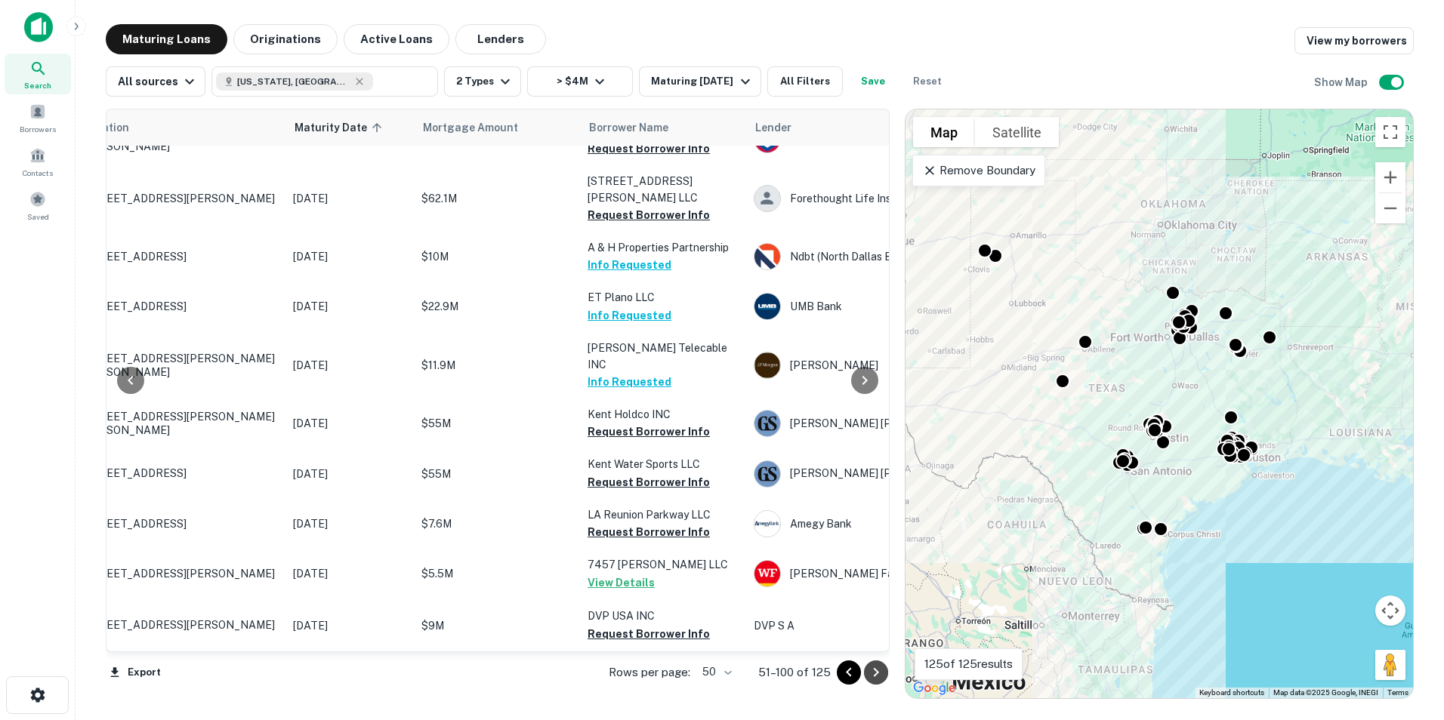
click at [883, 678] on icon "Go to next page" at bounding box center [876, 673] width 18 height 18
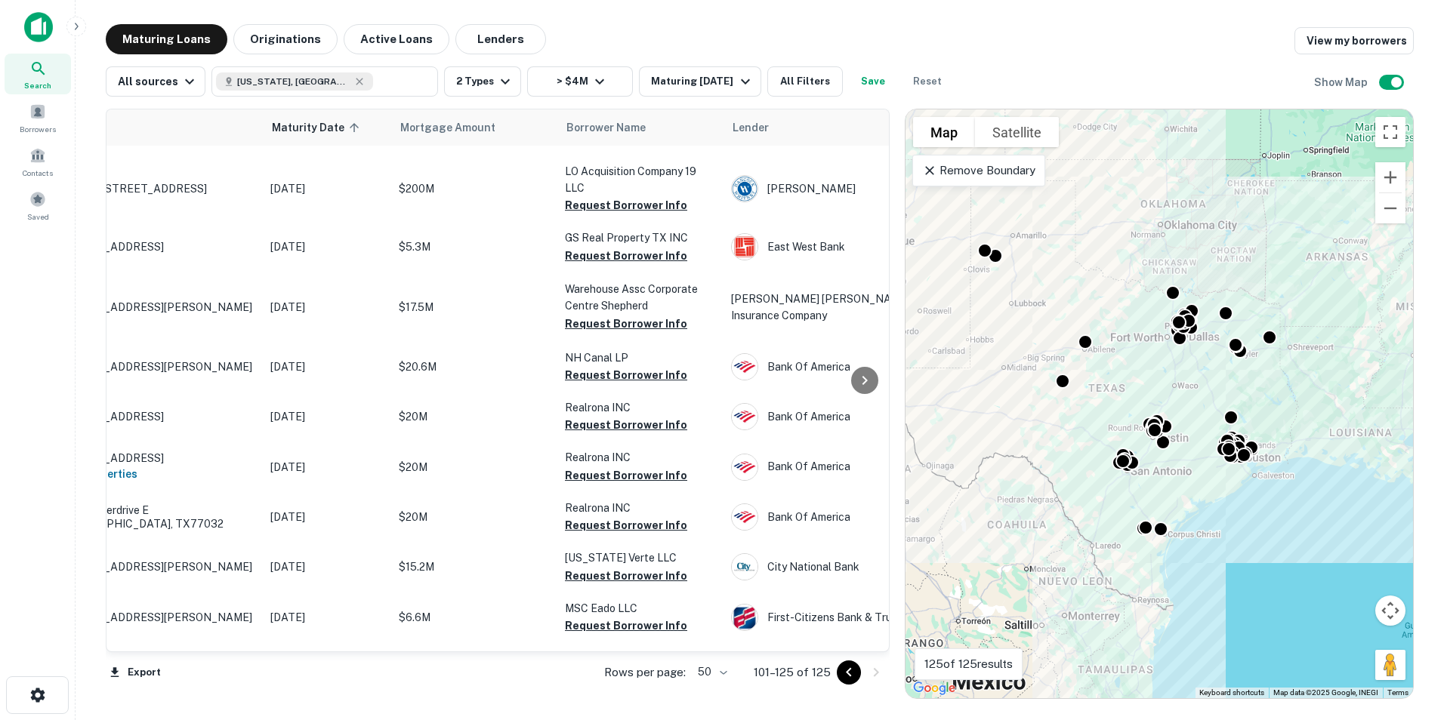
scroll to position [831, 0]
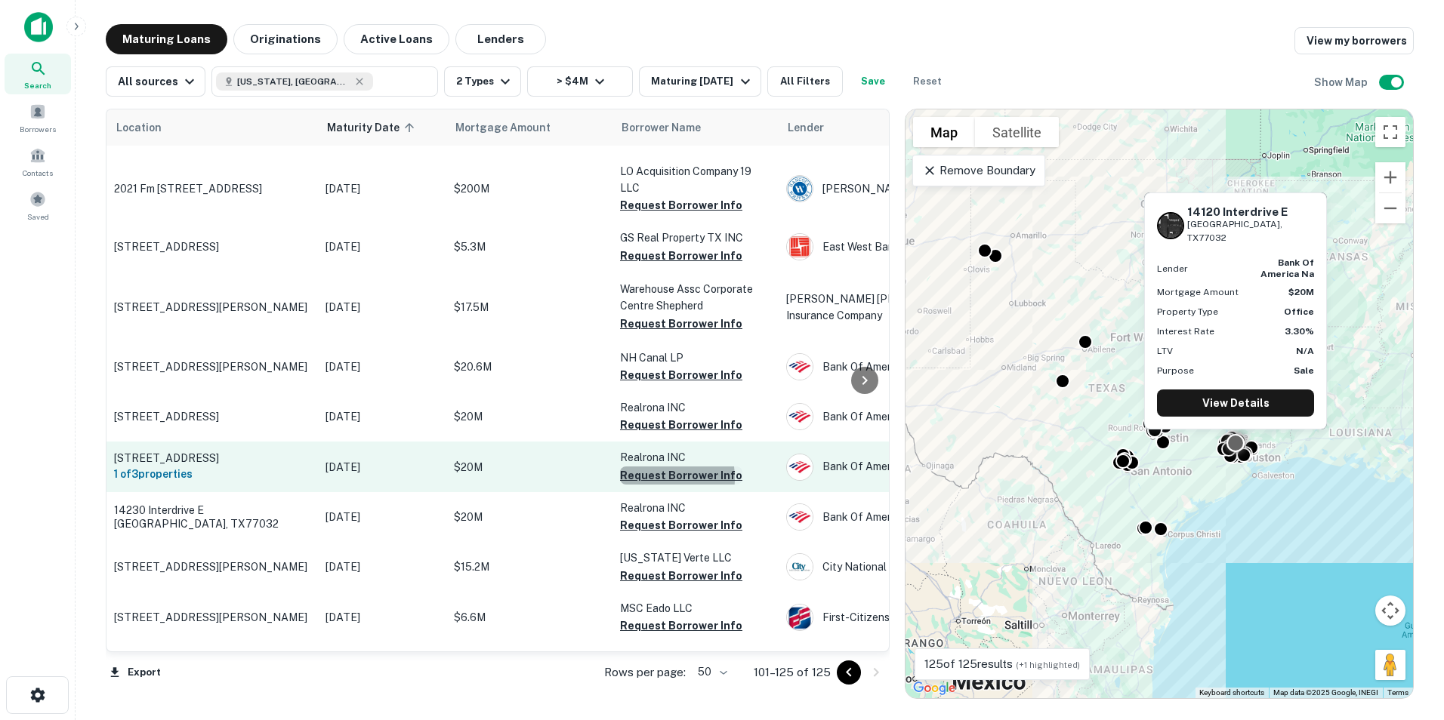
click at [654, 467] on button "Request Borrower Info" at bounding box center [681, 476] width 122 height 18
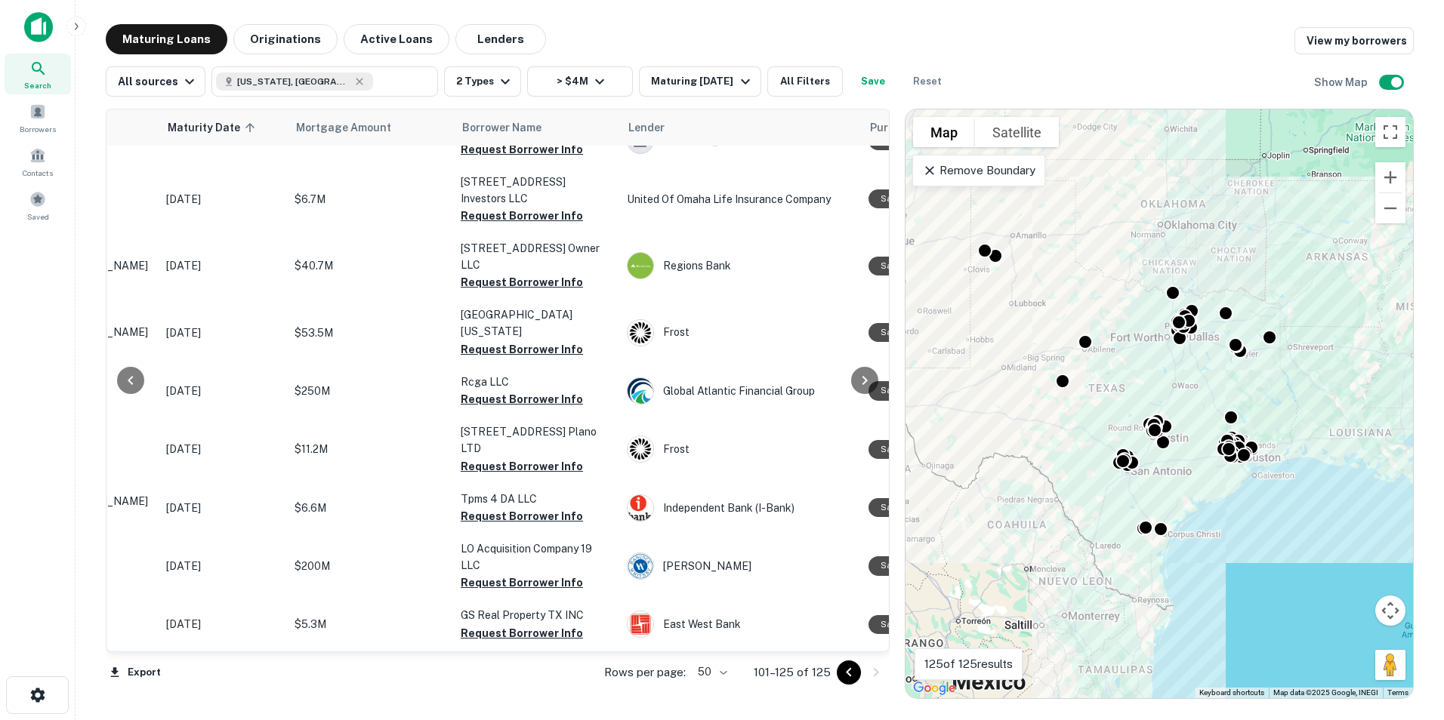
scroll to position [453, 146]
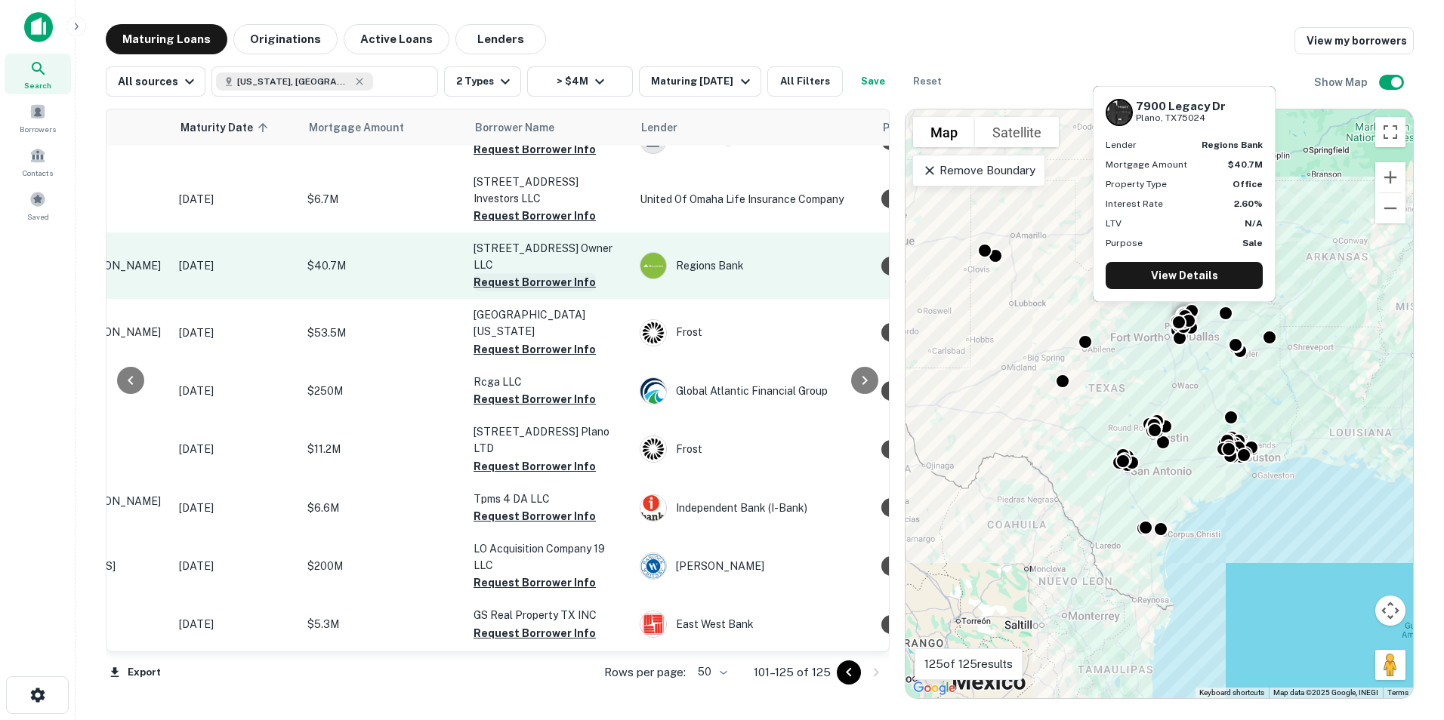
click at [523, 273] on button "Request Borrower Info" at bounding box center [534, 282] width 122 height 18
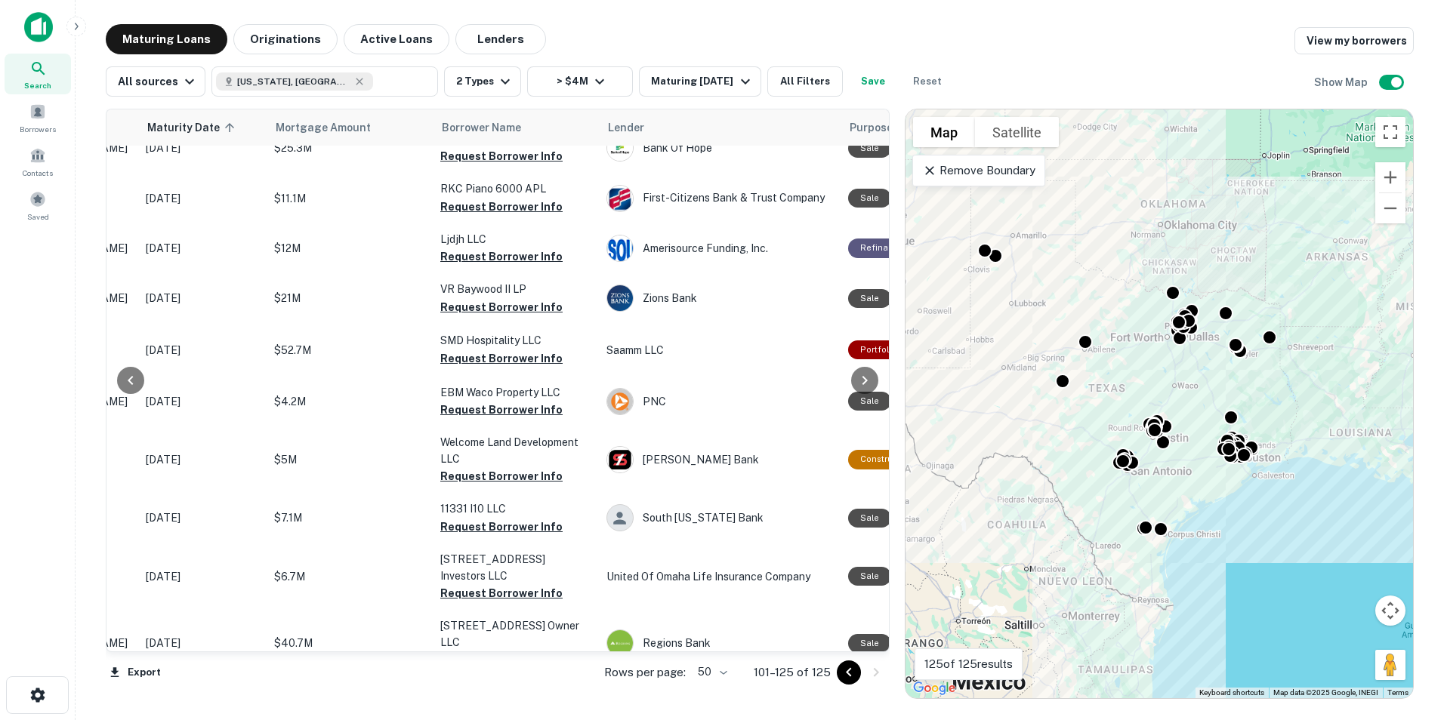
scroll to position [76, 161]
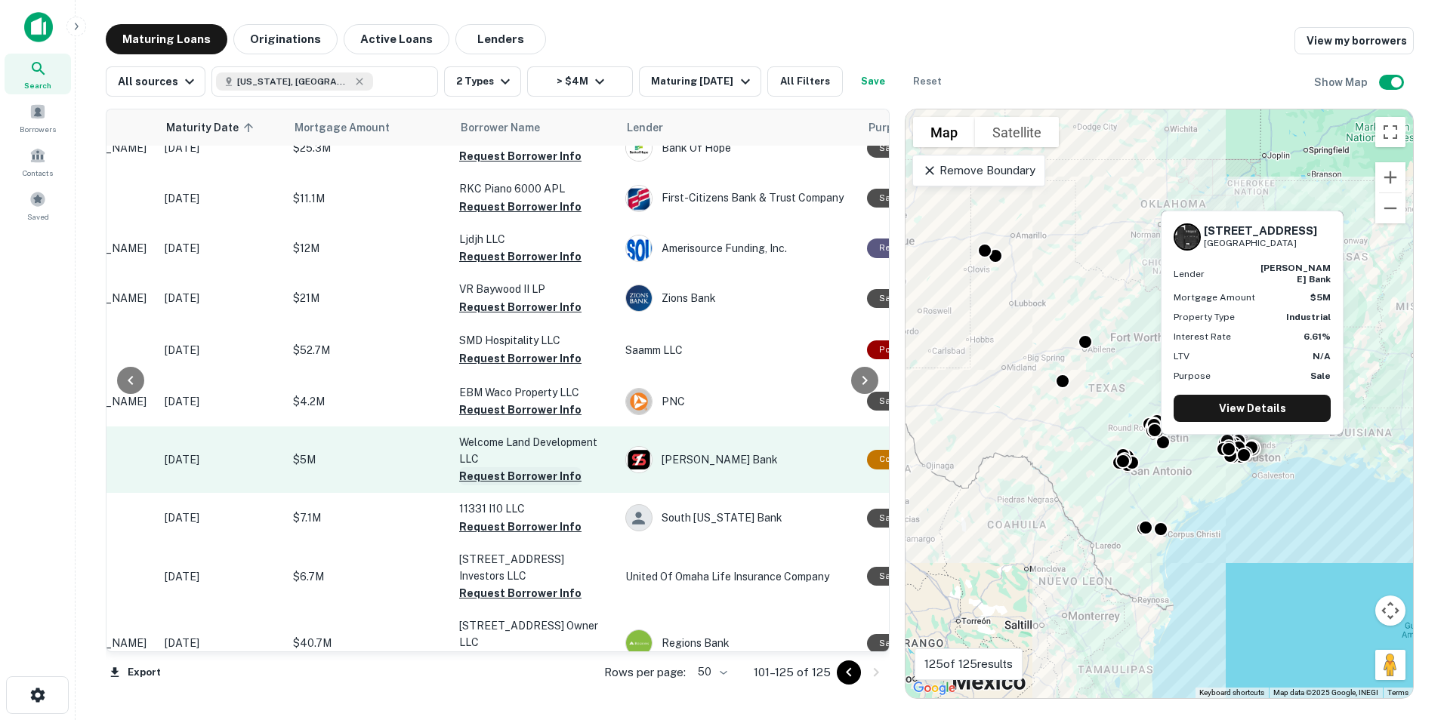
click at [483, 479] on button "Request Borrower Info" at bounding box center [520, 476] width 122 height 18
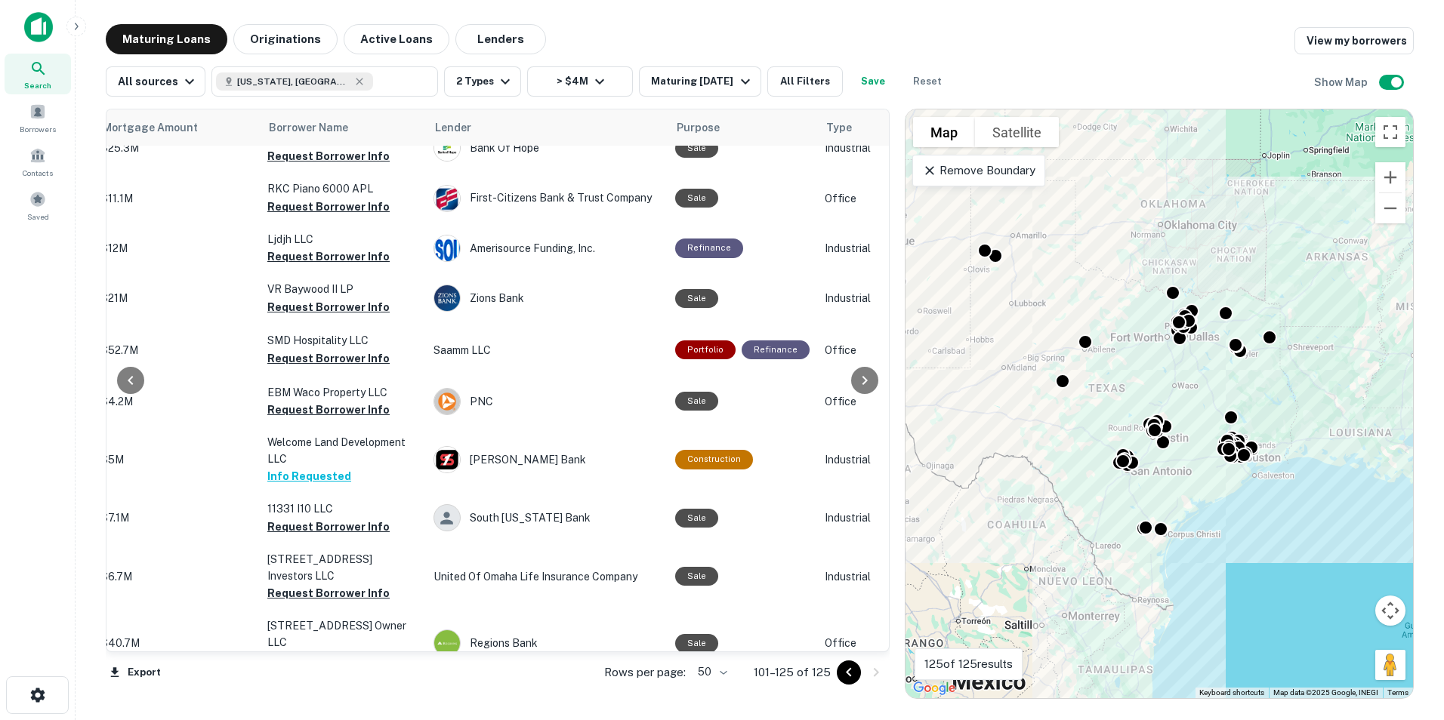
scroll to position [76, 359]
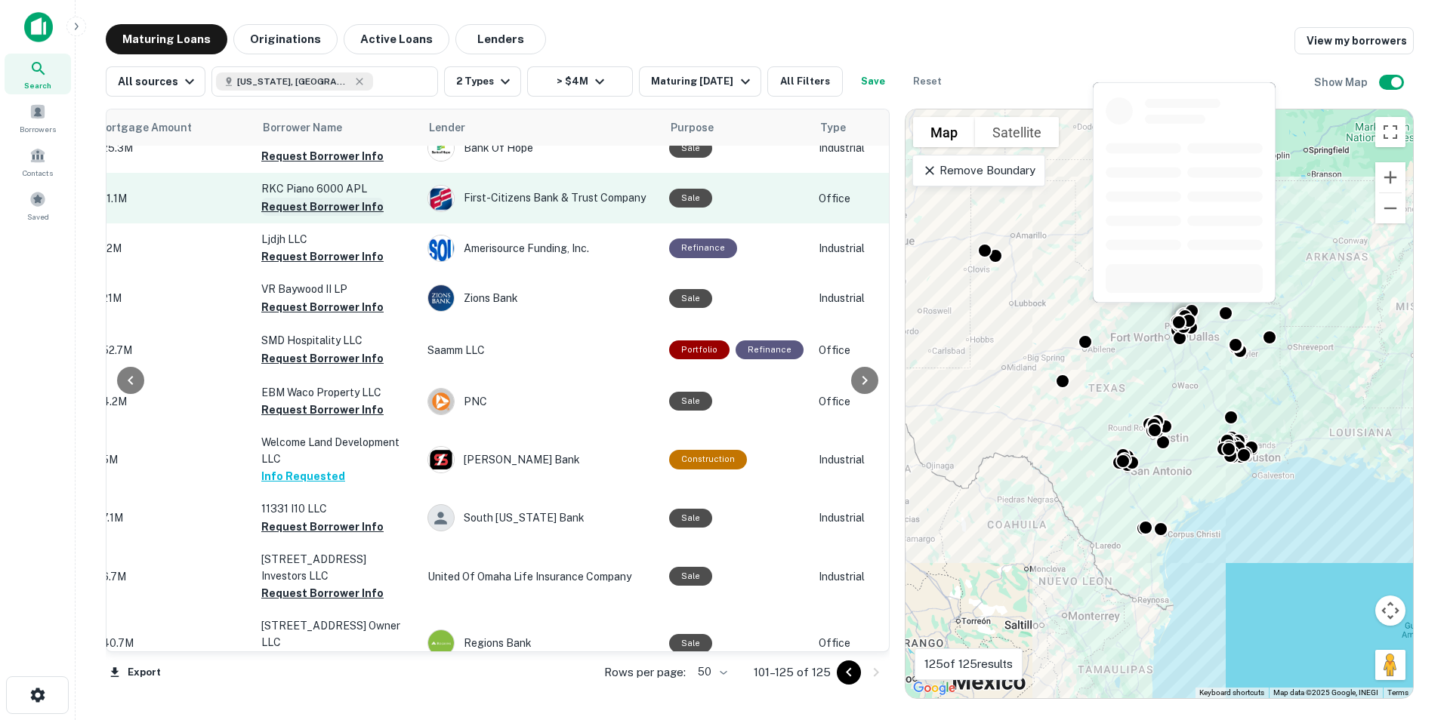
click at [322, 206] on button "Request Borrower Info" at bounding box center [322, 207] width 122 height 18
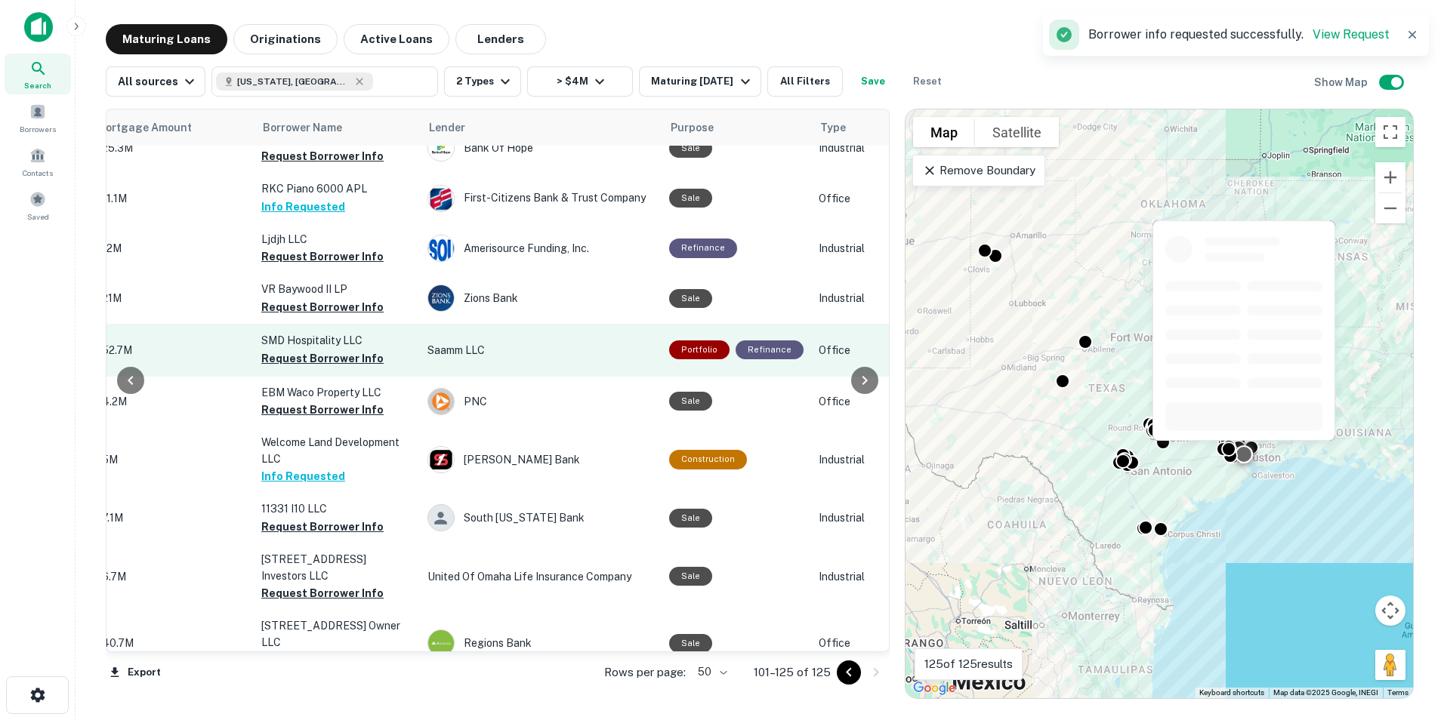
scroll to position [0, 359]
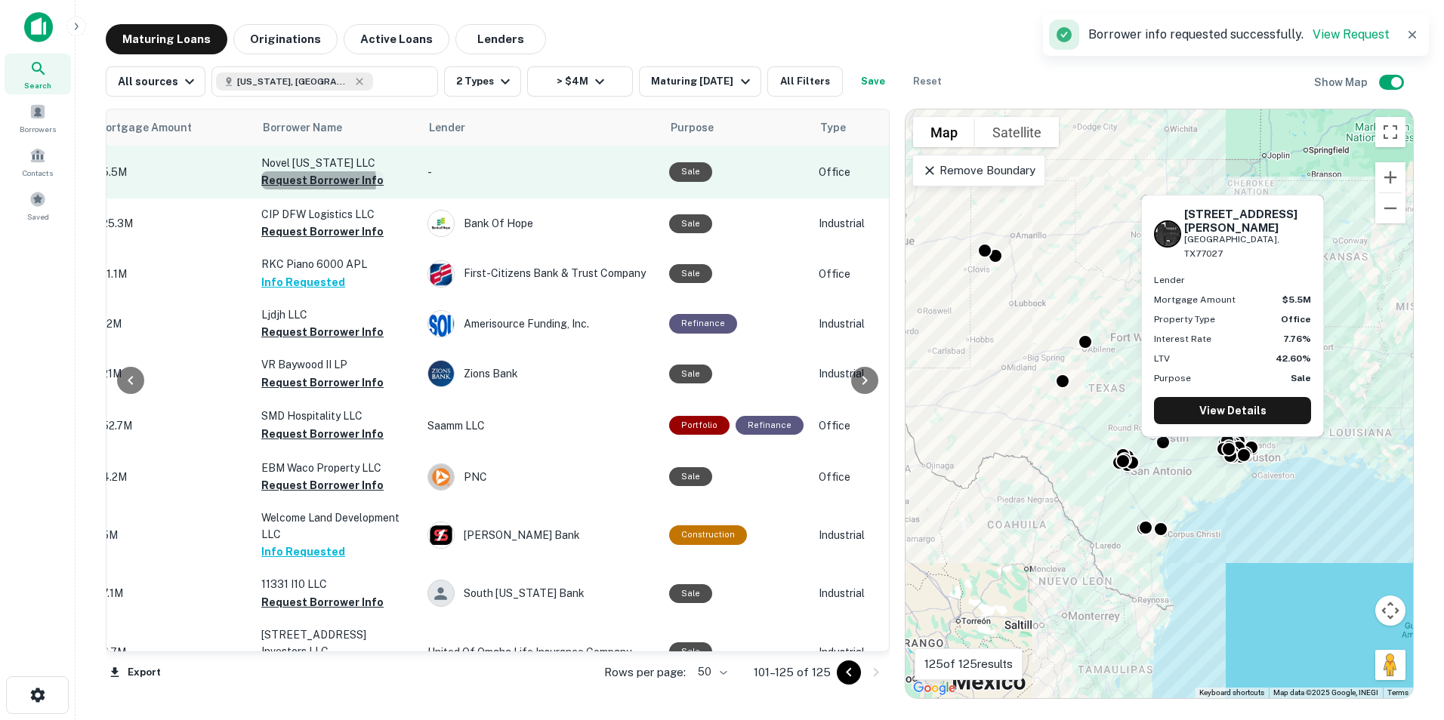
click at [307, 181] on button "Request Borrower Info" at bounding box center [322, 180] width 122 height 18
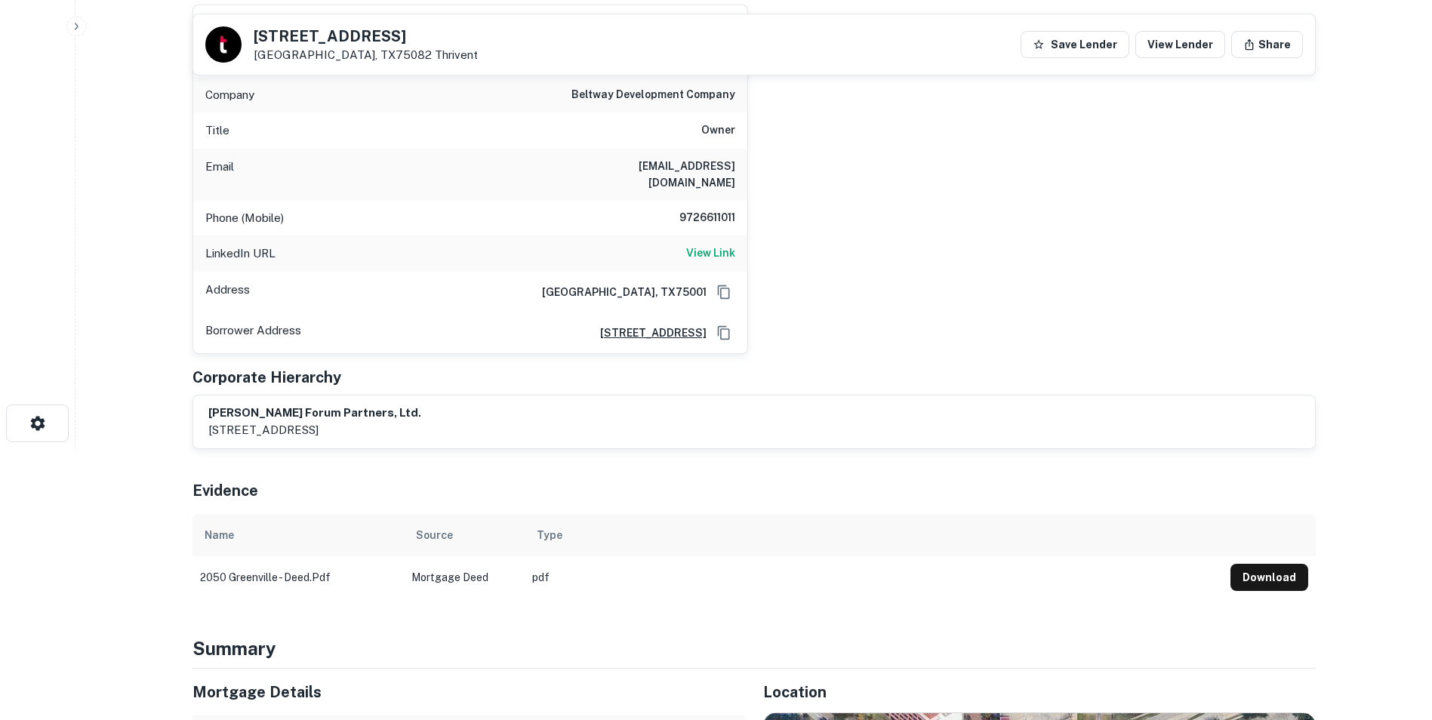
scroll to position [196, 0]
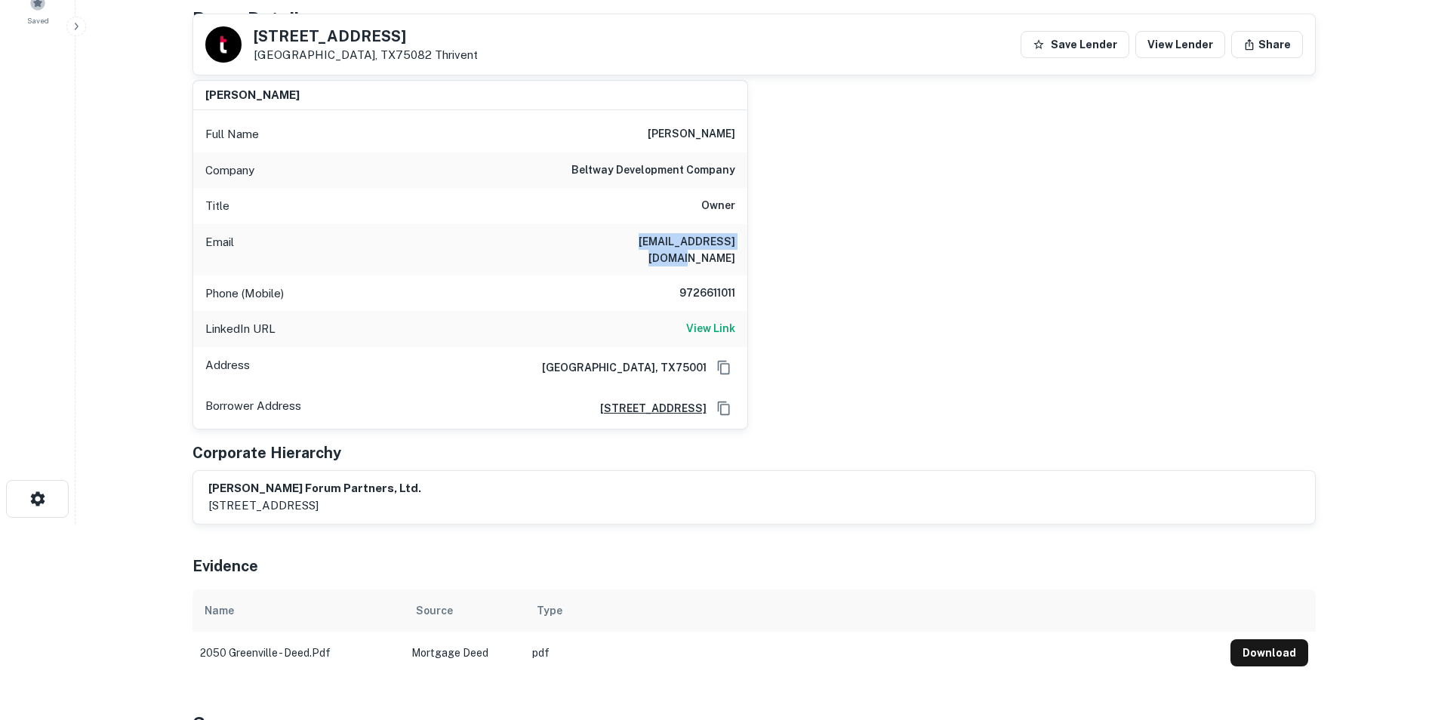
drag, startPoint x: 610, startPoint y: 242, endPoint x: 732, endPoint y: 241, distance: 122.3
click at [732, 241] on h6 "[EMAIL_ADDRESS][DOMAIN_NAME]" at bounding box center [644, 249] width 181 height 33
copy h6 "[EMAIL_ADDRESS][DOMAIN_NAME]"
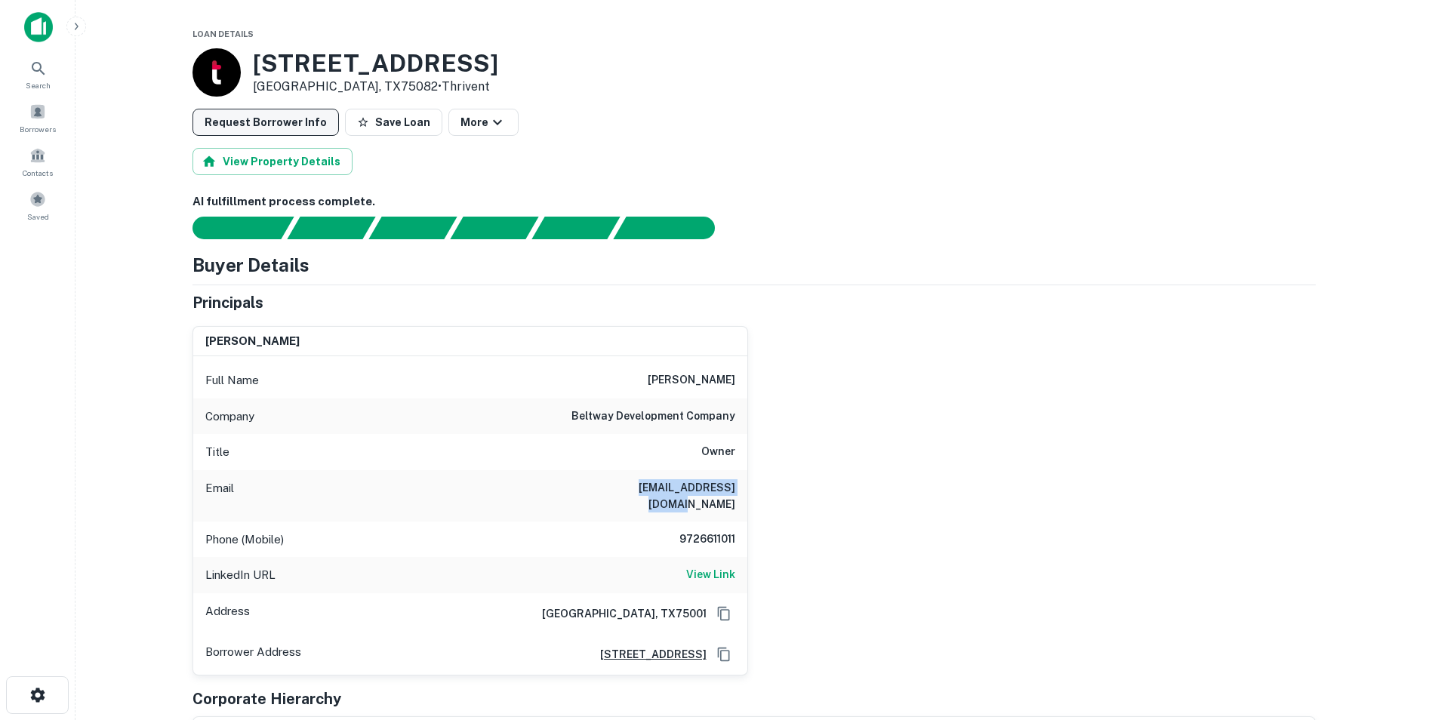
click at [269, 120] on button "Request Borrower Info" at bounding box center [266, 122] width 146 height 27
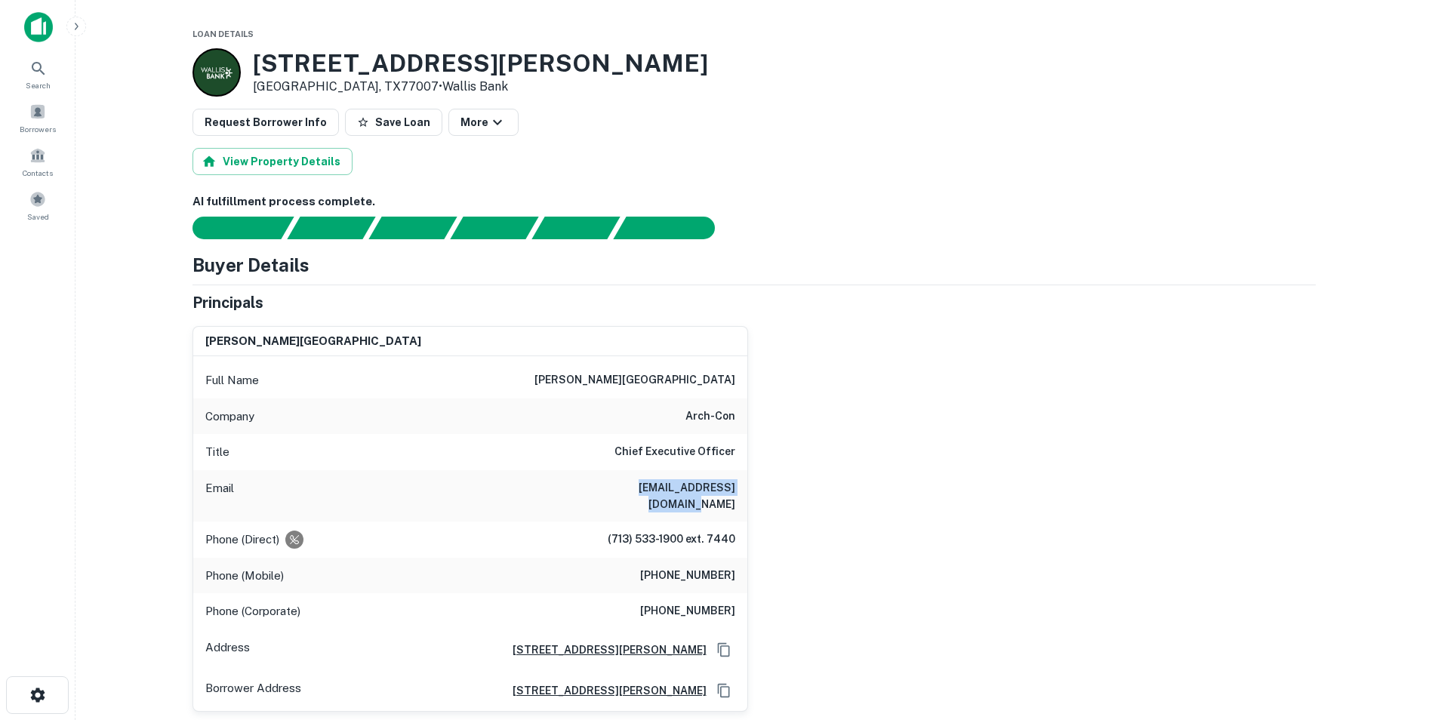
drag, startPoint x: 603, startPoint y: 489, endPoint x: 733, endPoint y: 492, distance: 130.7
click at [733, 492] on h6 "[EMAIL_ADDRESS][DOMAIN_NAME]" at bounding box center [644, 496] width 181 height 33
drag, startPoint x: 733, startPoint y: 492, endPoint x: 724, endPoint y: 486, distance: 10.9
copy h6 "[EMAIL_ADDRESS][DOMAIN_NAME]"
click at [298, 117] on button "Request Borrower Info" at bounding box center [266, 122] width 146 height 27
